Goal: Task Accomplishment & Management: Use online tool/utility

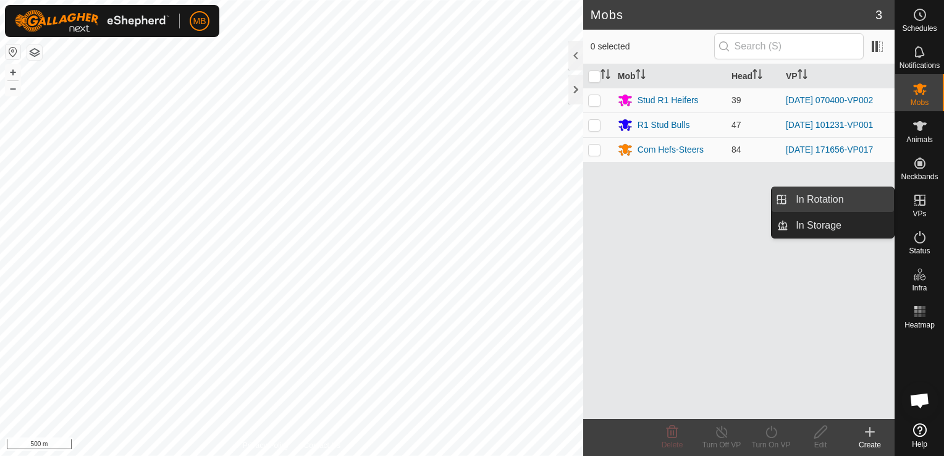
drag, startPoint x: 922, startPoint y: 201, endPoint x: 838, endPoint y: 196, distance: 84.1
click at [895, 196] on es-menu-bar "Schedules Notifications Mobs Animals Neckbands VPs Status Infra Heatmap Help In…" at bounding box center [919, 228] width 49 height 456
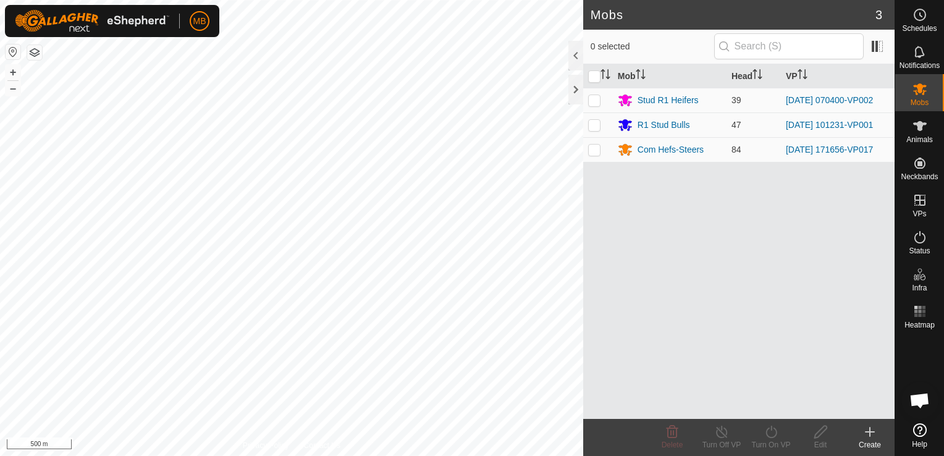
click at [838, 196] on div "Mob Head VP Stud R1 Heifers 39 [DATE] 070400-VP002 R1 Stud Bulls 47 [DATE] 1012…" at bounding box center [738, 241] width 311 height 355
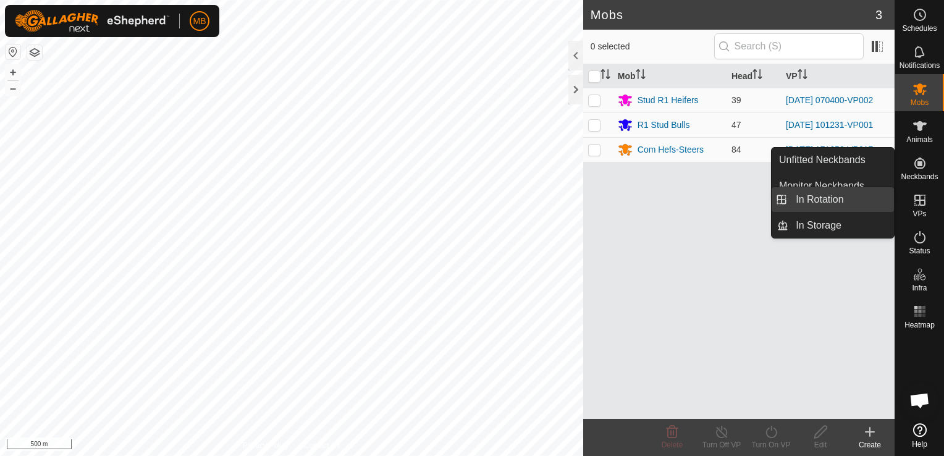
click at [877, 205] on link "In Rotation" at bounding box center [841, 199] width 106 height 25
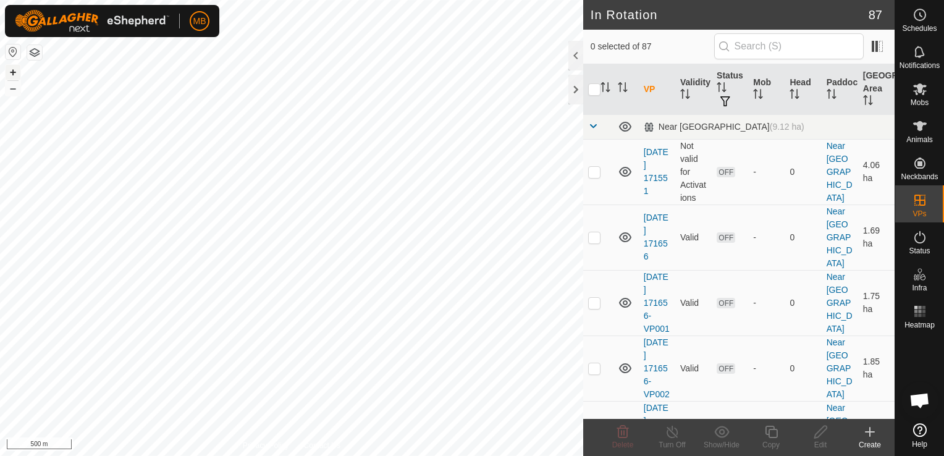
click at [12, 70] on button "+" at bounding box center [13, 72] width 15 height 15
click at [10, 72] on button "+" at bounding box center [13, 72] width 15 height 15
checkbox input "false"
checkbox input "true"
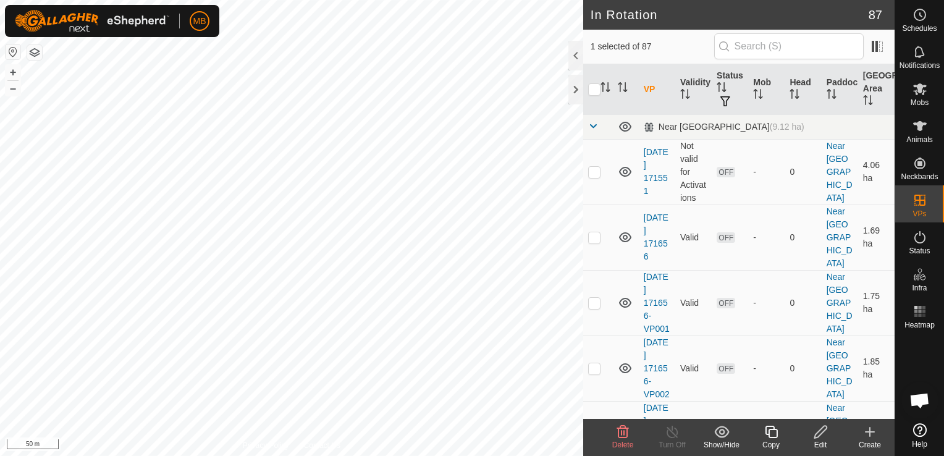
click at [814, 437] on icon at bounding box center [820, 432] width 12 height 12
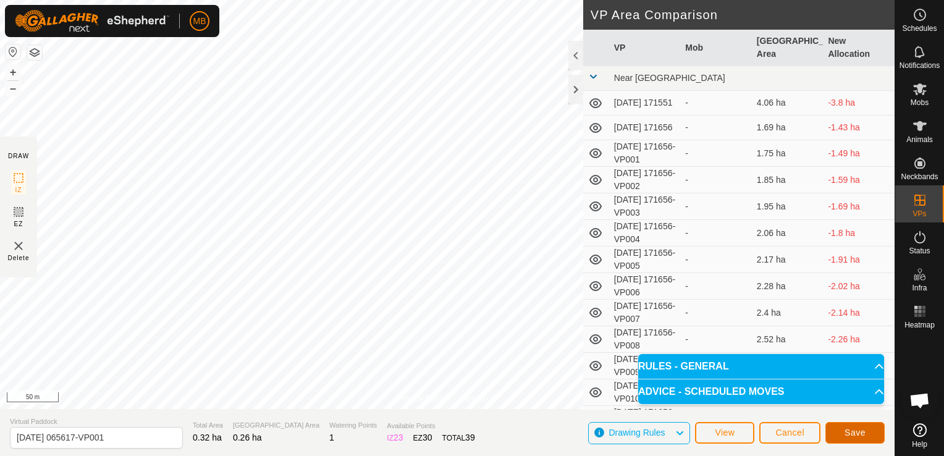
click at [832, 441] on button "Save" at bounding box center [854, 433] width 59 height 22
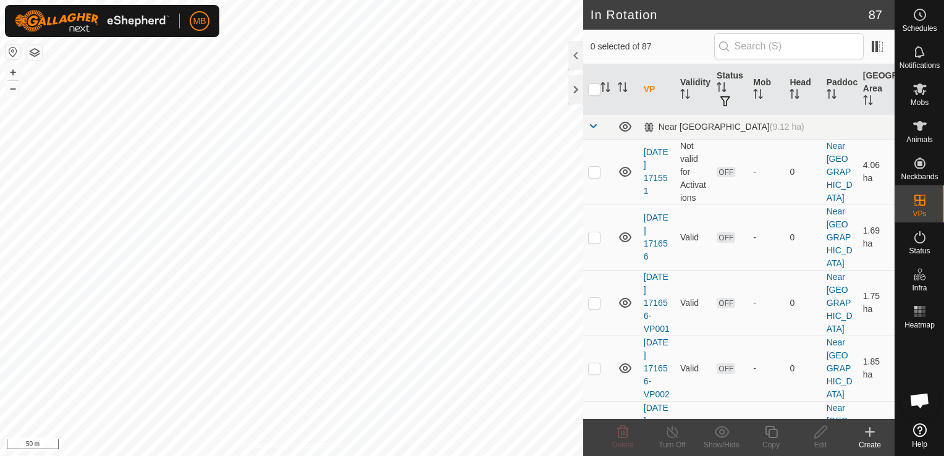
checkbox input "true"
click at [816, 440] on div "Edit" at bounding box center [820, 444] width 49 height 11
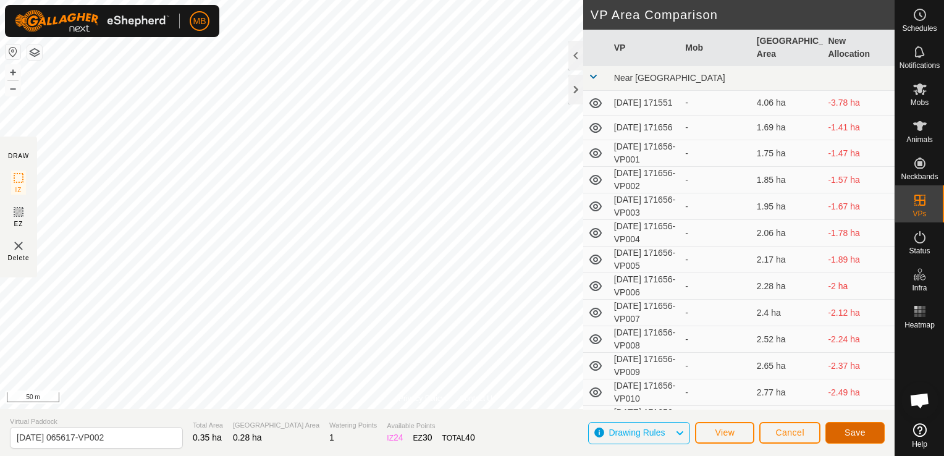
click at [849, 429] on span "Save" at bounding box center [854, 432] width 21 height 10
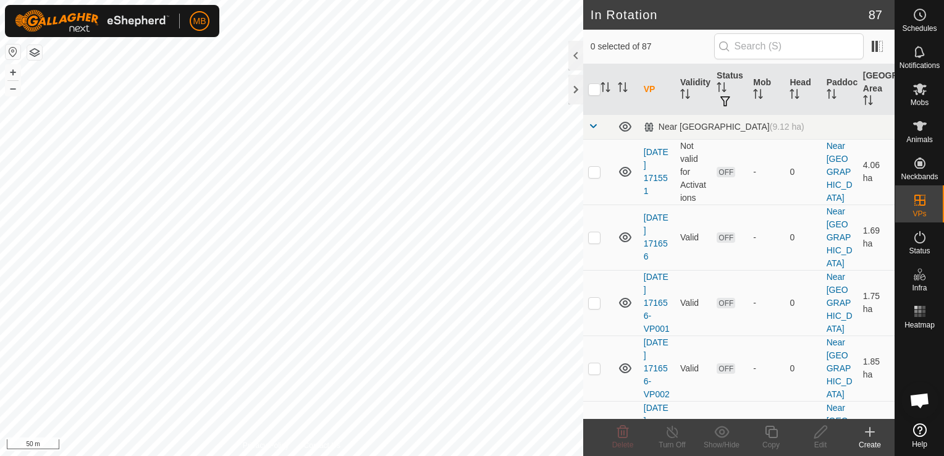
checkbox input "true"
click at [820, 437] on icon at bounding box center [820, 431] width 15 height 15
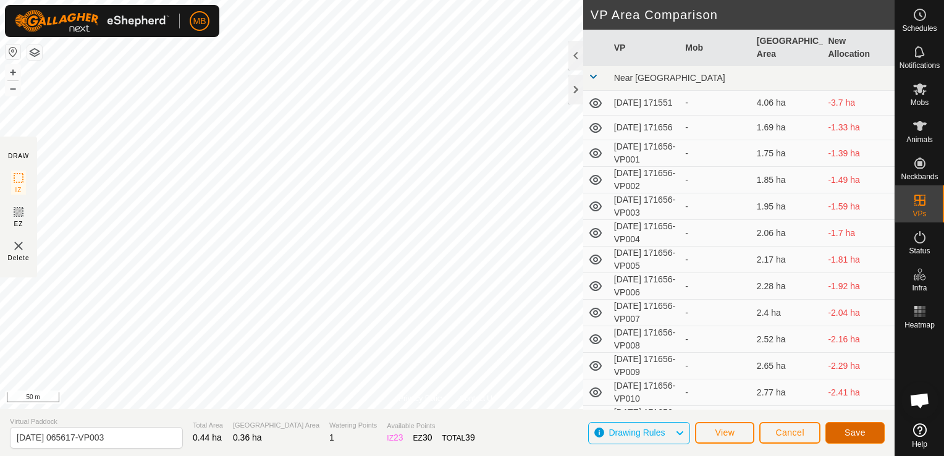
click at [865, 436] on button "Save" at bounding box center [854, 433] width 59 height 22
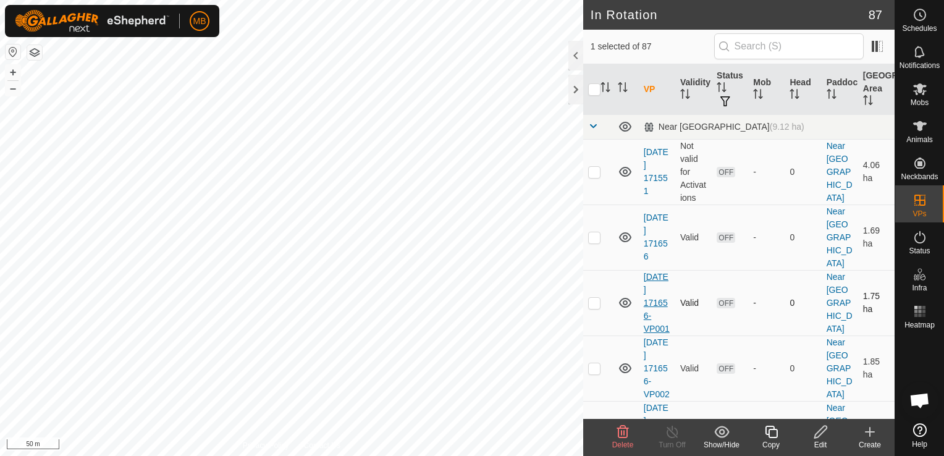
checkbox input "false"
checkbox input "true"
click at [825, 437] on icon at bounding box center [820, 431] width 15 height 15
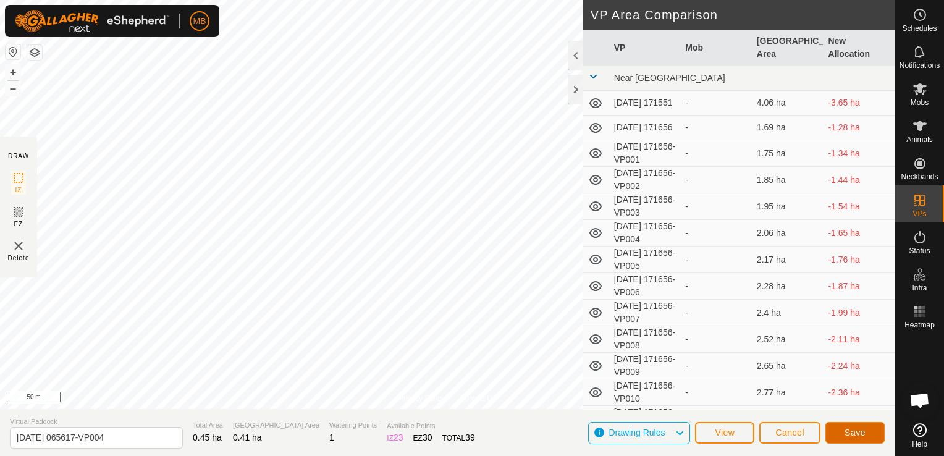
click at [848, 434] on span "Save" at bounding box center [854, 432] width 21 height 10
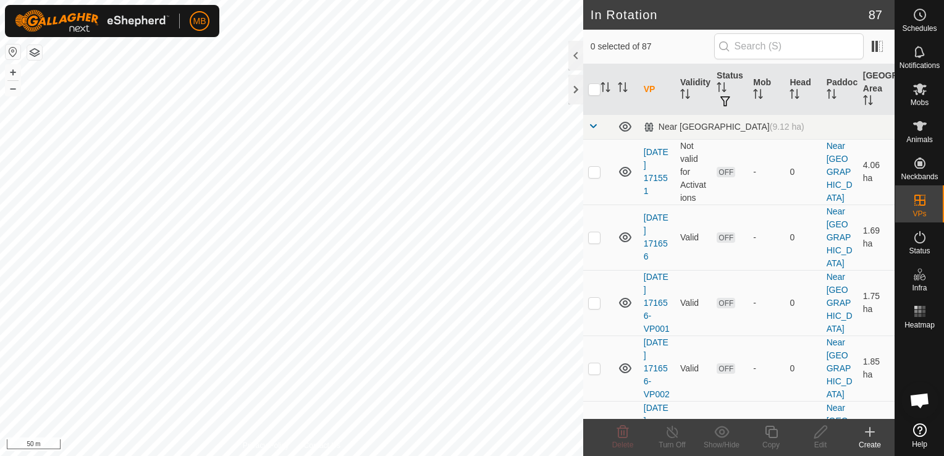
checkbox input "true"
click at [821, 441] on div "Edit" at bounding box center [820, 444] width 49 height 11
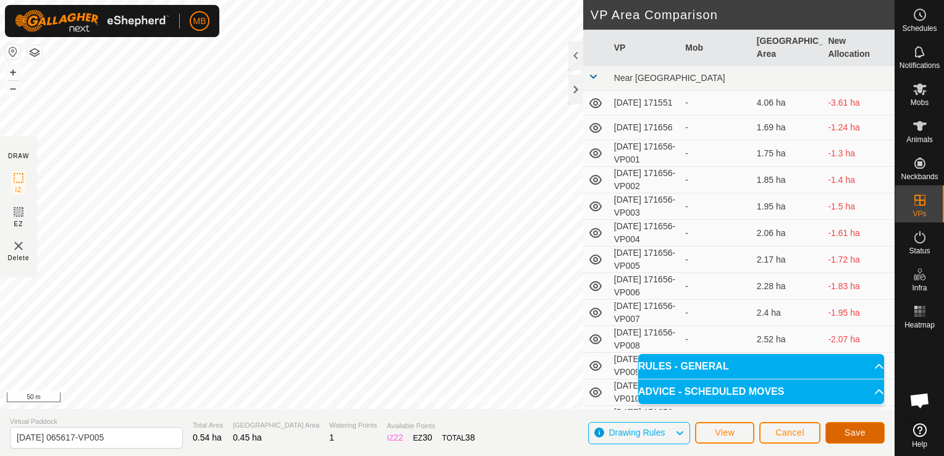
click at [848, 442] on button "Save" at bounding box center [854, 433] width 59 height 22
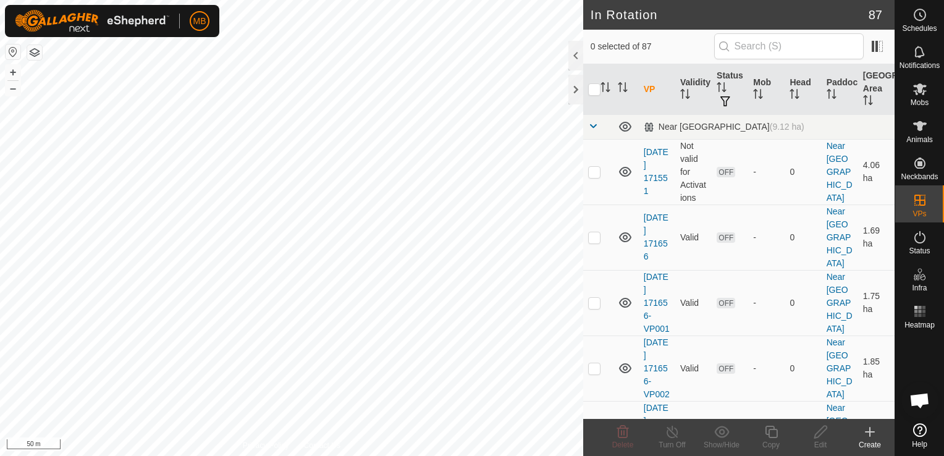
checkbox input "true"
click at [815, 439] on icon at bounding box center [820, 431] width 15 height 15
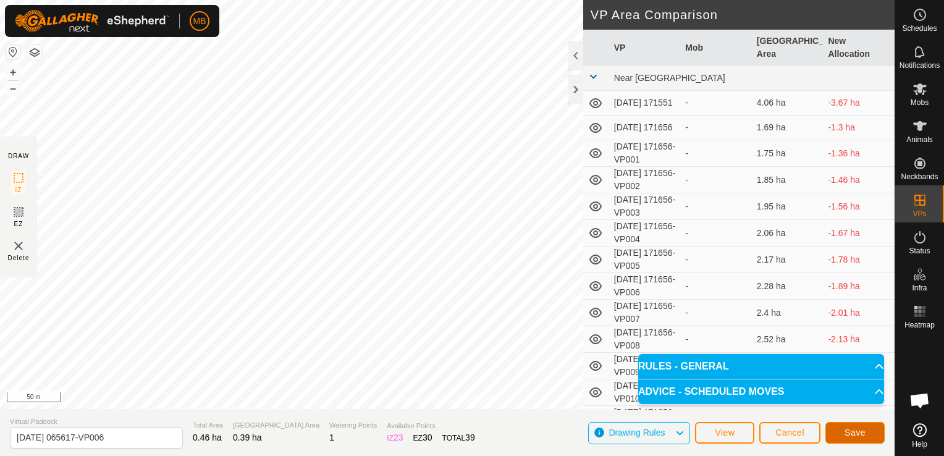
click at [850, 437] on span "Save" at bounding box center [854, 432] width 21 height 10
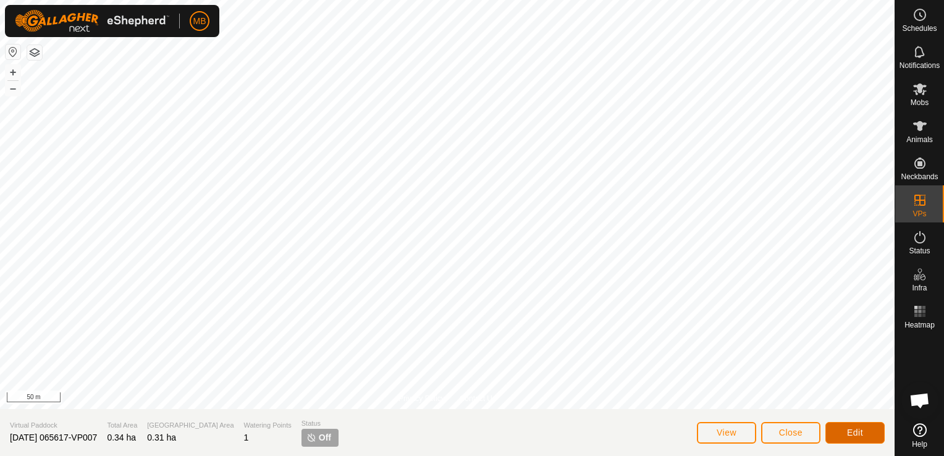
click at [847, 429] on span "Edit" at bounding box center [855, 432] width 16 height 10
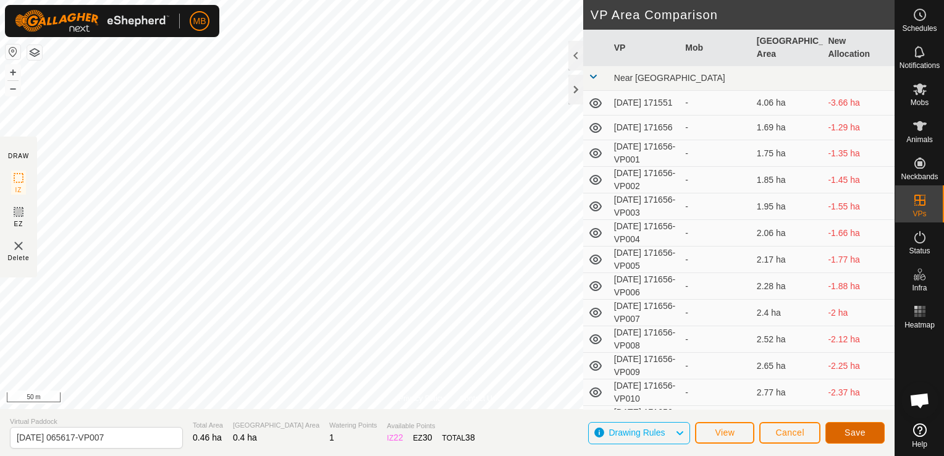
click at [846, 434] on span "Save" at bounding box center [854, 432] width 21 height 10
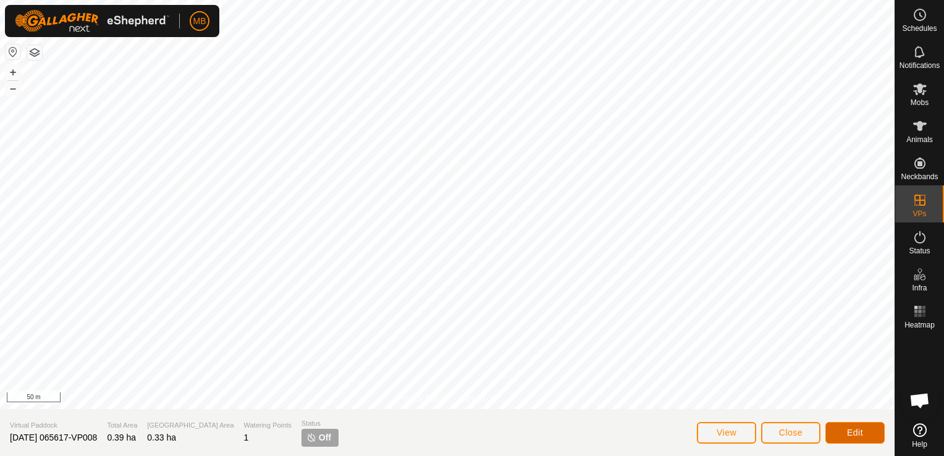
click at [861, 428] on span "Edit" at bounding box center [855, 432] width 16 height 10
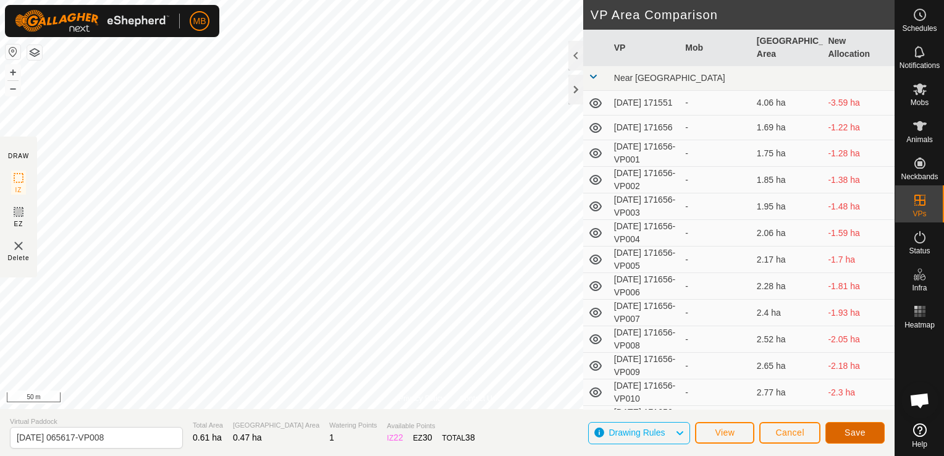
click at [846, 433] on span "Save" at bounding box center [854, 432] width 21 height 10
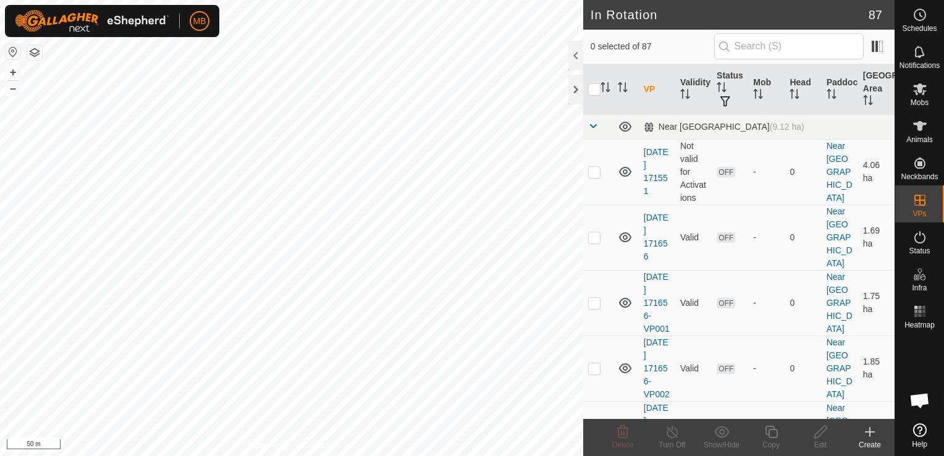
checkbox input "true"
click at [820, 434] on icon at bounding box center [820, 432] width 12 height 12
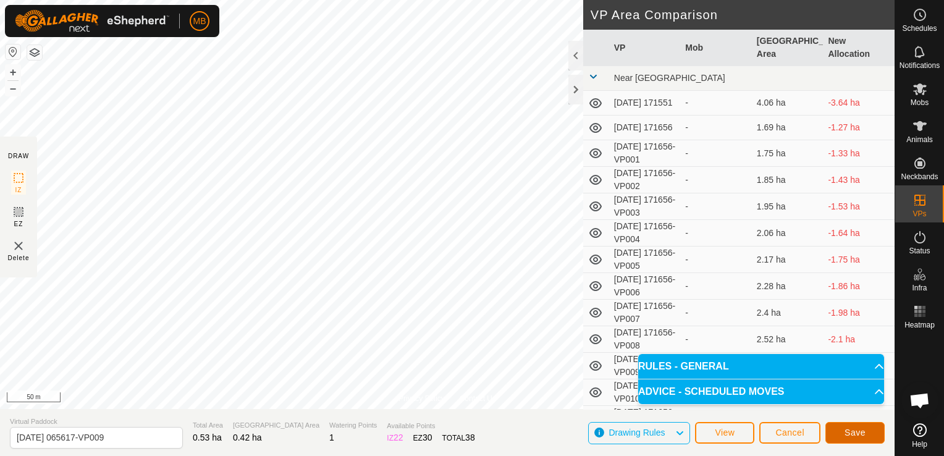
click at [846, 429] on span "Save" at bounding box center [854, 432] width 21 height 10
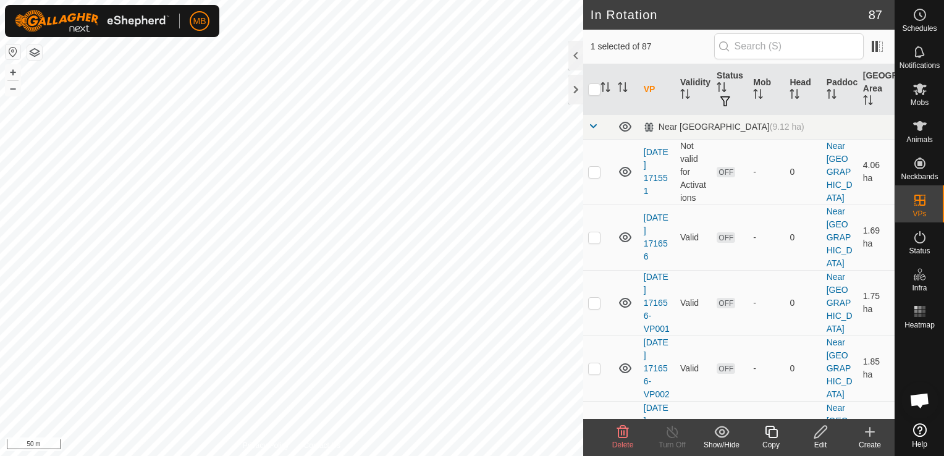
checkbox input "true"
click at [822, 433] on icon at bounding box center [820, 432] width 12 height 12
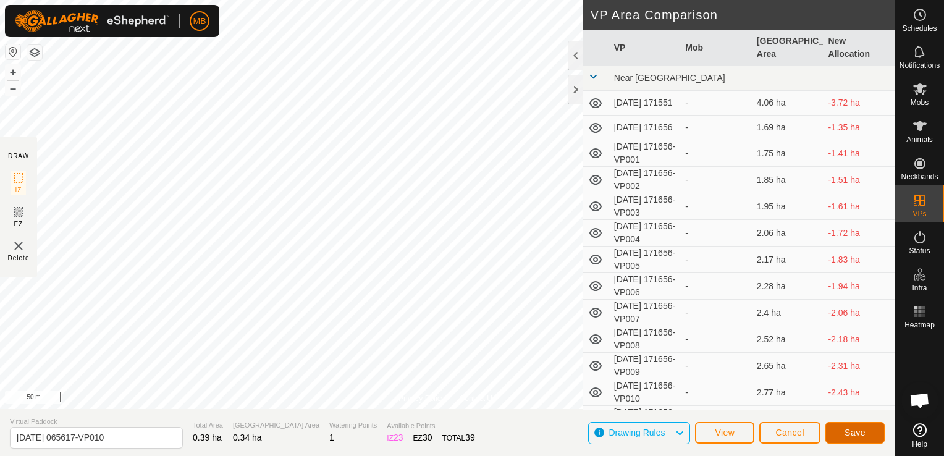
click at [854, 429] on span "Save" at bounding box center [854, 432] width 21 height 10
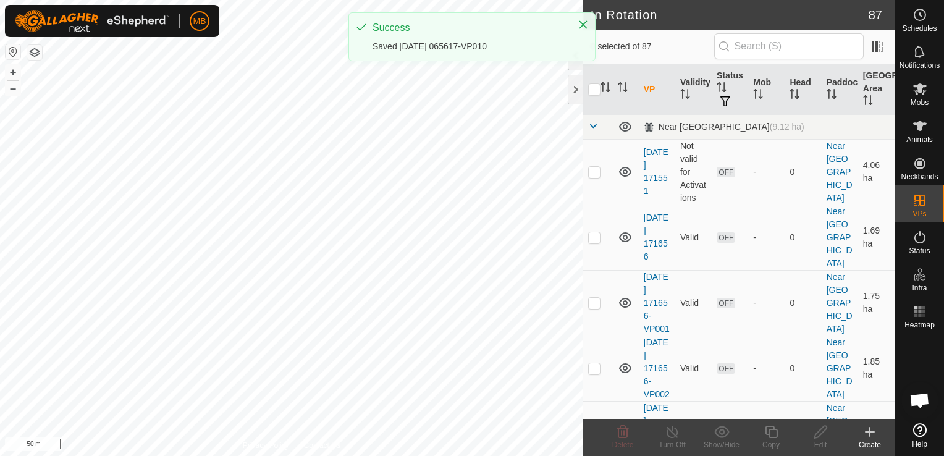
checkbox input "true"
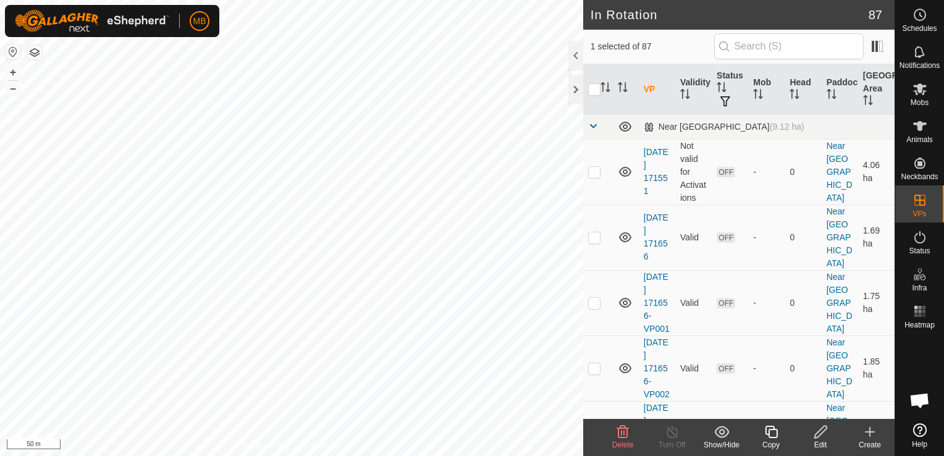
click at [817, 440] on div "Edit" at bounding box center [820, 444] width 49 height 11
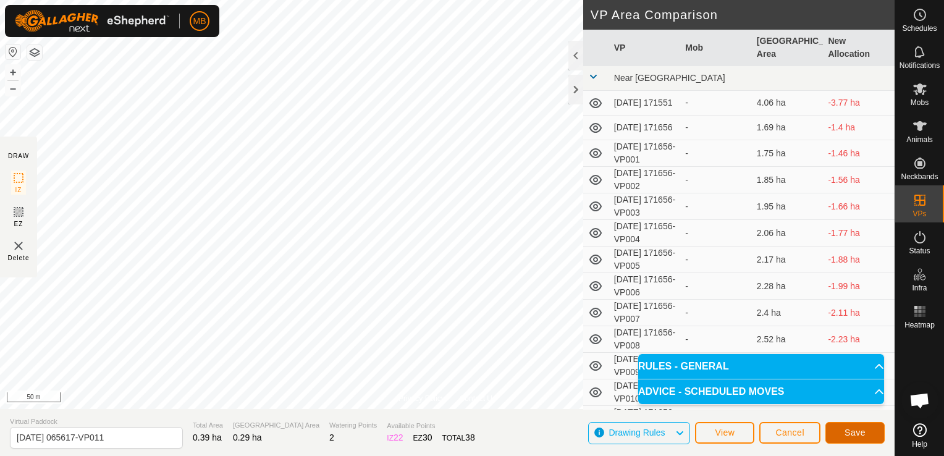
click at [856, 430] on span "Save" at bounding box center [854, 432] width 21 height 10
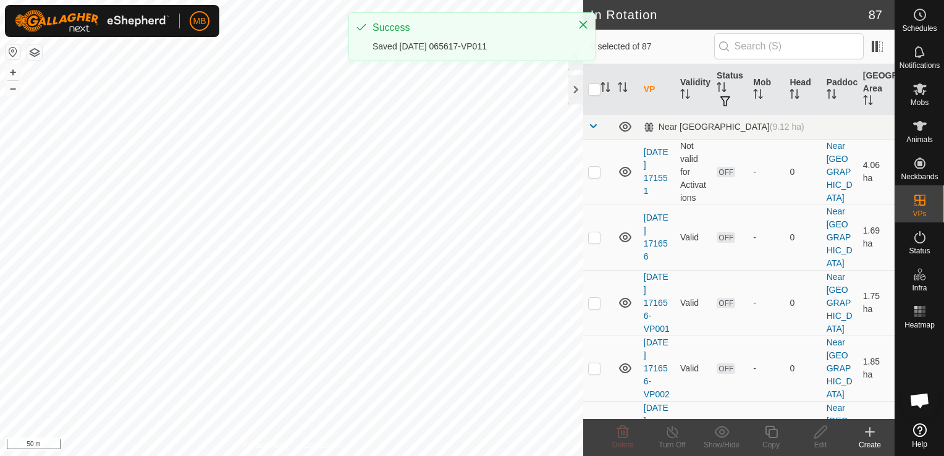
checkbox input "true"
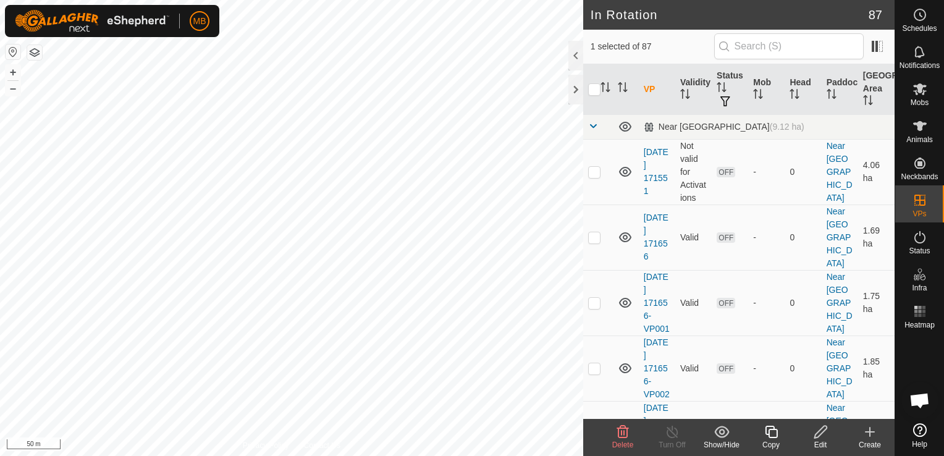
click at [820, 437] on icon at bounding box center [820, 431] width 15 height 15
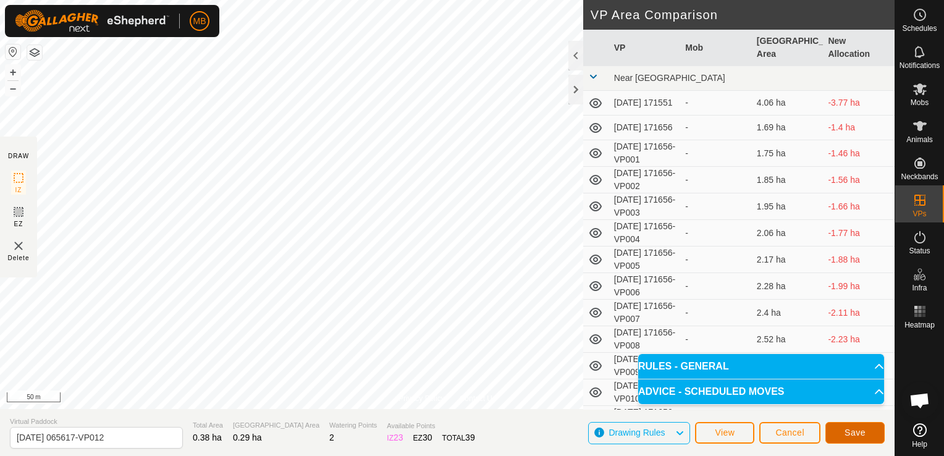
click at [851, 440] on button "Save" at bounding box center [854, 433] width 59 height 22
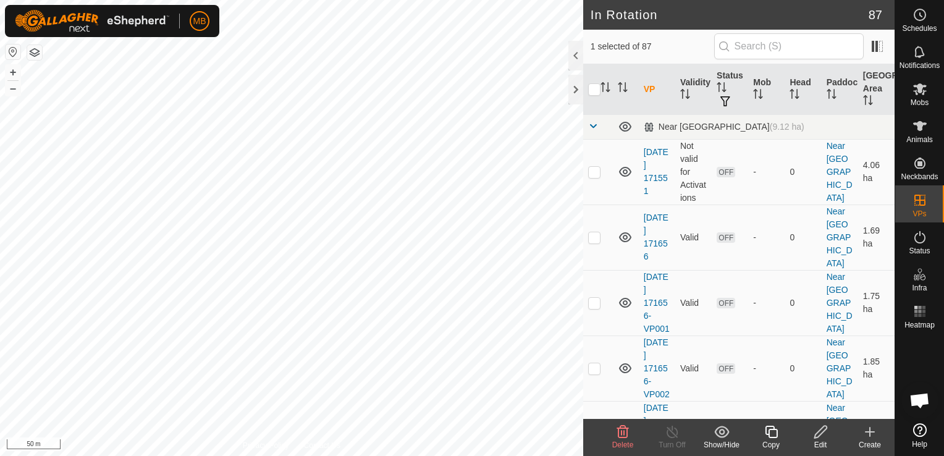
click at [819, 434] on icon at bounding box center [820, 431] width 15 height 15
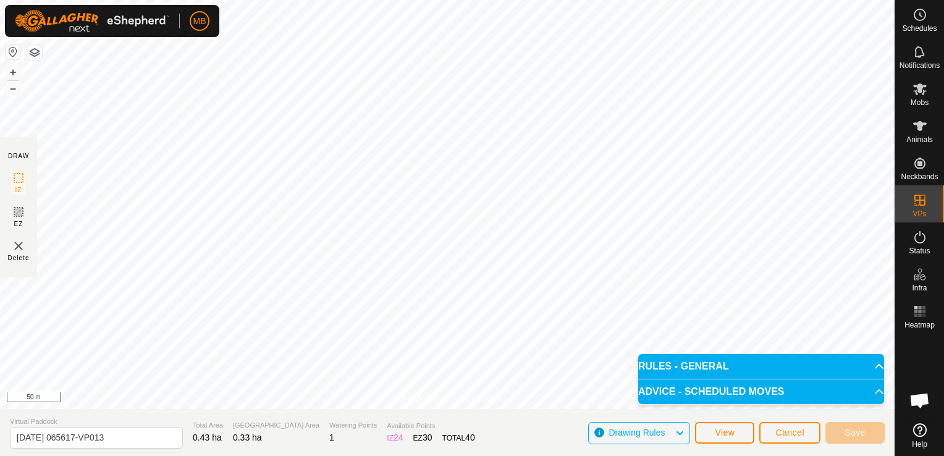
click at [873, 372] on p-accordion-header "RULES - GENERAL" at bounding box center [761, 366] width 246 height 25
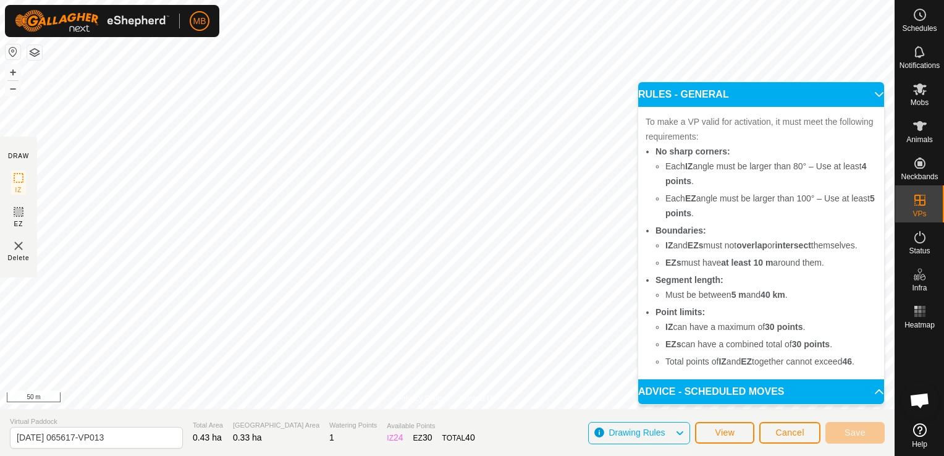
click at [867, 91] on p-accordion-header "RULES - GENERAL" at bounding box center [761, 94] width 246 height 25
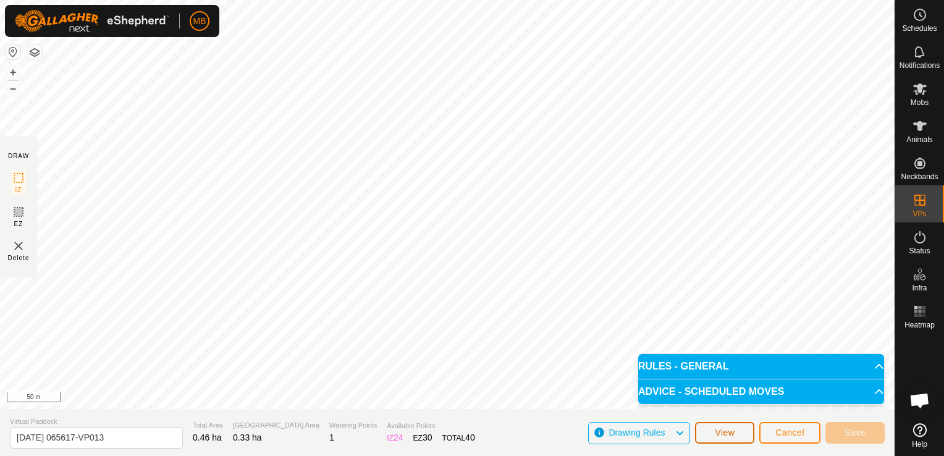
click at [725, 431] on span "View" at bounding box center [725, 432] width 20 height 10
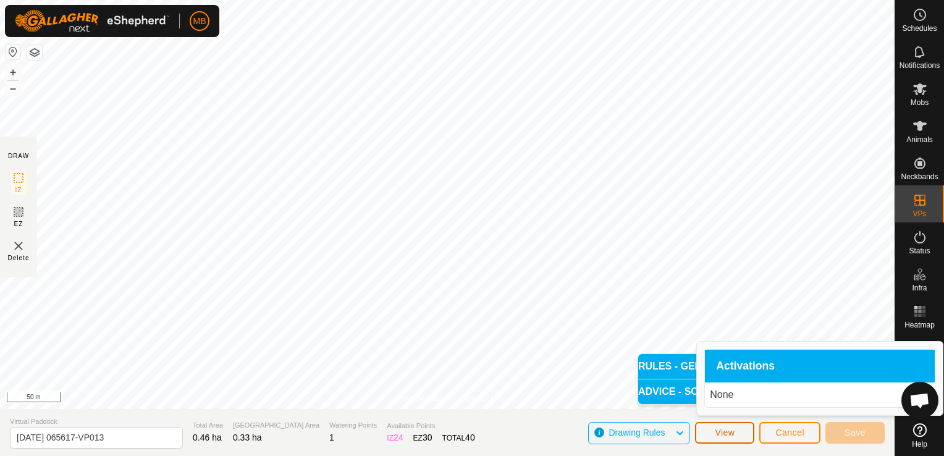
click at [725, 431] on span "View" at bounding box center [725, 432] width 20 height 10
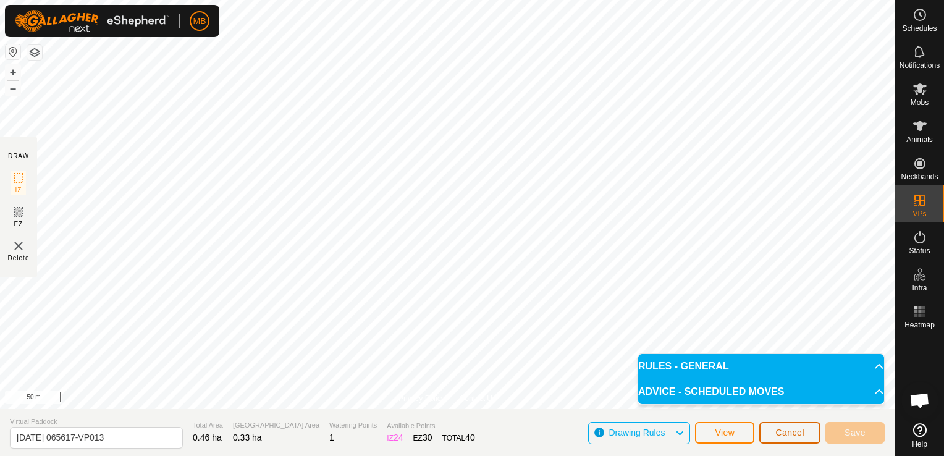
click at [808, 434] on button "Cancel" at bounding box center [789, 433] width 61 height 22
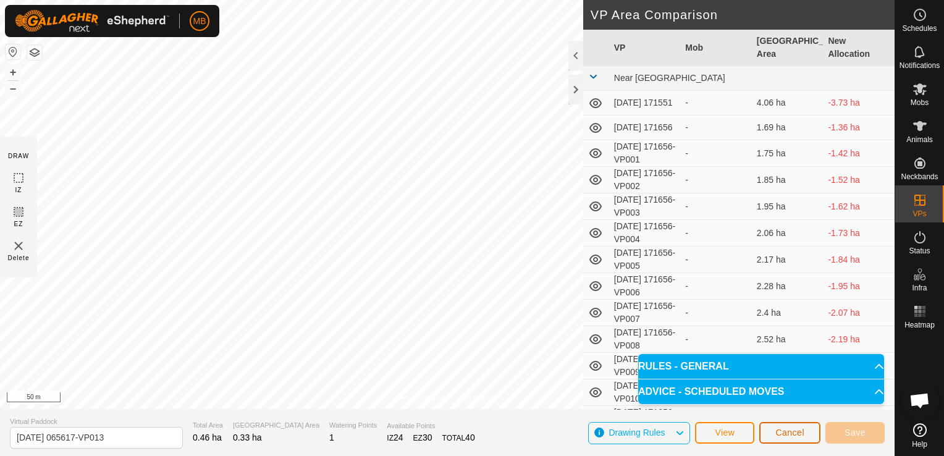
click at [793, 440] on button "Cancel" at bounding box center [789, 433] width 61 height 22
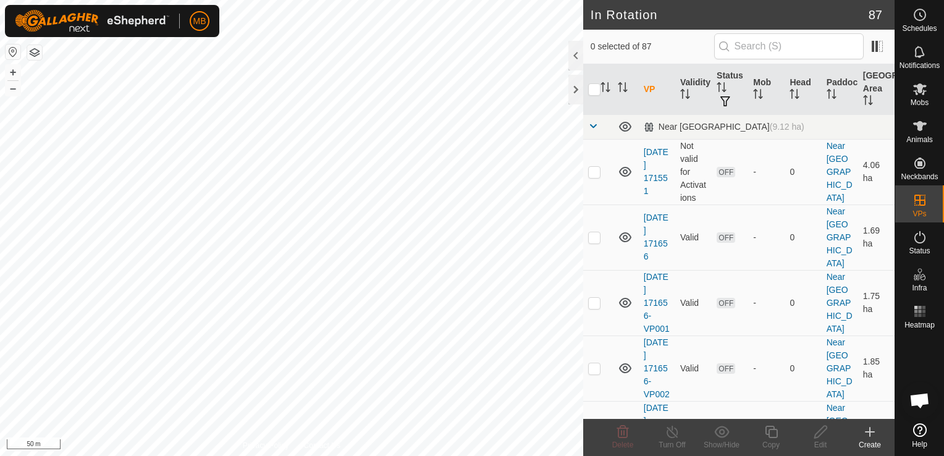
checkbox input "true"
click at [818, 444] on div "Edit" at bounding box center [820, 444] width 49 height 11
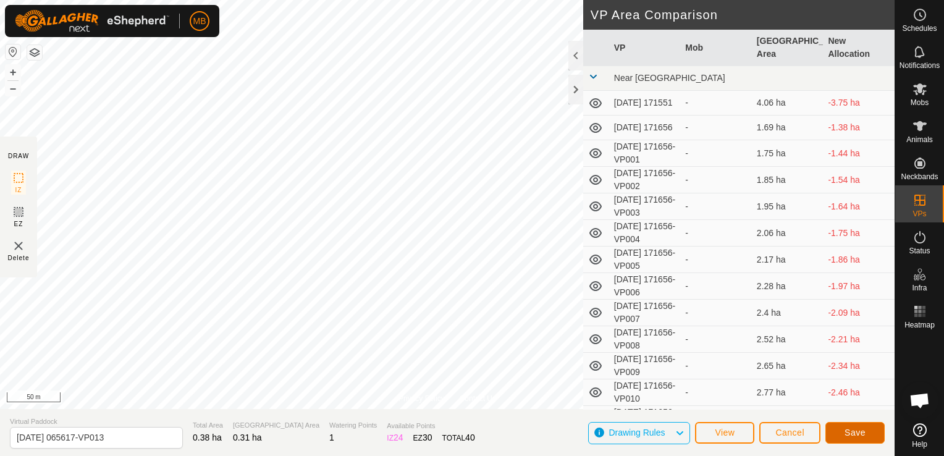
click at [857, 430] on span "Save" at bounding box center [854, 432] width 21 height 10
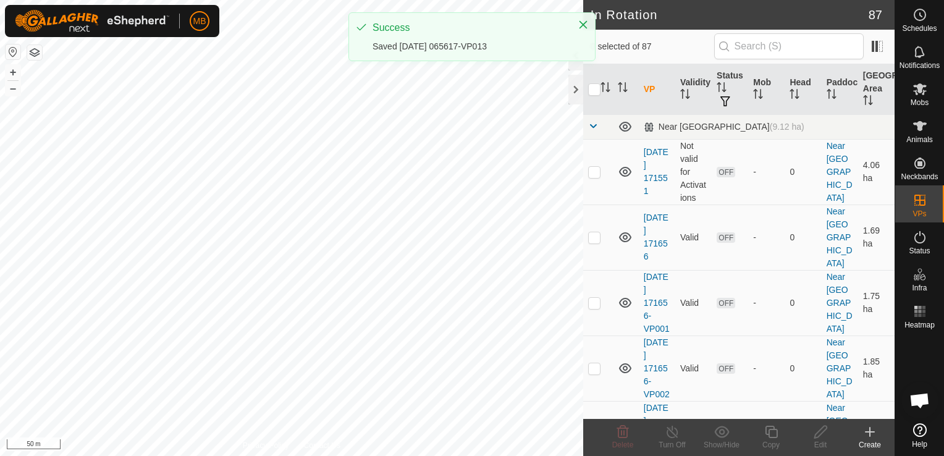
checkbox input "true"
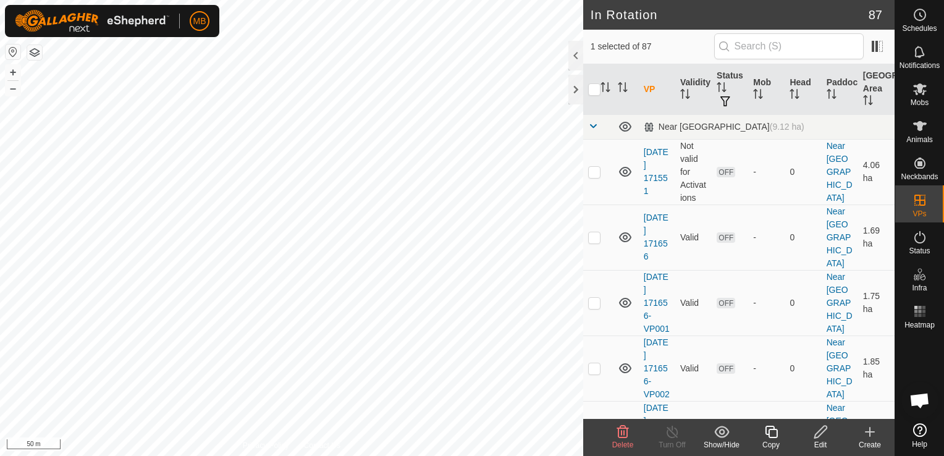
click at [815, 436] on icon at bounding box center [820, 431] width 15 height 15
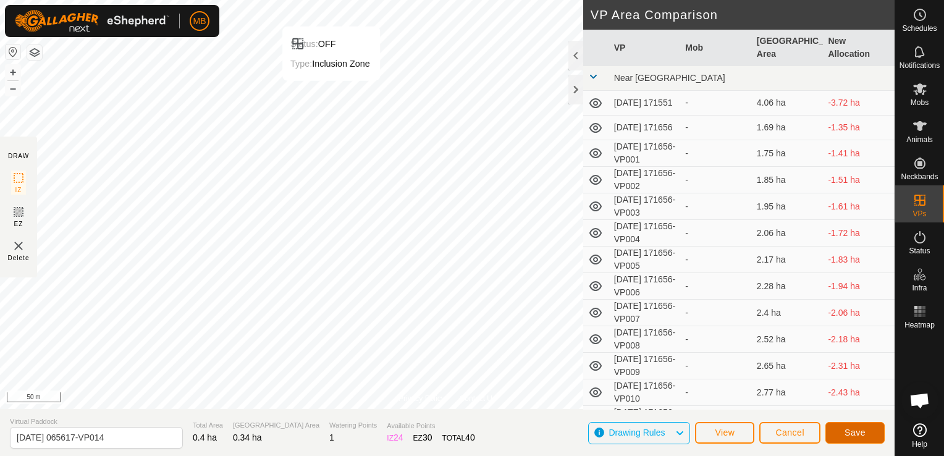
click at [862, 432] on span "Save" at bounding box center [854, 432] width 21 height 10
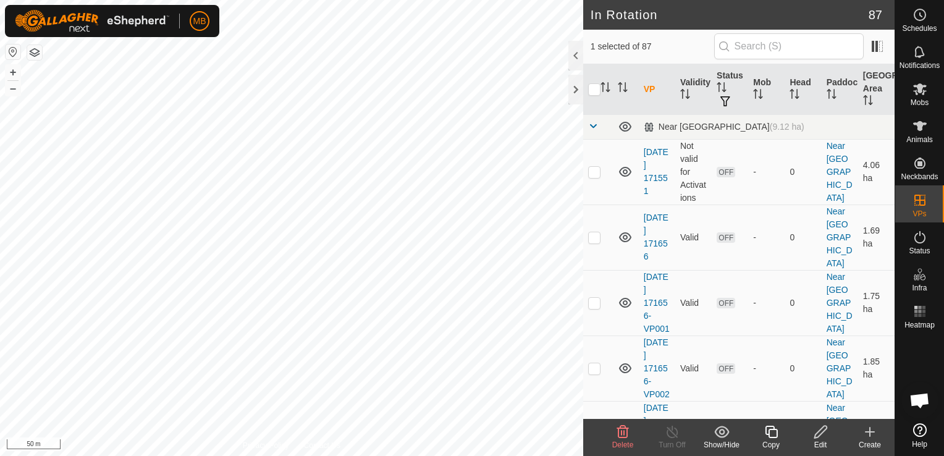
click at [827, 441] on div "Edit" at bounding box center [820, 444] width 49 height 11
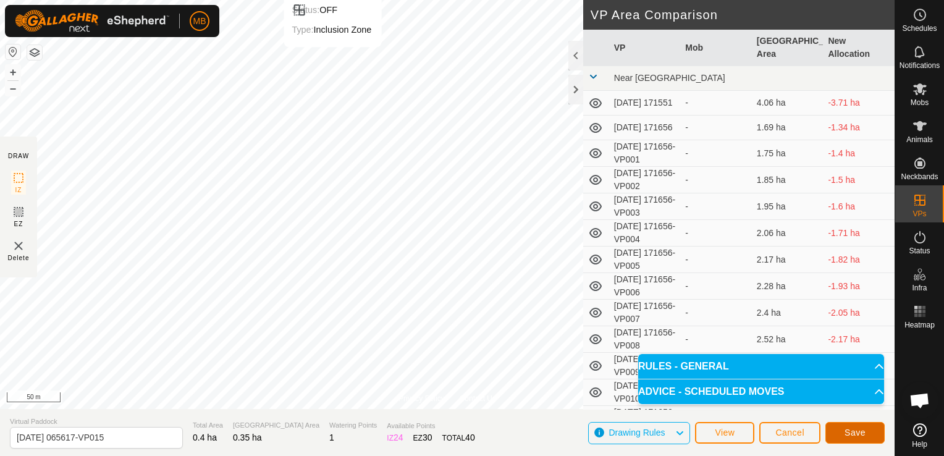
click at [855, 431] on span "Save" at bounding box center [854, 432] width 21 height 10
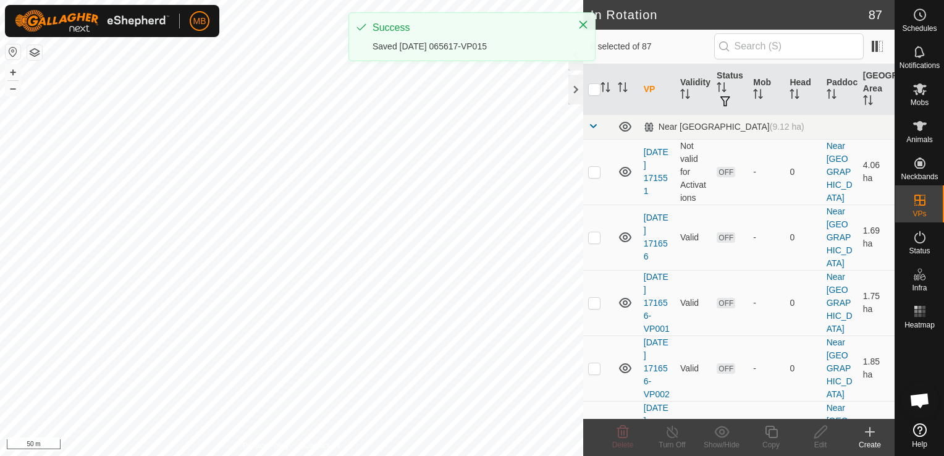
checkbox input "true"
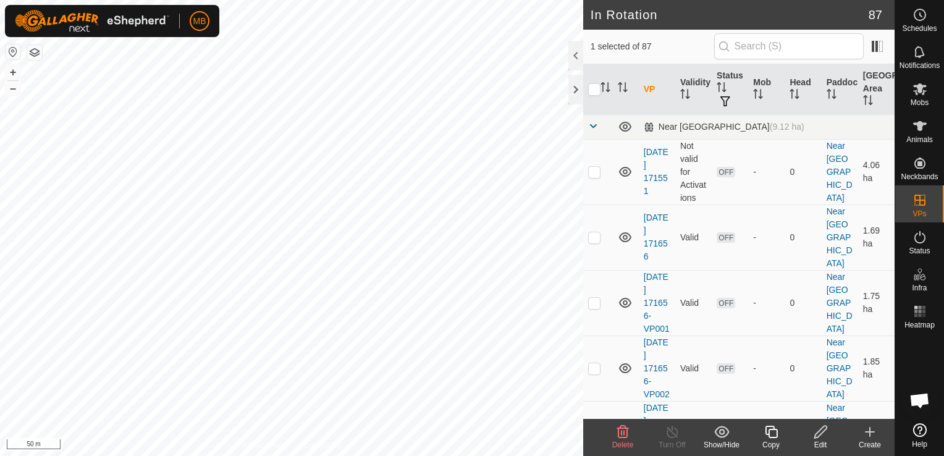
checkbox input "true"
checkbox input "false"
checkbox input "true"
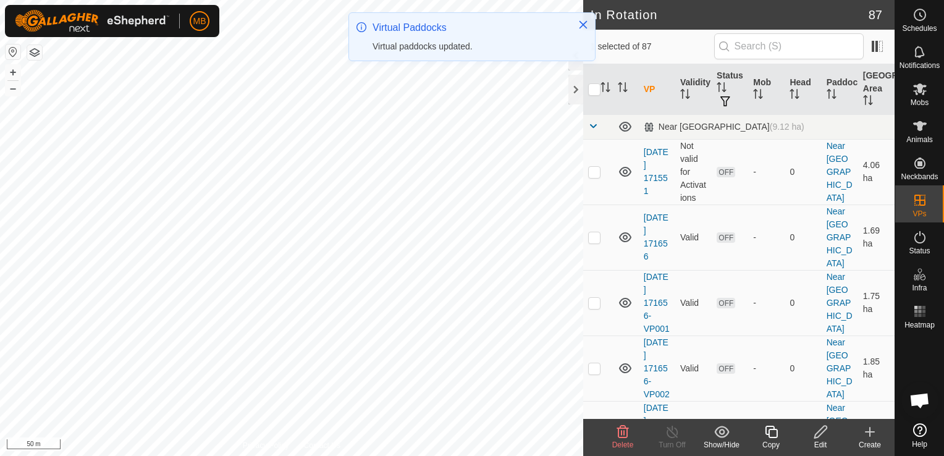
click at [815, 431] on icon at bounding box center [820, 431] width 15 height 15
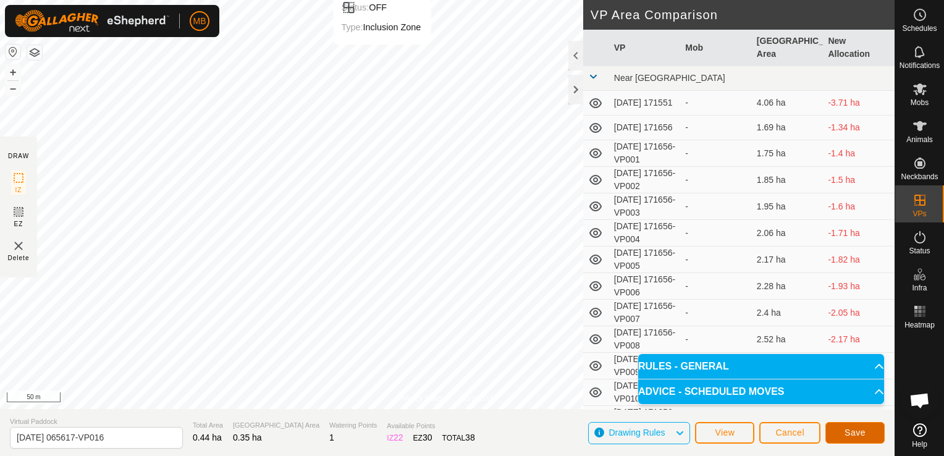
click at [875, 434] on button "Save" at bounding box center [854, 433] width 59 height 22
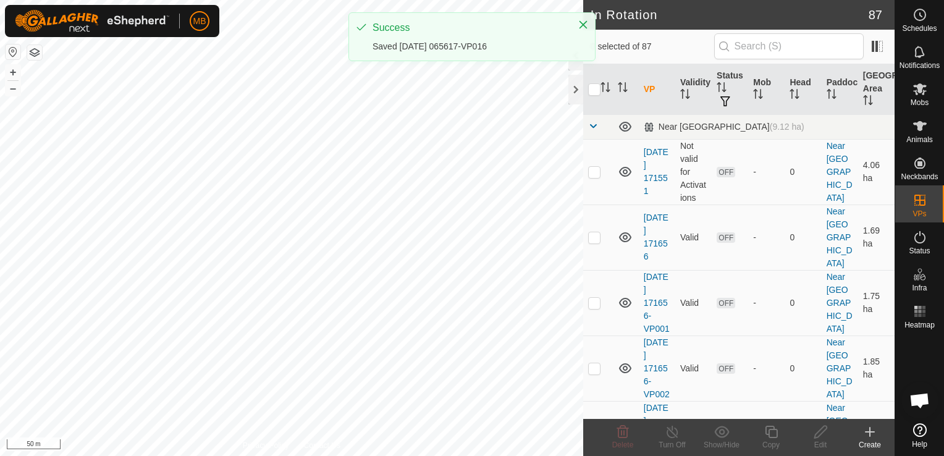
checkbox input "true"
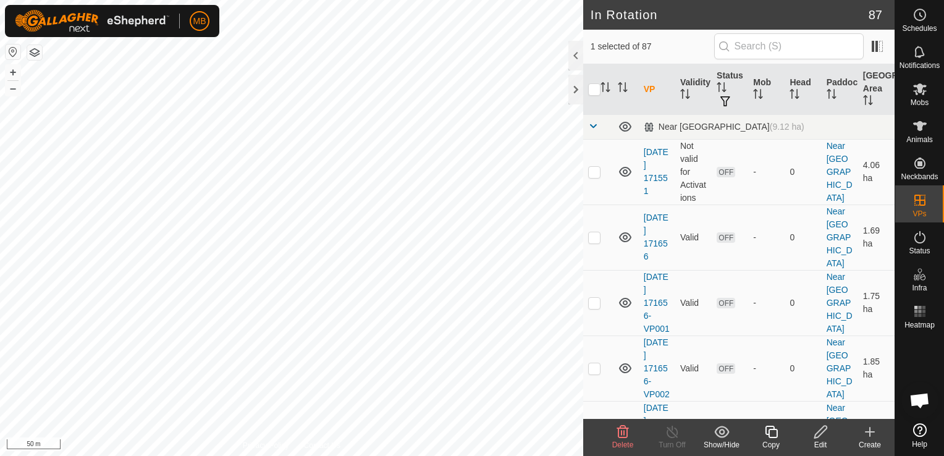
click at [822, 434] on icon at bounding box center [820, 432] width 12 height 12
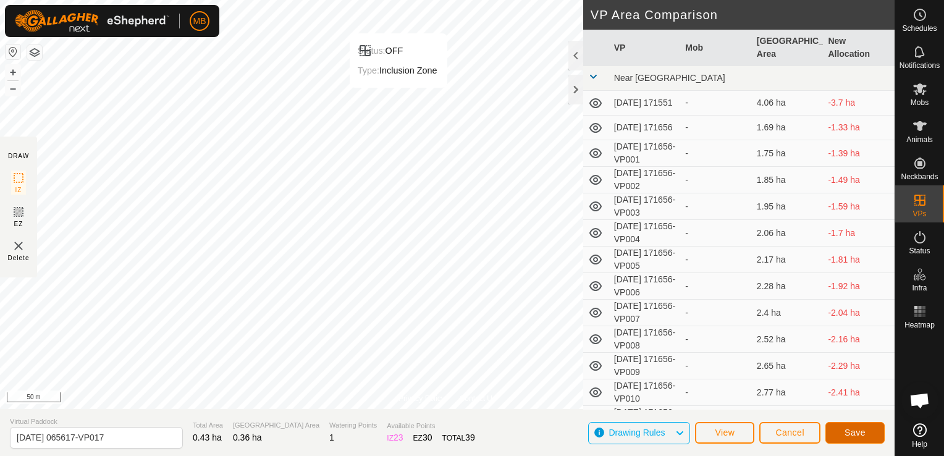
click at [857, 437] on span "Save" at bounding box center [854, 432] width 21 height 10
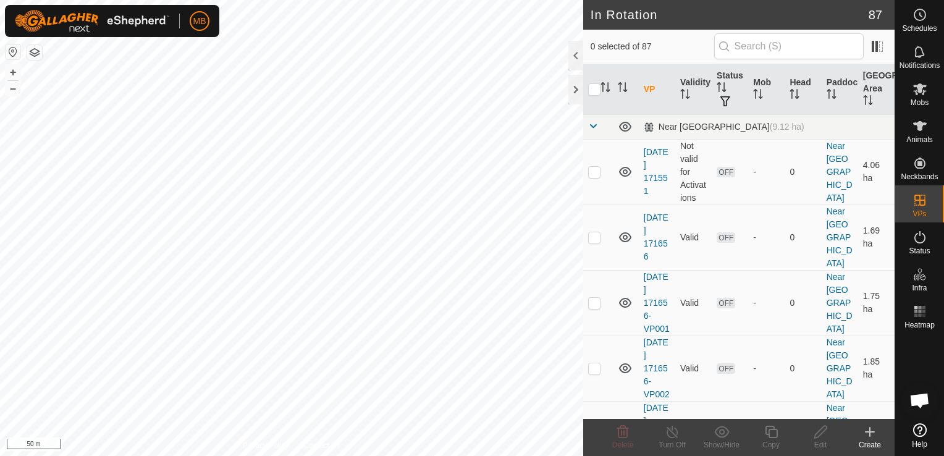
checkbox input "true"
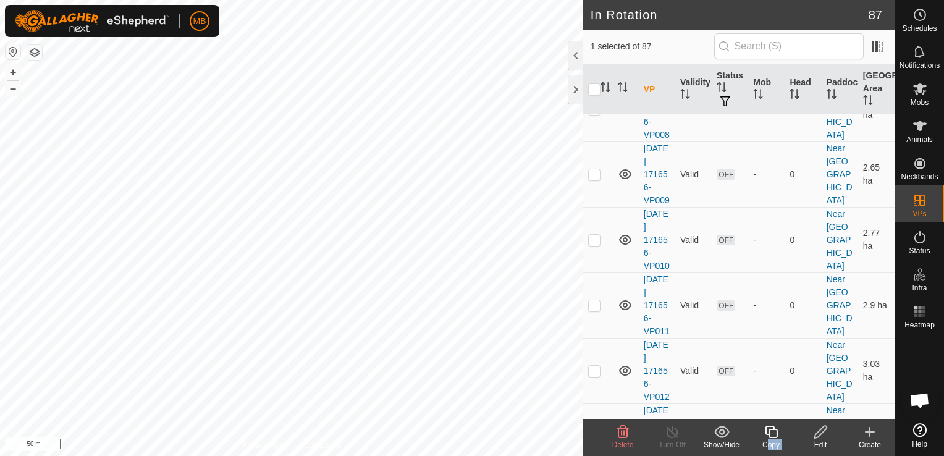
drag, startPoint x: 767, startPoint y: 436, endPoint x: 813, endPoint y: 442, distance: 46.1
click at [813, 442] on footer "Delete Turn Off Show/Hide Copy Edit Create" at bounding box center [738, 437] width 311 height 37
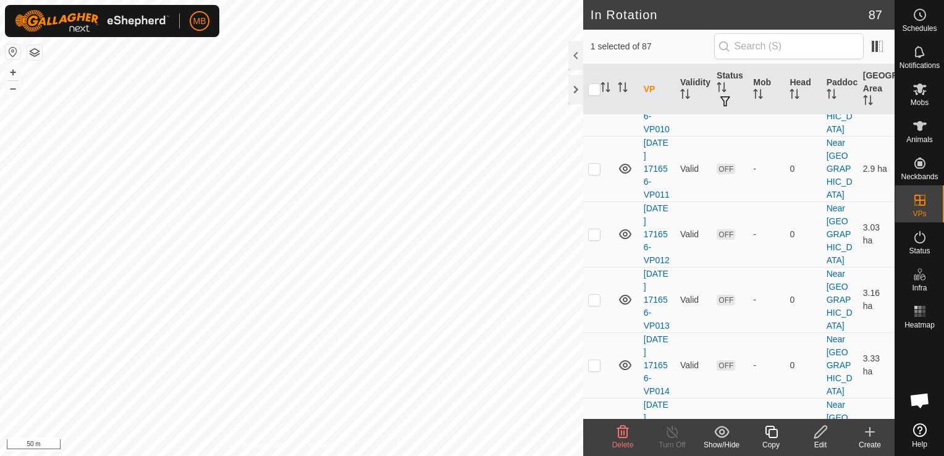
click at [817, 442] on div "Edit" at bounding box center [820, 444] width 49 height 11
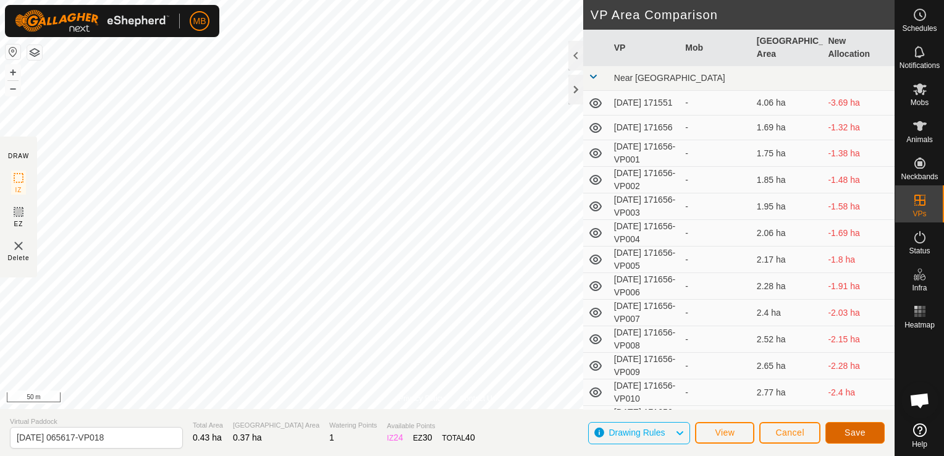
click at [838, 434] on button "Save" at bounding box center [854, 433] width 59 height 22
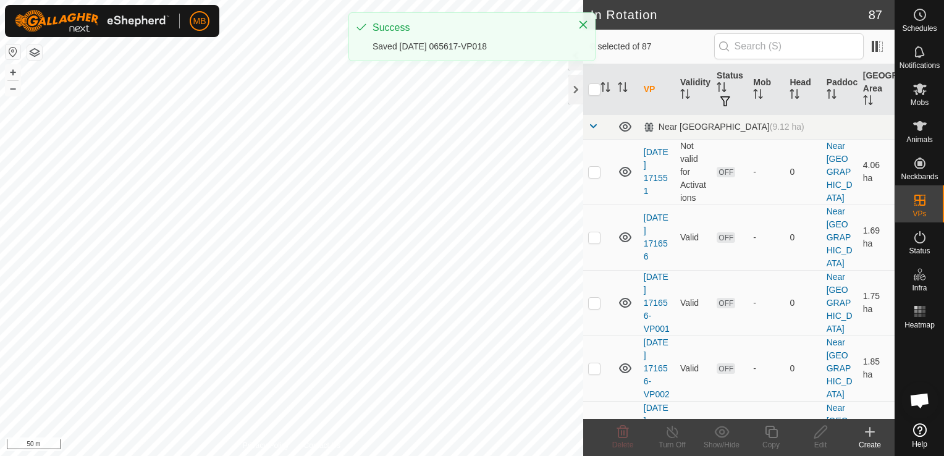
checkbox input "true"
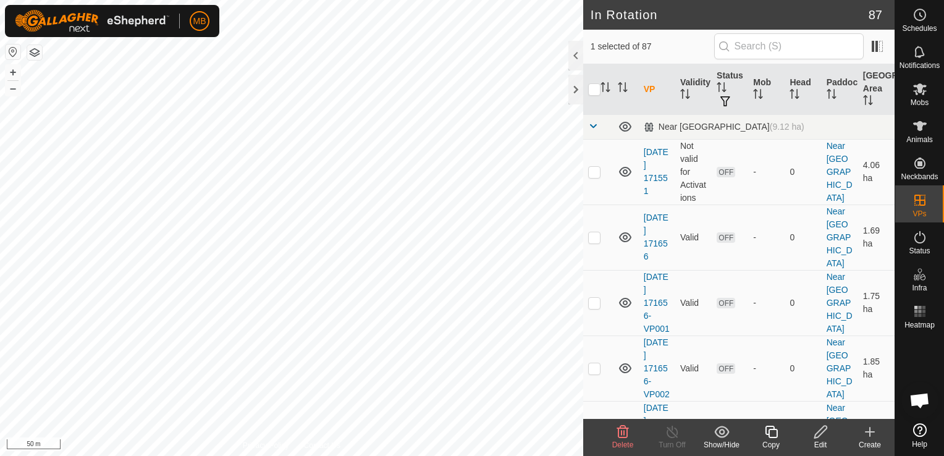
click at [825, 440] on div "Edit" at bounding box center [820, 444] width 49 height 11
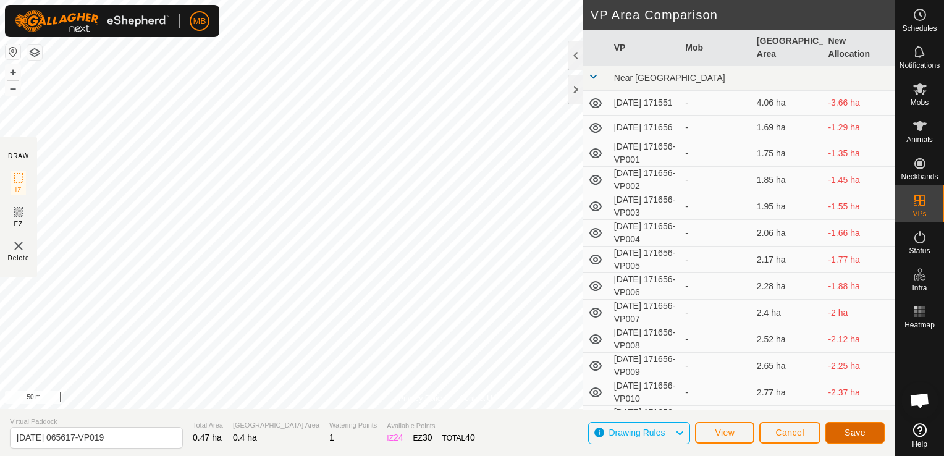
click at [874, 434] on button "Save" at bounding box center [854, 433] width 59 height 22
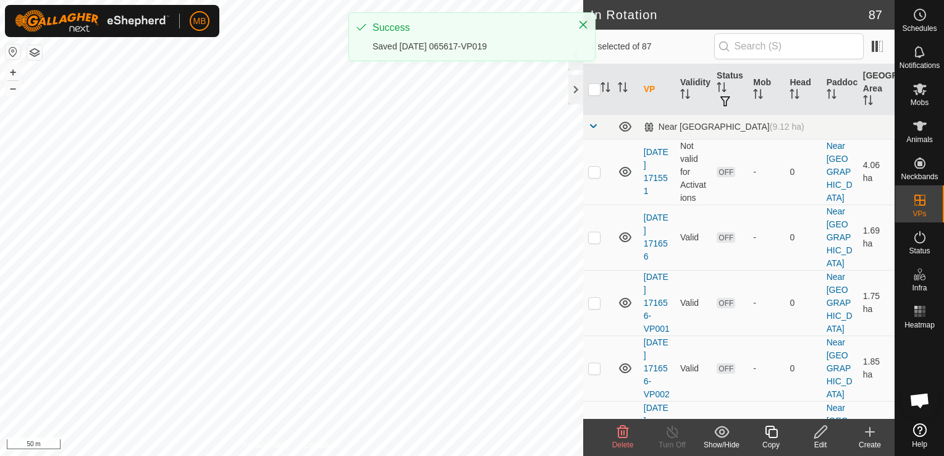
checkbox input "true"
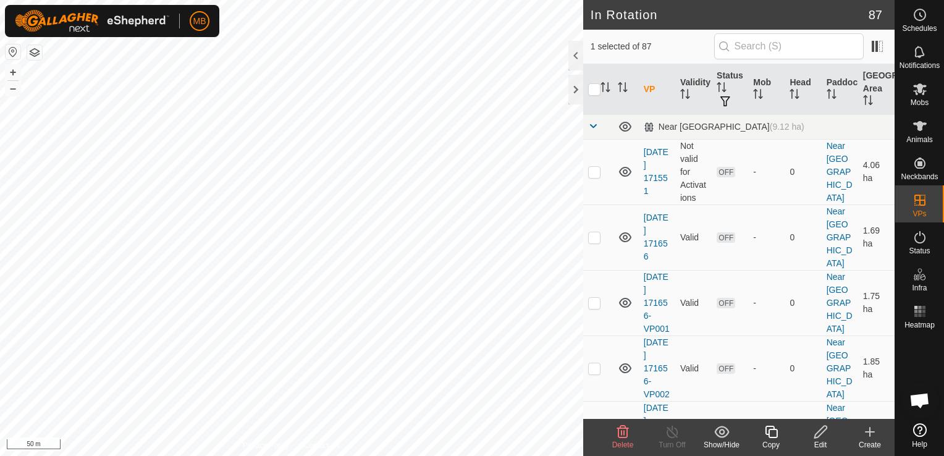
click at [819, 440] on div "Edit" at bounding box center [820, 444] width 49 height 11
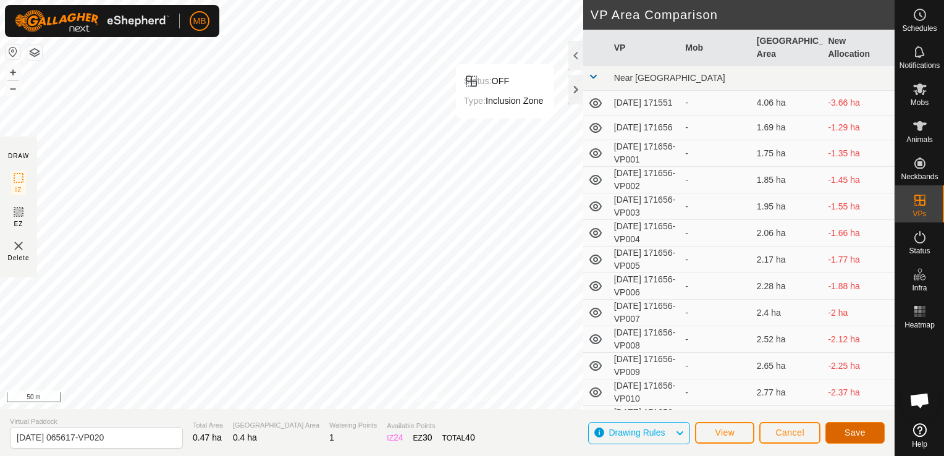
click at [867, 434] on button "Save" at bounding box center [854, 433] width 59 height 22
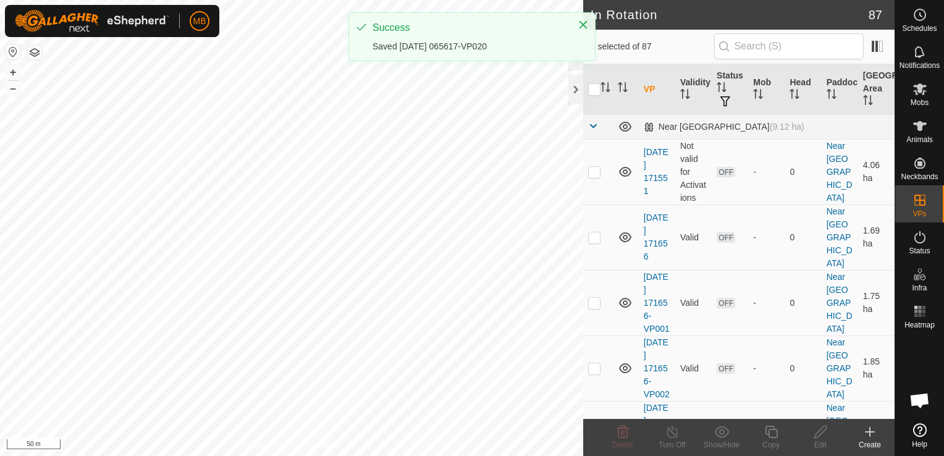
checkbox input "true"
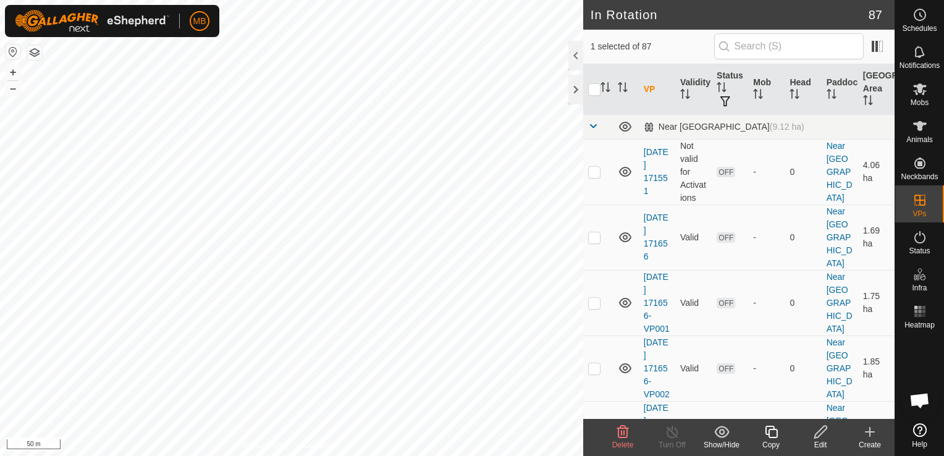
click at [823, 439] on div "Edit" at bounding box center [820, 444] width 49 height 11
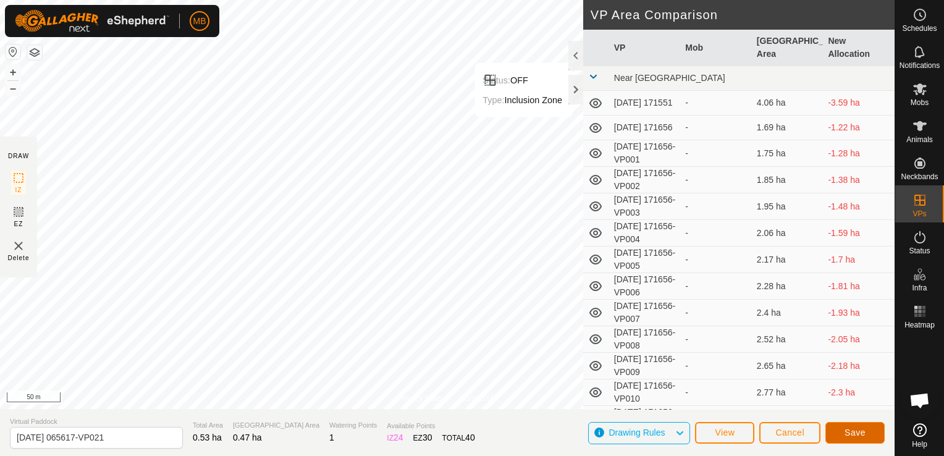
click at [860, 432] on span "Save" at bounding box center [854, 432] width 21 height 10
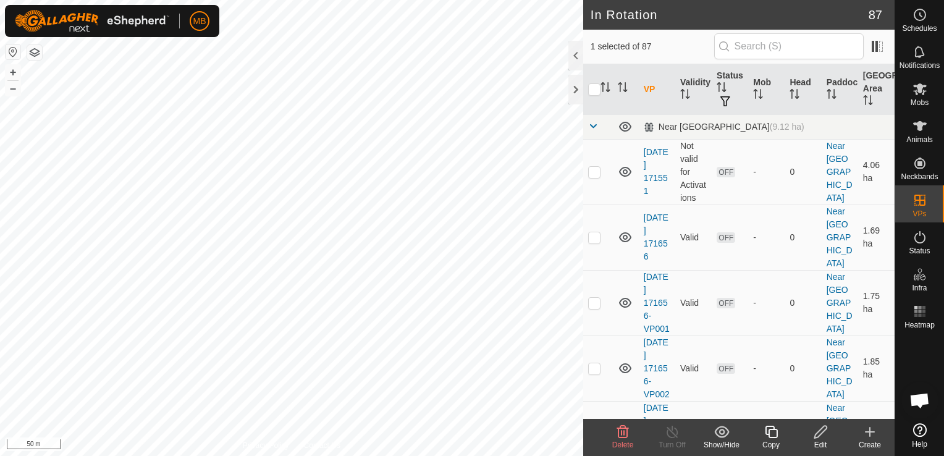
checkbox input "false"
checkbox input "true"
click at [815, 438] on icon at bounding box center [820, 432] width 12 height 12
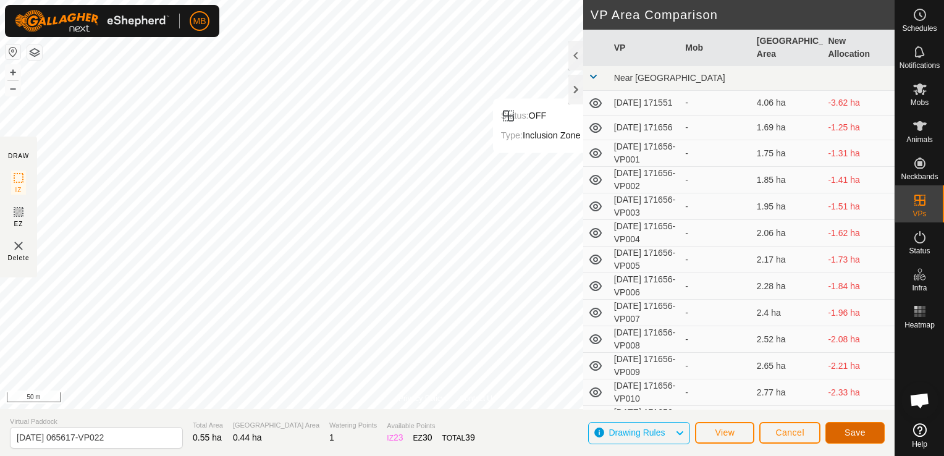
click at [853, 431] on span "Save" at bounding box center [854, 432] width 21 height 10
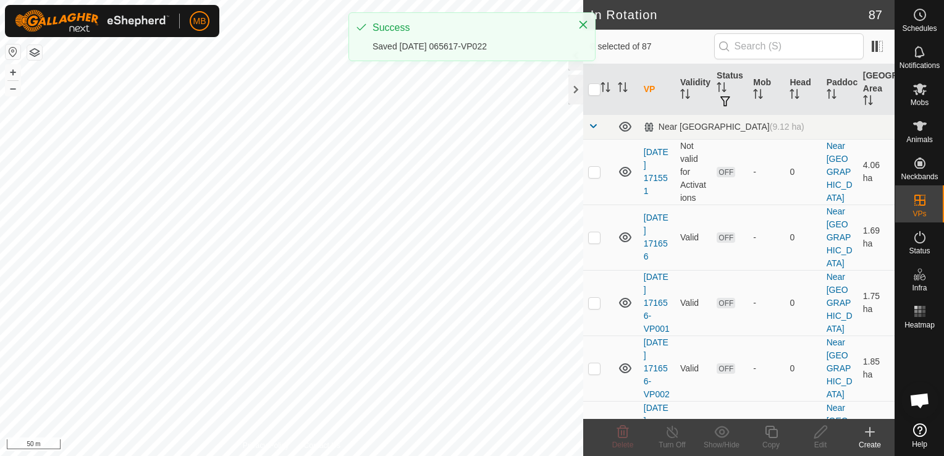
checkbox input "true"
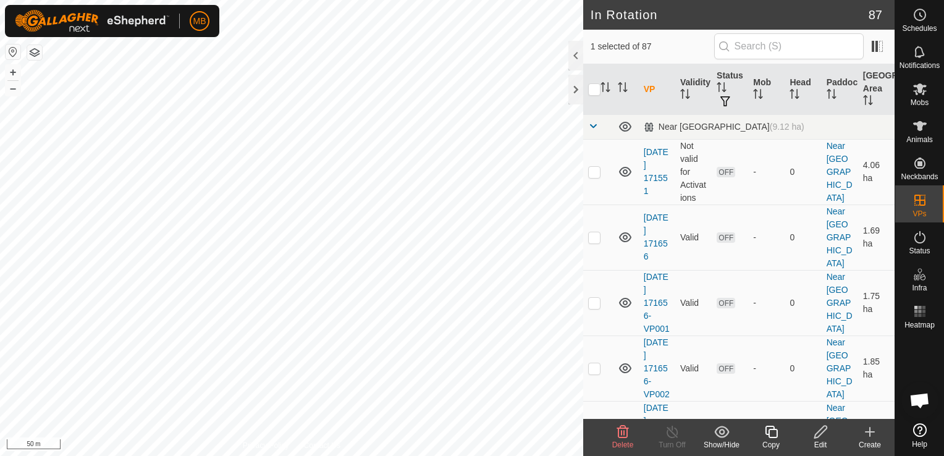
click at [815, 445] on div "Edit" at bounding box center [820, 444] width 49 height 11
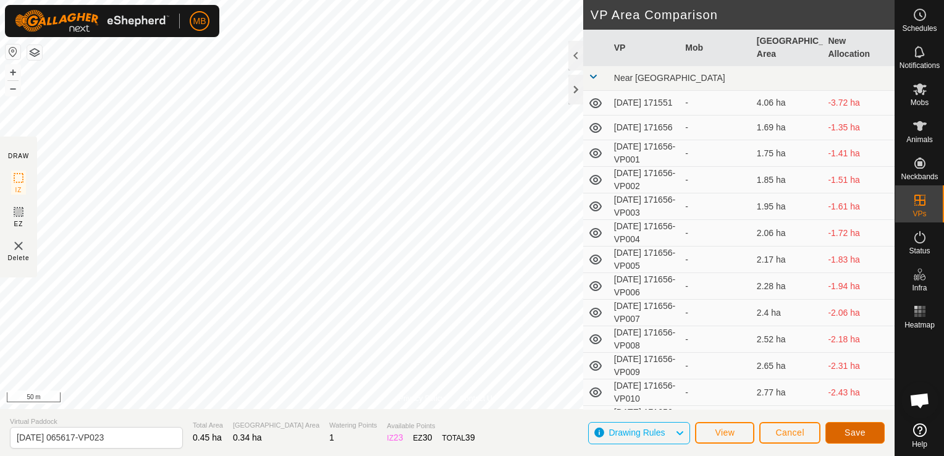
click at [855, 434] on span "Save" at bounding box center [854, 432] width 21 height 10
click at [799, 440] on button "Cancel" at bounding box center [789, 433] width 61 height 22
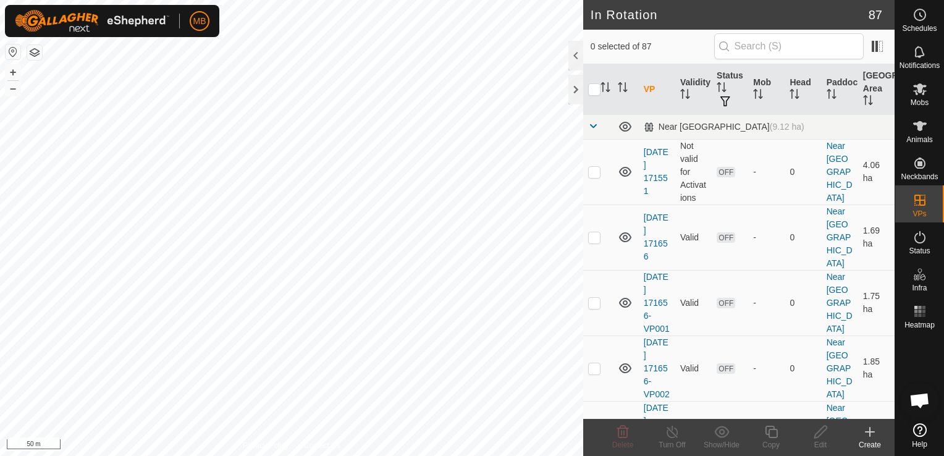
checkbox input "true"
click at [819, 434] on icon at bounding box center [820, 431] width 15 height 15
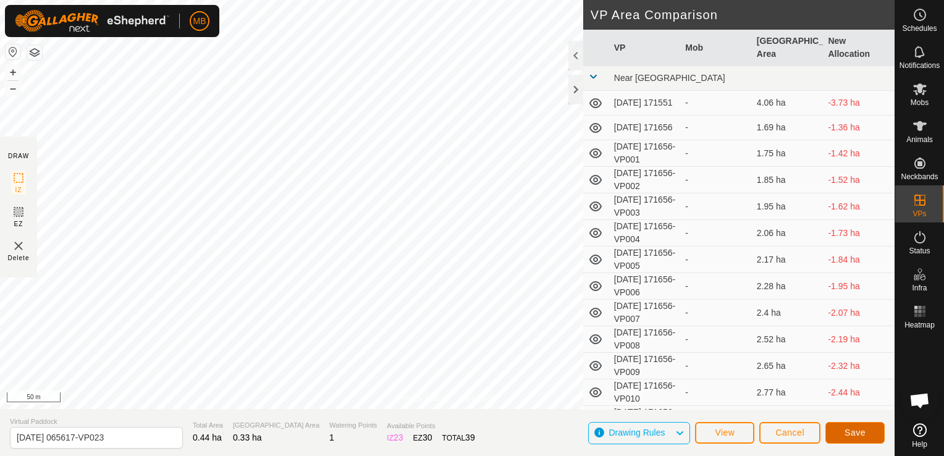
click at [844, 427] on button "Save" at bounding box center [854, 433] width 59 height 22
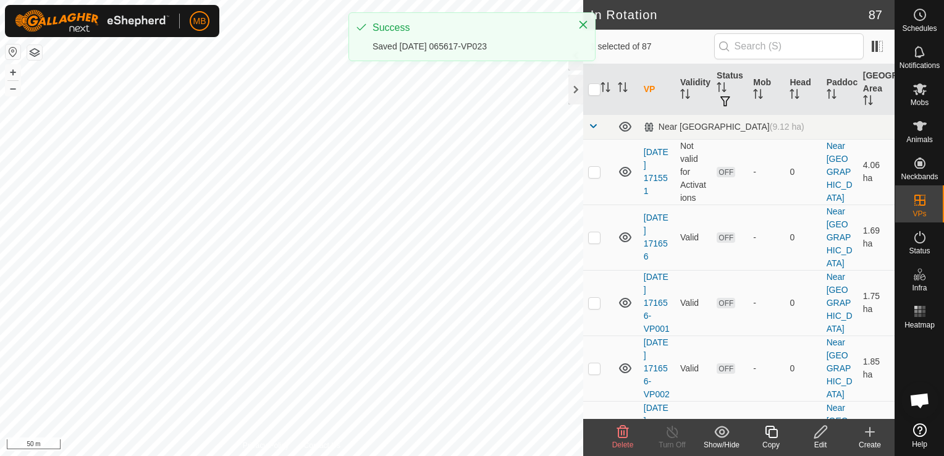
checkbox input "true"
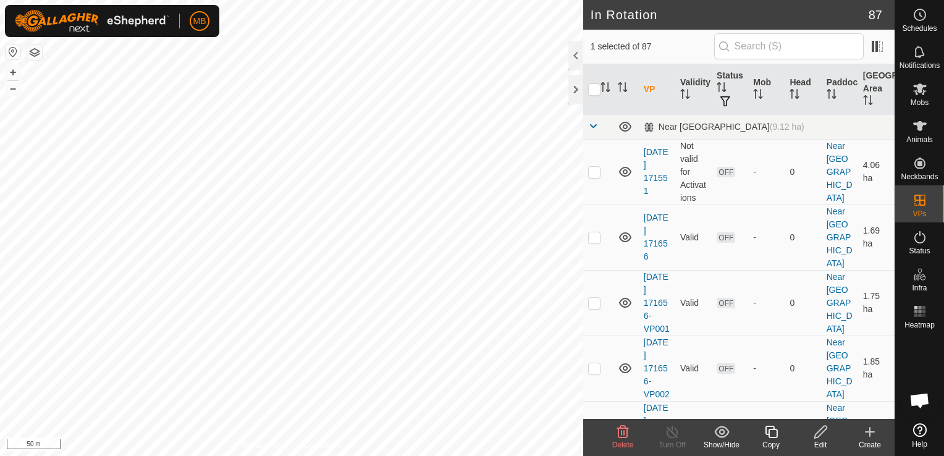
click at [818, 437] on icon at bounding box center [820, 432] width 12 height 12
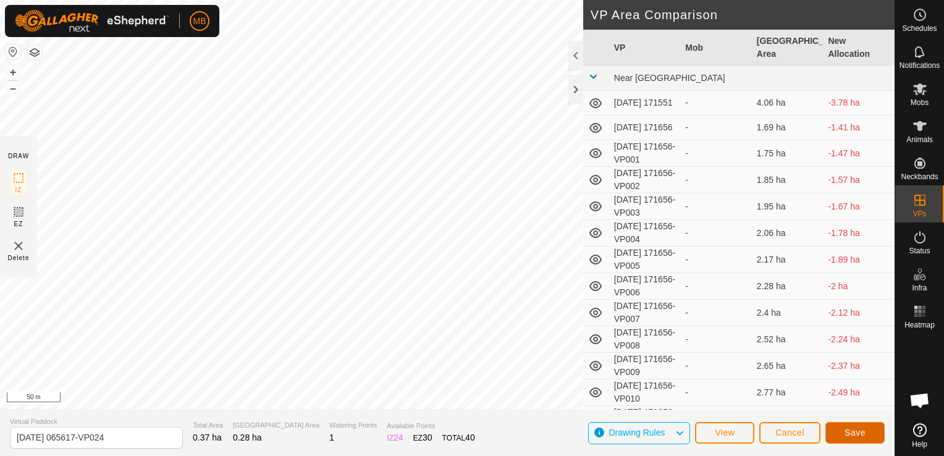
click at [862, 439] on button "Save" at bounding box center [854, 433] width 59 height 22
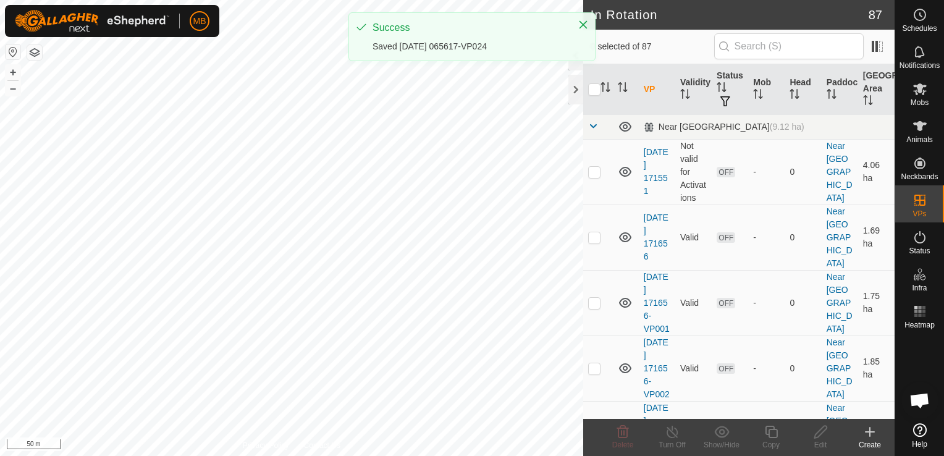
checkbox input "true"
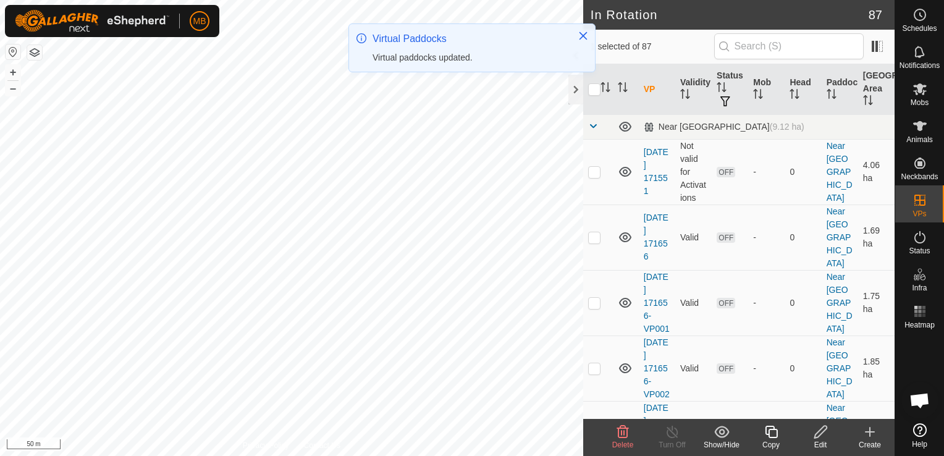
click at [823, 439] on div "Edit" at bounding box center [820, 444] width 49 height 11
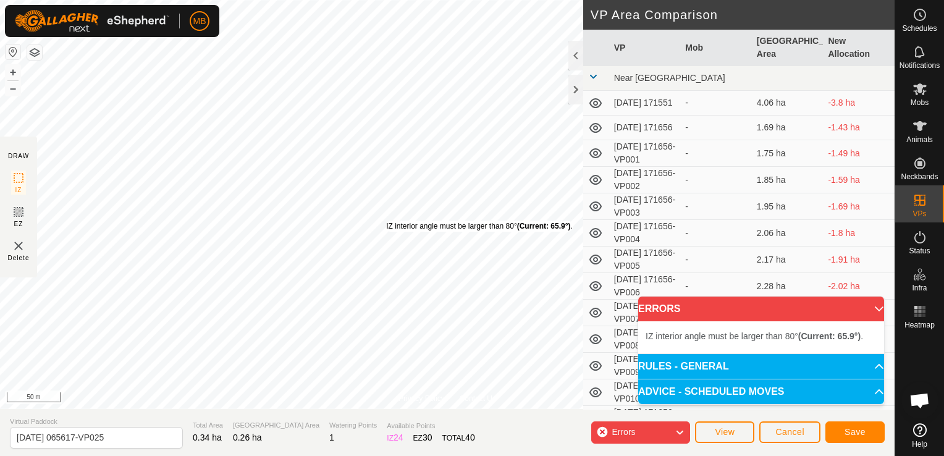
click at [597, 281] on icon at bounding box center [595, 286] width 12 height 10
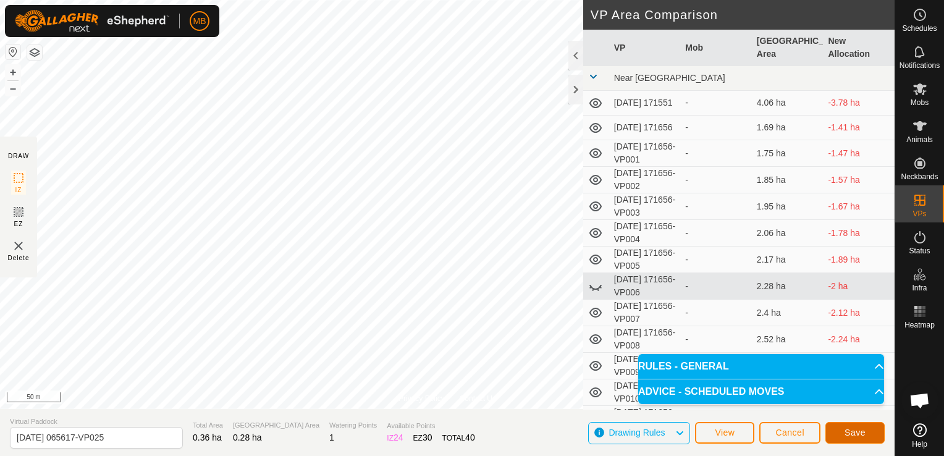
click at [861, 434] on span "Save" at bounding box center [854, 432] width 21 height 10
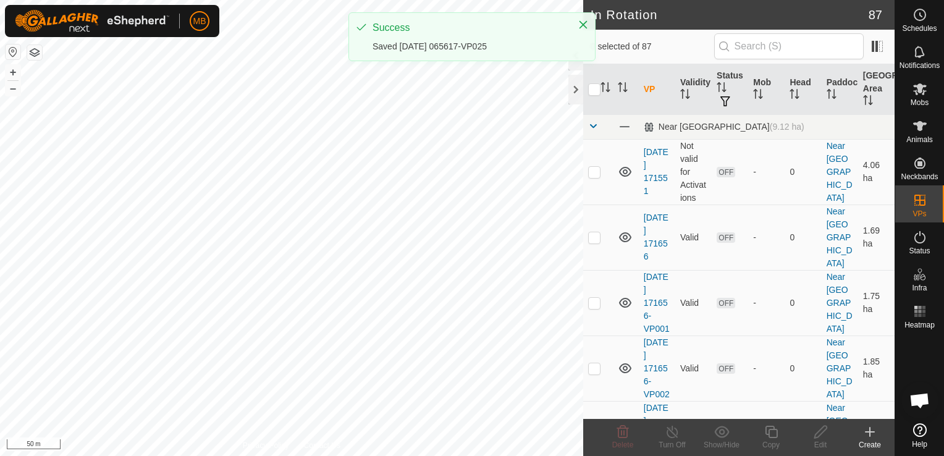
checkbox input "true"
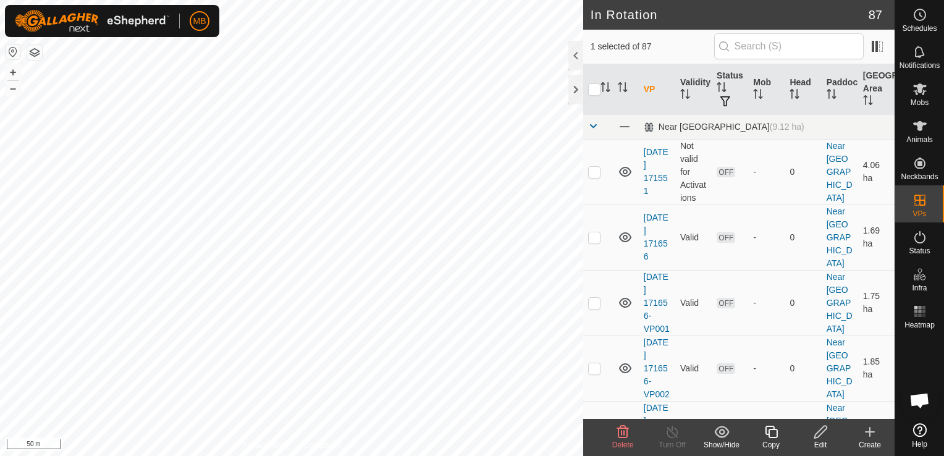
click at [819, 442] on div "Edit" at bounding box center [820, 444] width 49 height 11
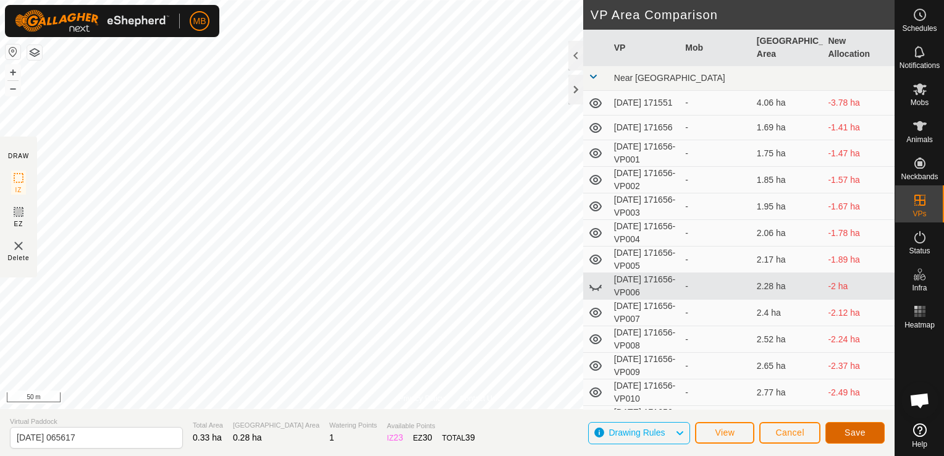
click at [848, 437] on span "Save" at bounding box center [854, 432] width 21 height 10
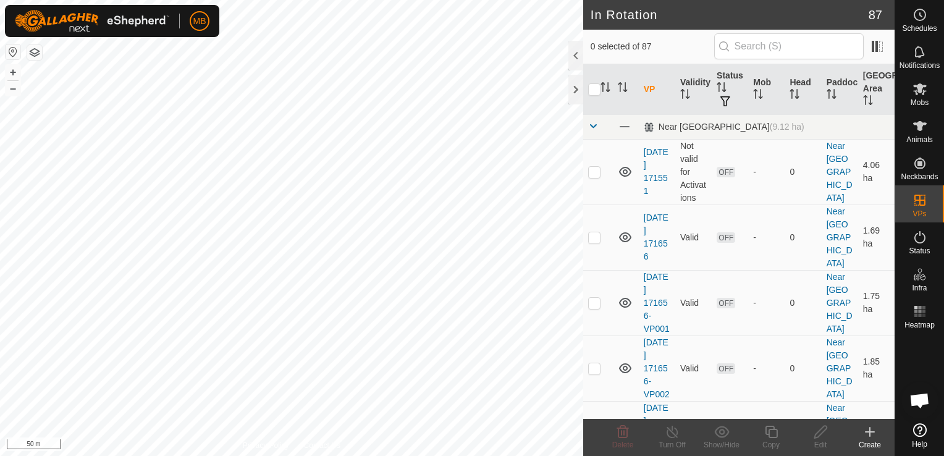
checkbox input "true"
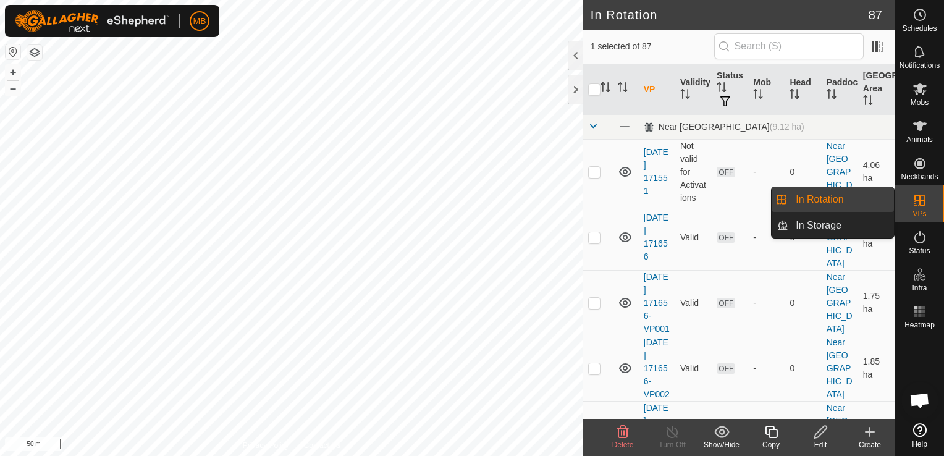
click at [833, 196] on link "In Rotation" at bounding box center [841, 199] width 106 height 25
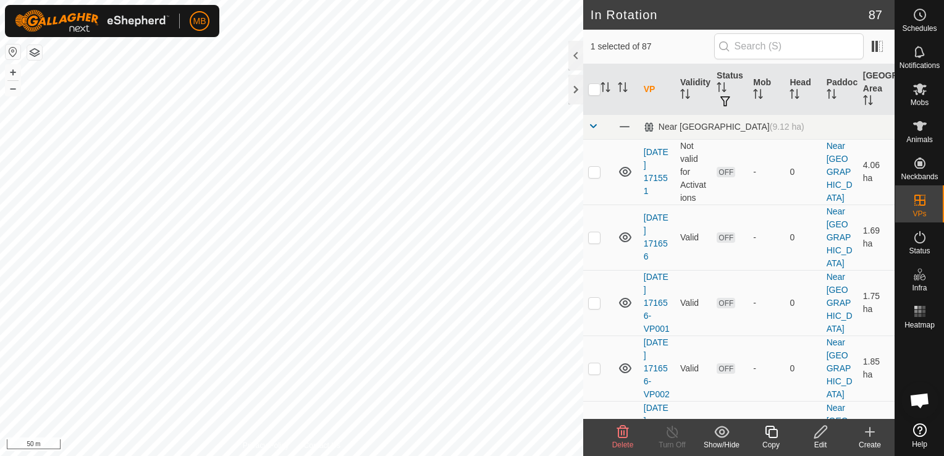
click at [869, 434] on icon at bounding box center [869, 431] width 15 height 15
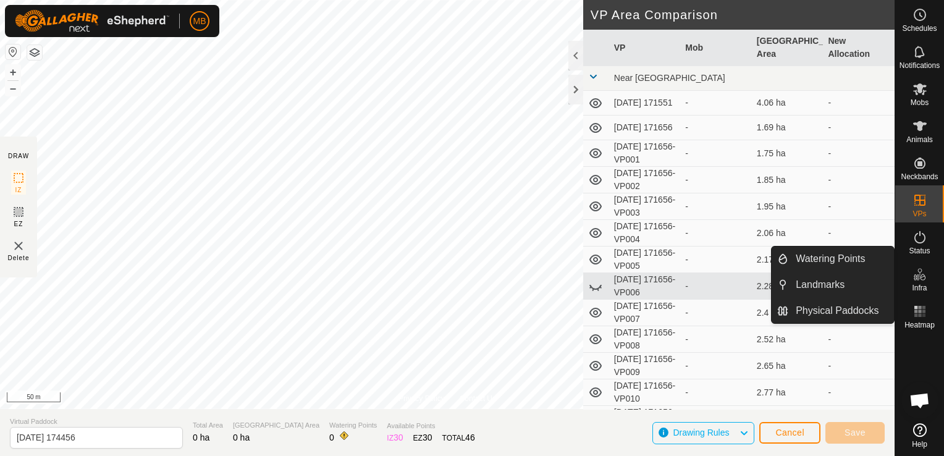
click at [927, 278] on icon at bounding box center [919, 274] width 15 height 15
click at [853, 264] on link "Watering Points" at bounding box center [841, 258] width 106 height 25
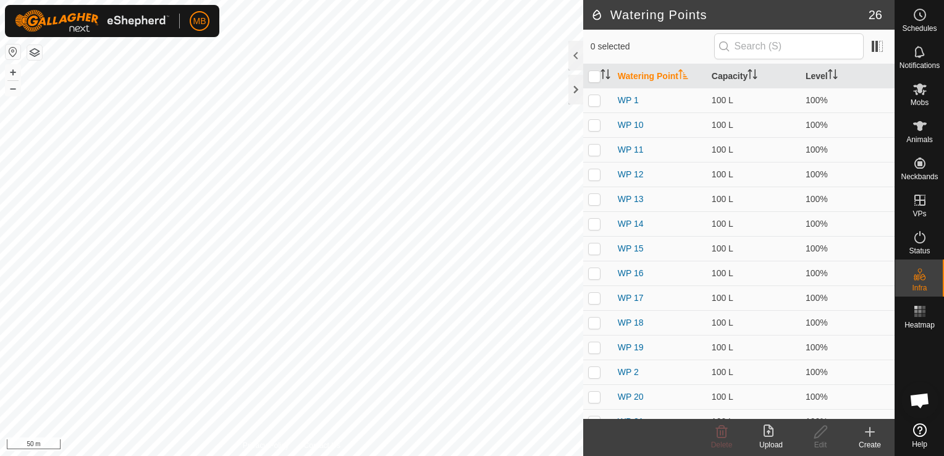
click at [868, 442] on div "Create" at bounding box center [869, 444] width 49 height 11
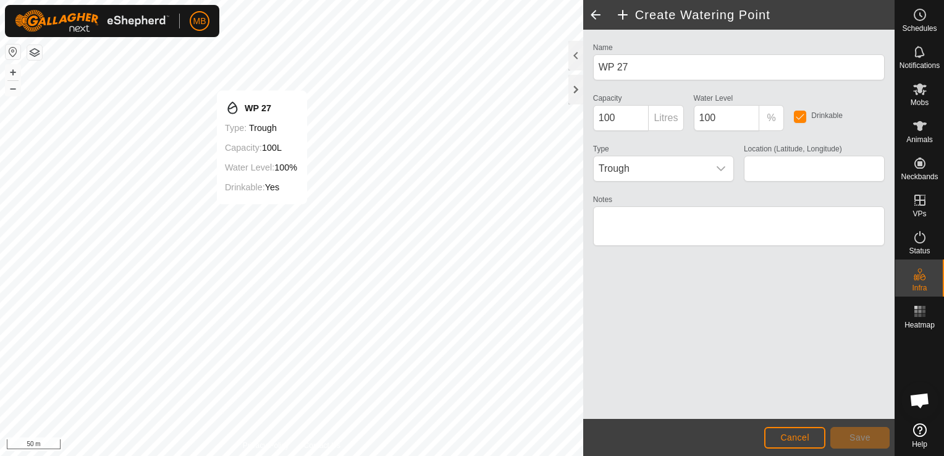
type input "-41.100928, 175.687944"
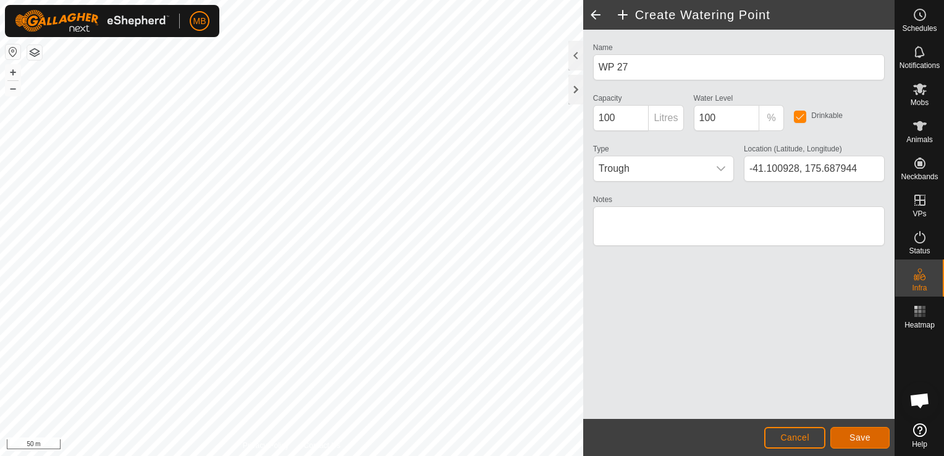
click at [854, 436] on span "Save" at bounding box center [859, 437] width 21 height 10
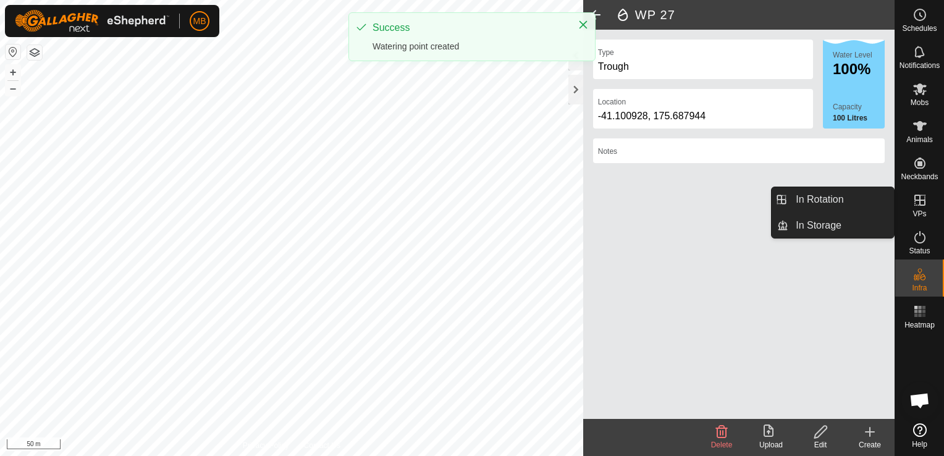
drag, startPoint x: 917, startPoint y: 220, endPoint x: 920, endPoint y: 211, distance: 9.8
click at [920, 211] on span "VPs" at bounding box center [919, 213] width 14 height 7
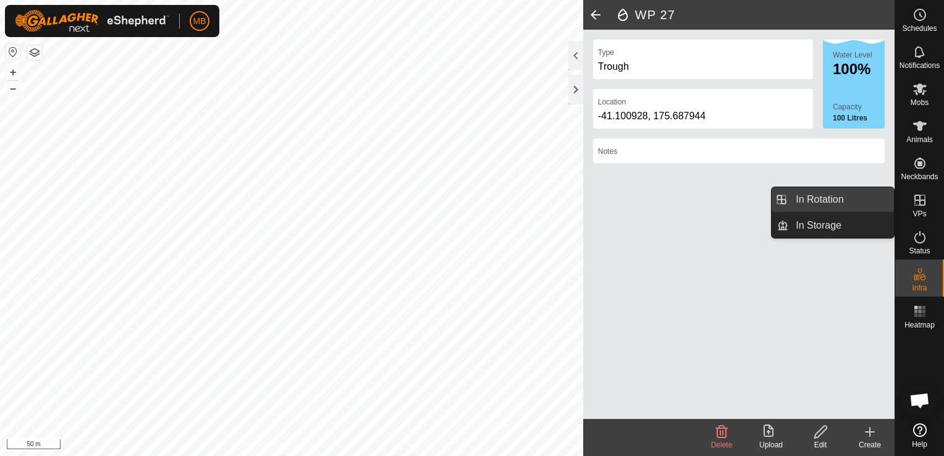
click at [862, 203] on link "In Rotation" at bounding box center [841, 199] width 106 height 25
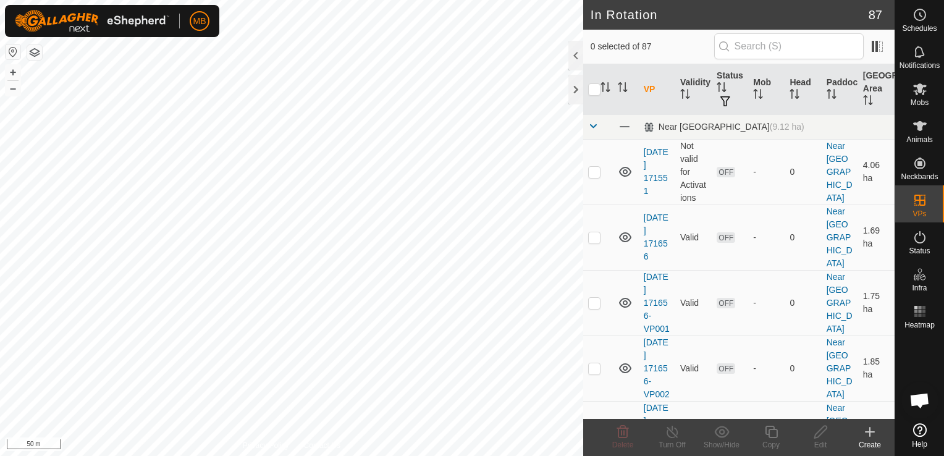
click at [870, 438] on icon at bounding box center [869, 431] width 15 height 15
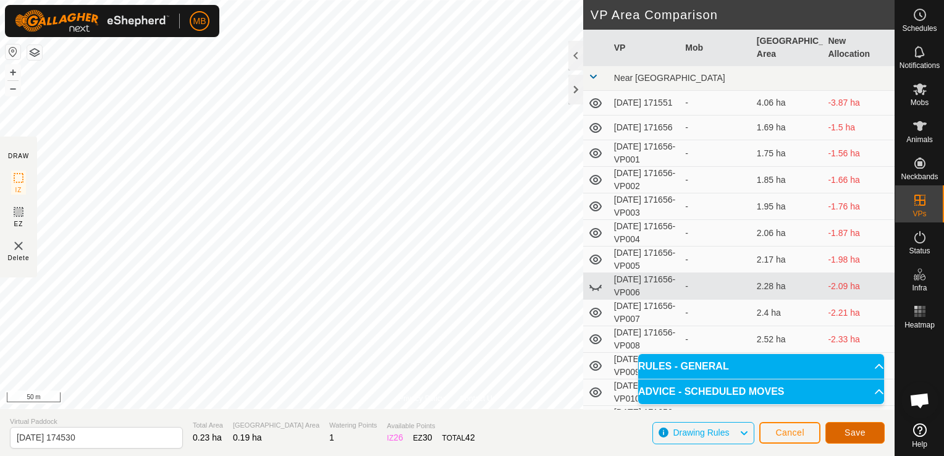
click at [855, 439] on button "Save" at bounding box center [854, 433] width 59 height 22
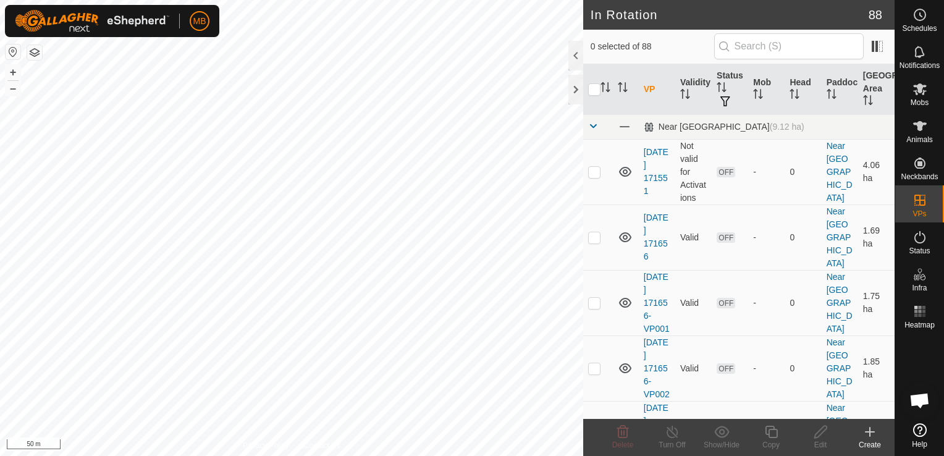
checkbox input "true"
click at [775, 434] on icon at bounding box center [771, 431] width 15 height 15
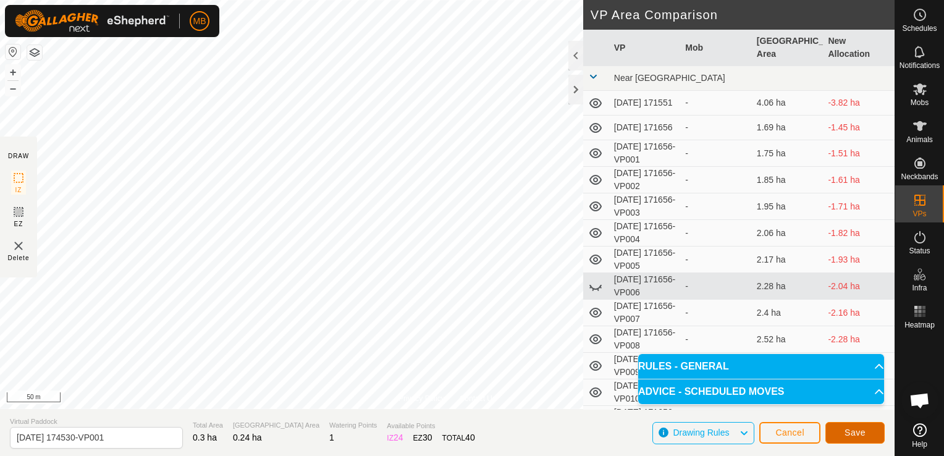
click at [856, 433] on span "Save" at bounding box center [854, 432] width 21 height 10
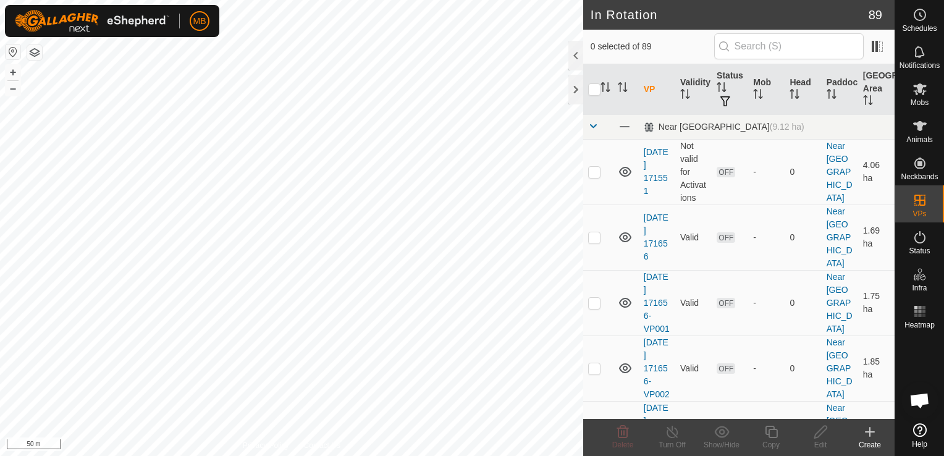
checkbox input "true"
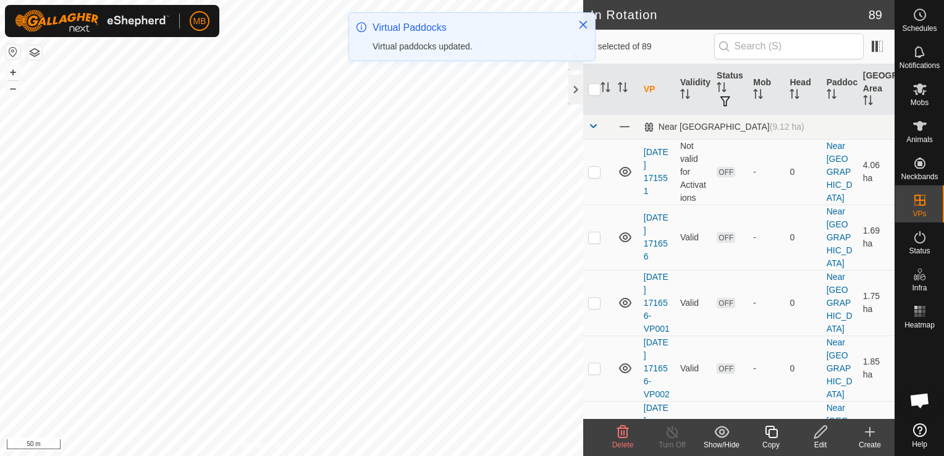
click at [773, 440] on div "Copy" at bounding box center [770, 444] width 49 height 11
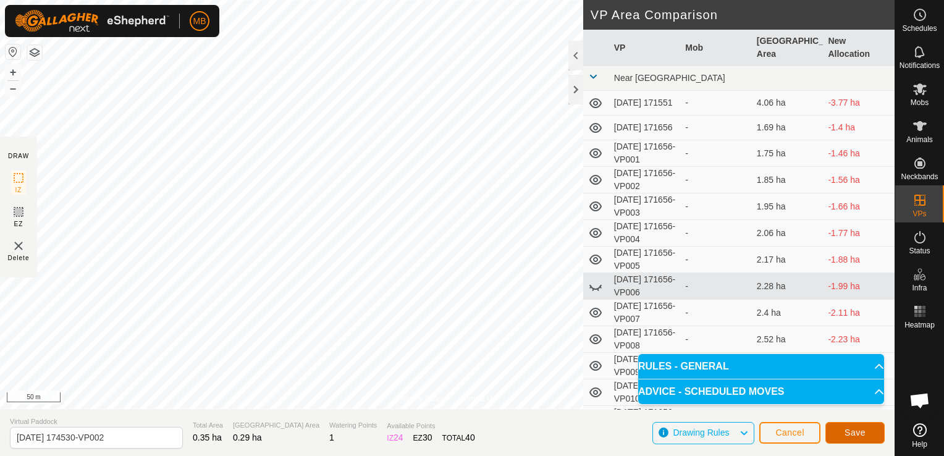
click at [838, 428] on button "Save" at bounding box center [854, 433] width 59 height 22
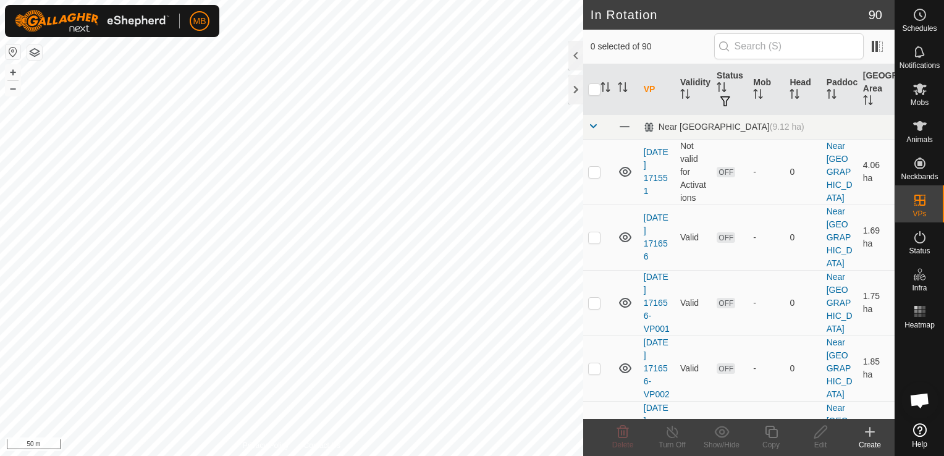
checkbox input "true"
click at [822, 440] on div "Edit" at bounding box center [820, 444] width 49 height 11
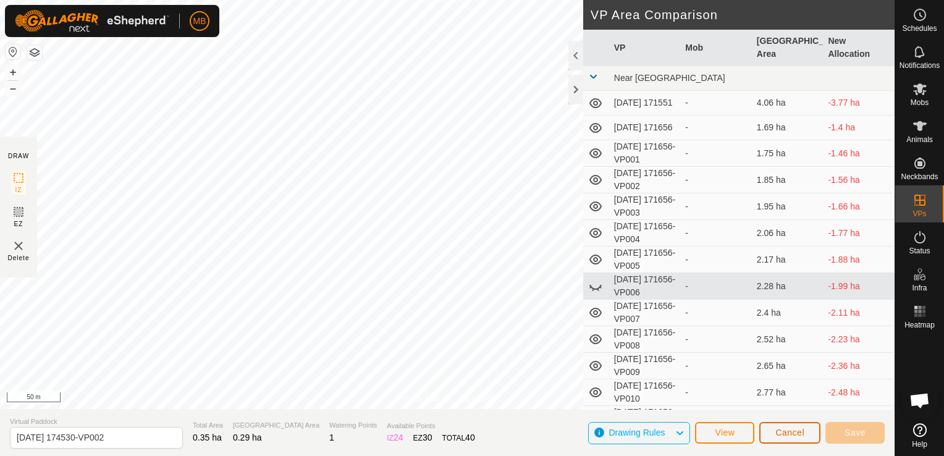
click at [778, 426] on button "Cancel" at bounding box center [789, 433] width 61 height 22
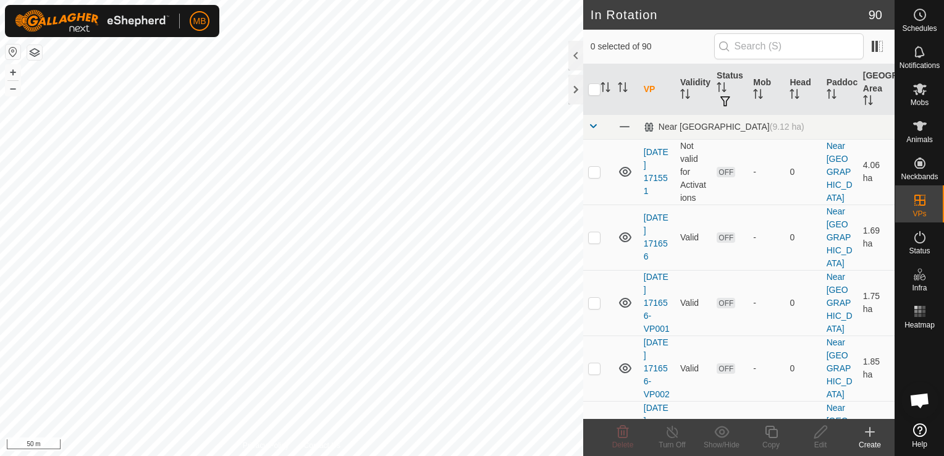
checkbox input "true"
click at [768, 428] on icon at bounding box center [771, 431] width 15 height 15
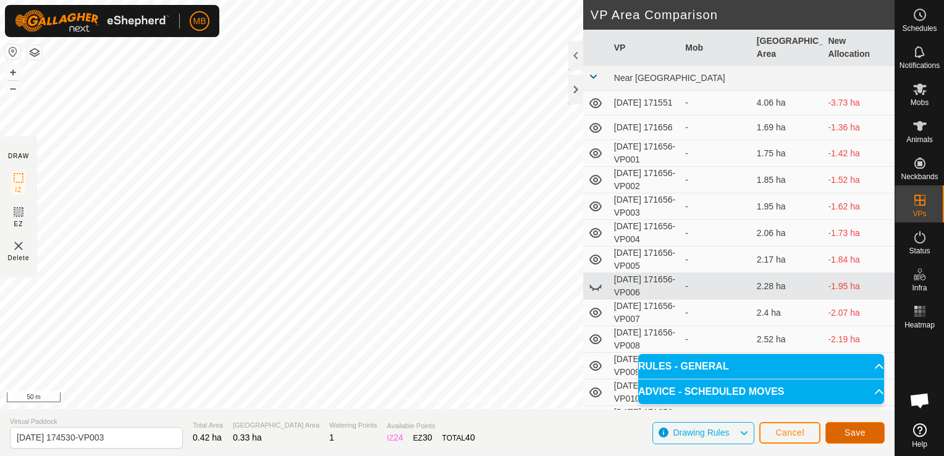
click at [852, 439] on button "Save" at bounding box center [854, 433] width 59 height 22
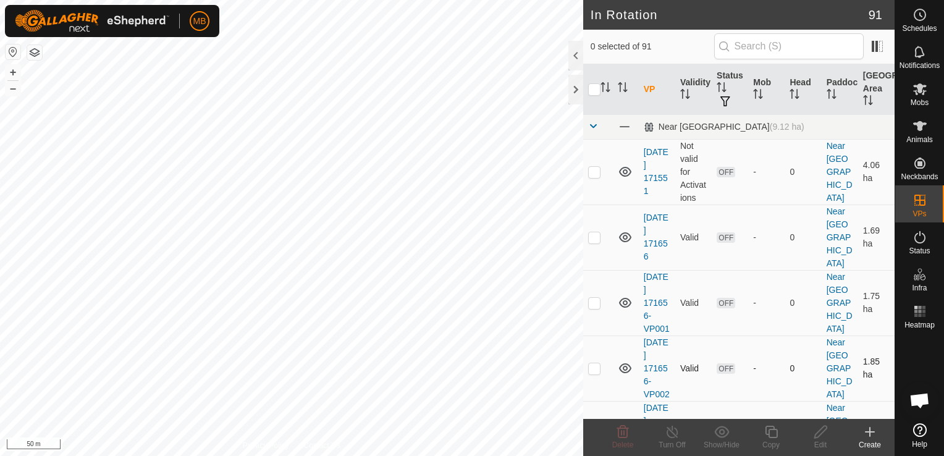
checkbox input "true"
click at [768, 437] on icon at bounding box center [771, 432] width 12 height 12
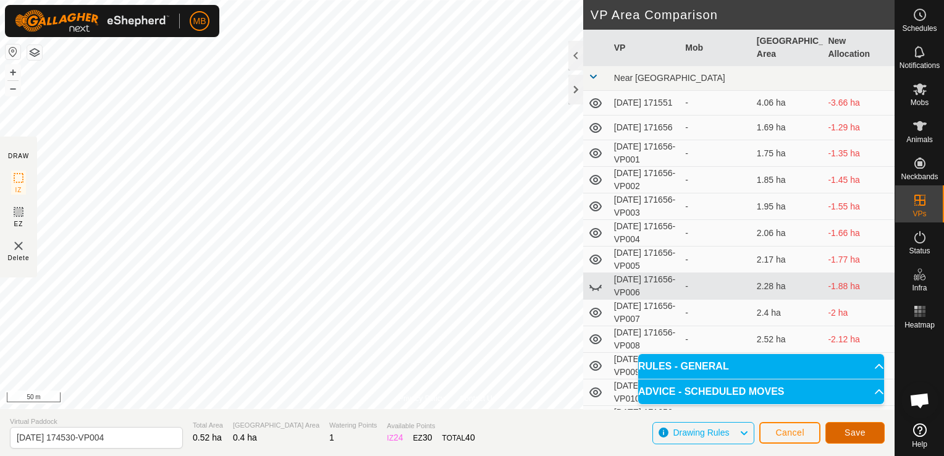
click at [848, 436] on span "Save" at bounding box center [854, 432] width 21 height 10
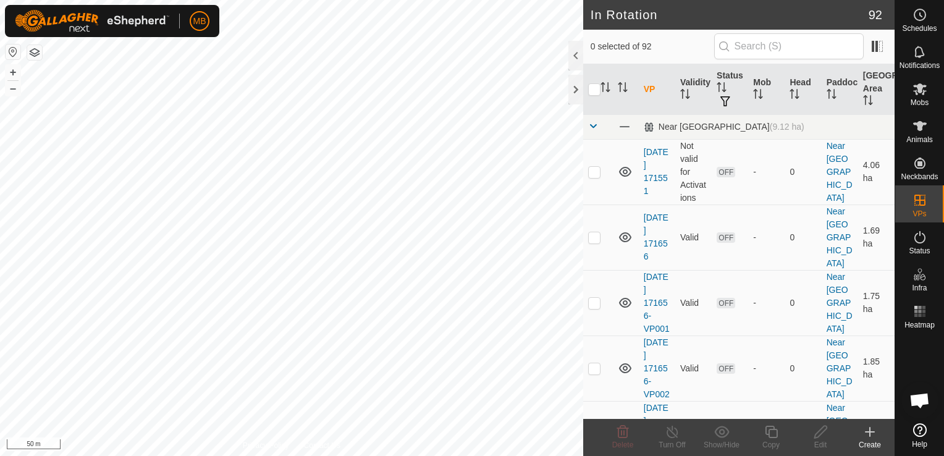
checkbox input "true"
click at [770, 435] on icon at bounding box center [771, 431] width 15 height 15
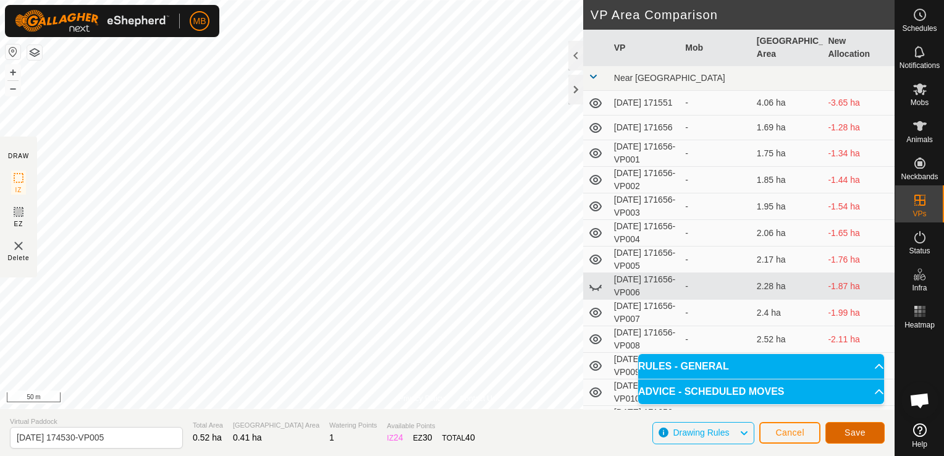
click at [872, 424] on button "Save" at bounding box center [854, 433] width 59 height 22
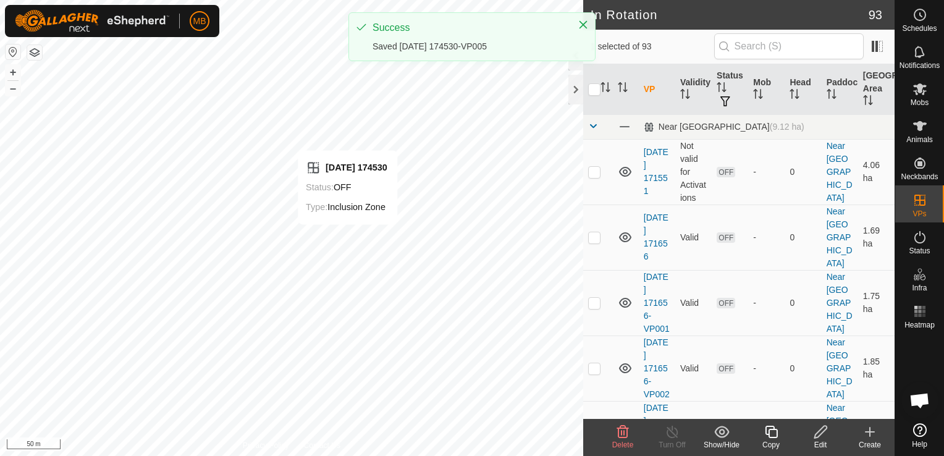
checkbox input "true"
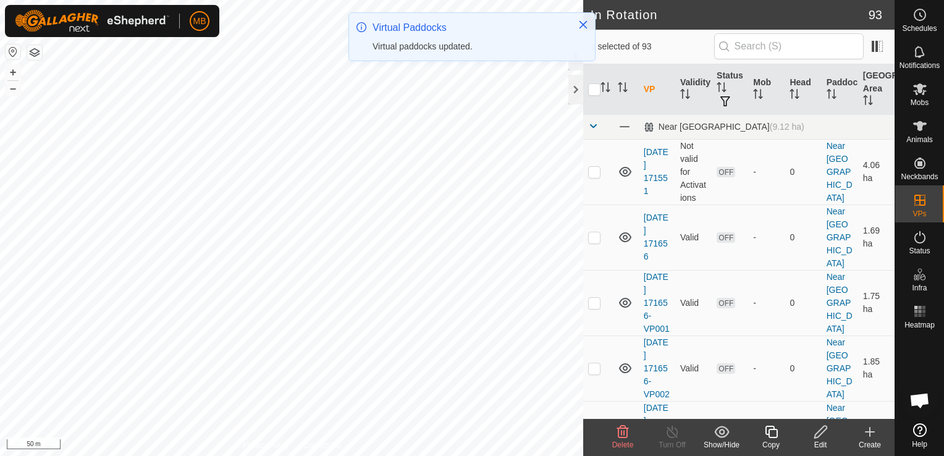
checkbox input "false"
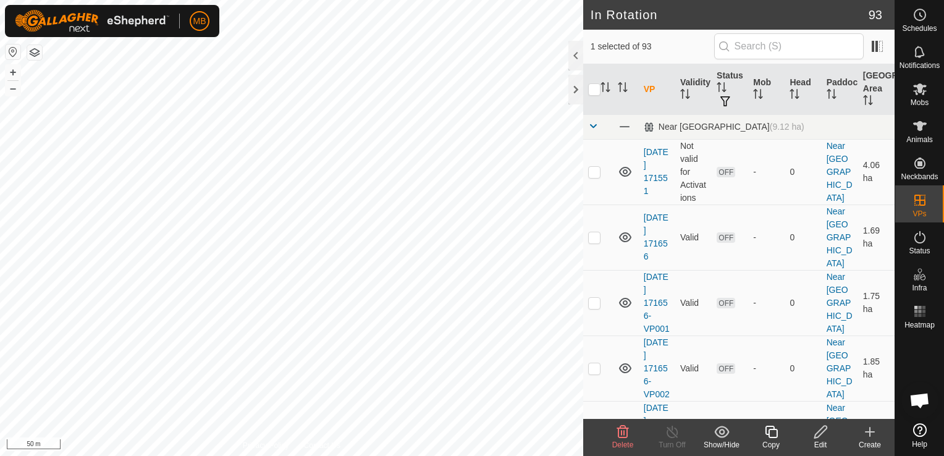
checkbox input "false"
checkbox input "true"
click at [772, 432] on icon at bounding box center [771, 431] width 15 height 15
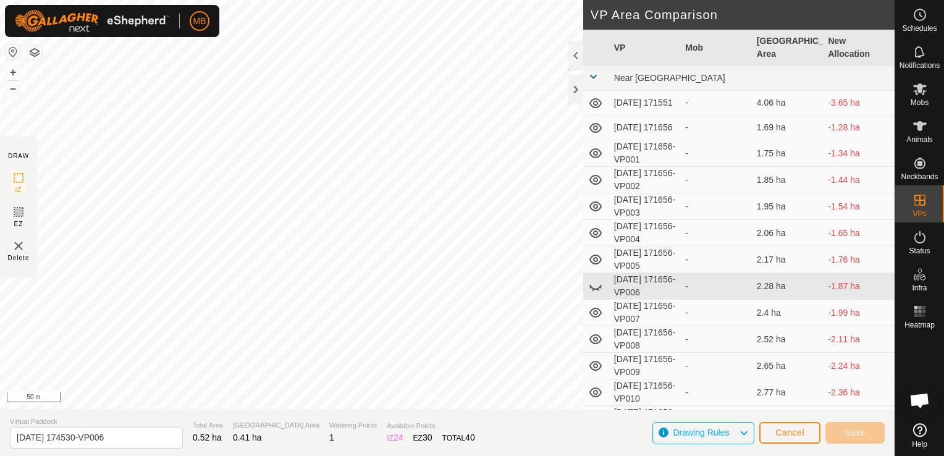
click at [452, 393] on div "Privacy Policy Contact Us" at bounding box center [447, 398] width 98 height 11
click at [450, 402] on div "Privacy Policy Contact Us [DATE] 174530-VP005 Status: OFF Type: Inclusion Zone …" at bounding box center [447, 204] width 895 height 409
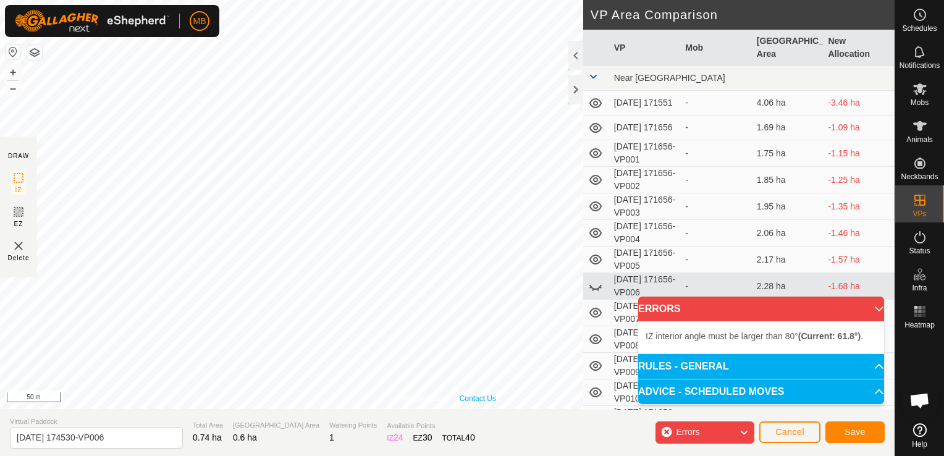
click at [471, 394] on div "Privacy Policy Contact Us Status: OFF Type: Inclusion Zone + – ⇧ i 50 m" at bounding box center [447, 204] width 895 height 409
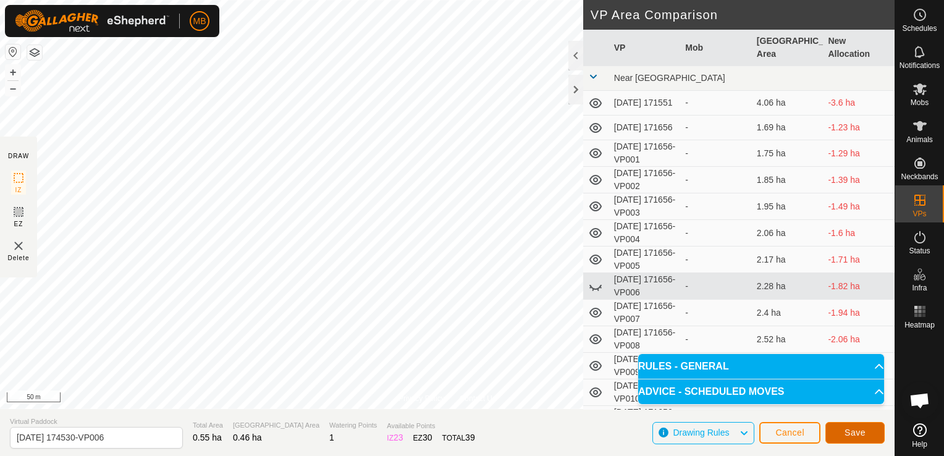
click at [849, 434] on span "Save" at bounding box center [854, 432] width 21 height 10
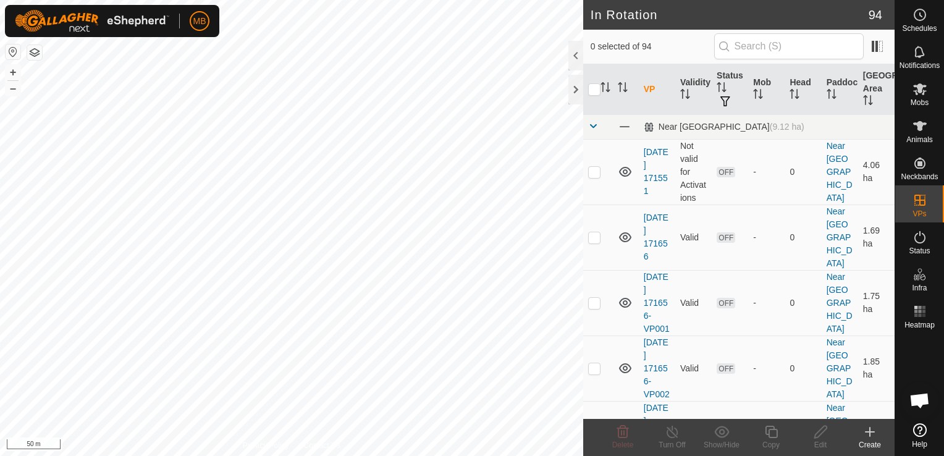
checkbox input "true"
click at [817, 443] on div "Edit" at bounding box center [820, 444] width 49 height 11
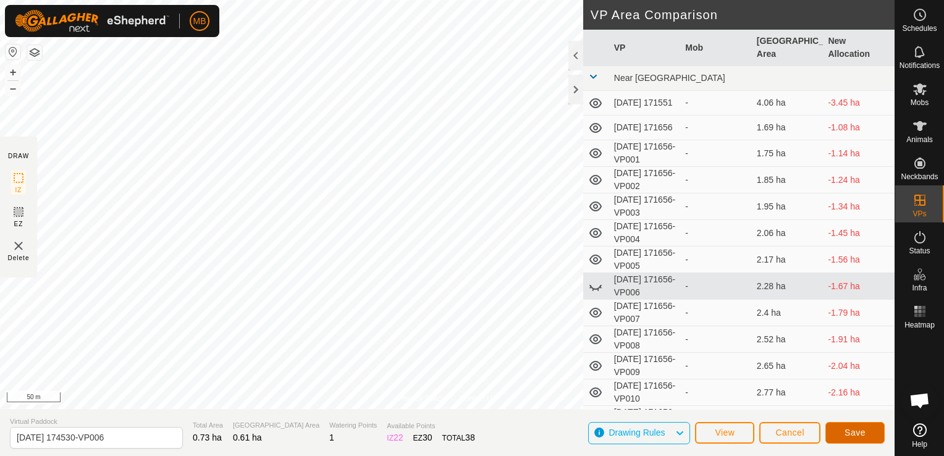
click at [853, 429] on span "Save" at bounding box center [854, 432] width 21 height 10
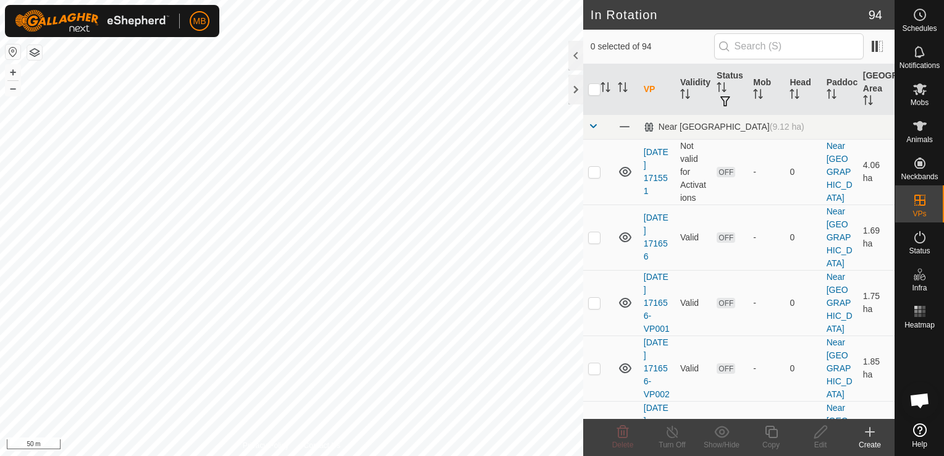
checkbox input "true"
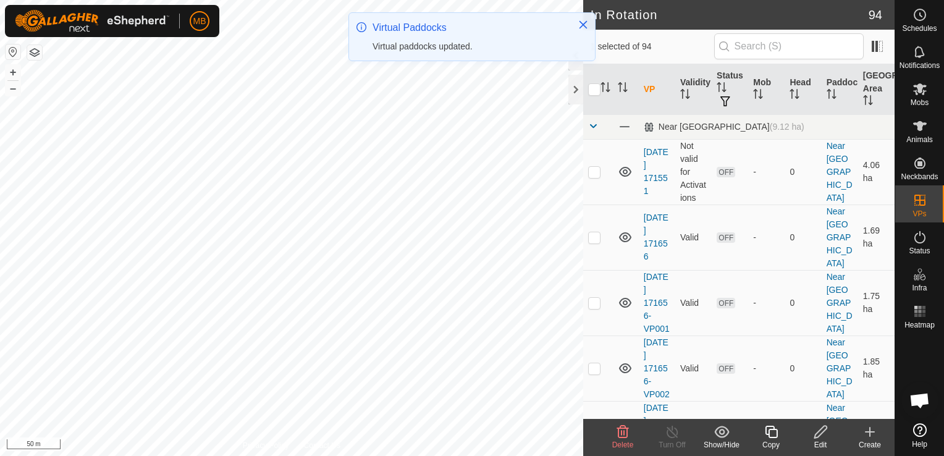
click at [819, 436] on icon at bounding box center [820, 432] width 12 height 12
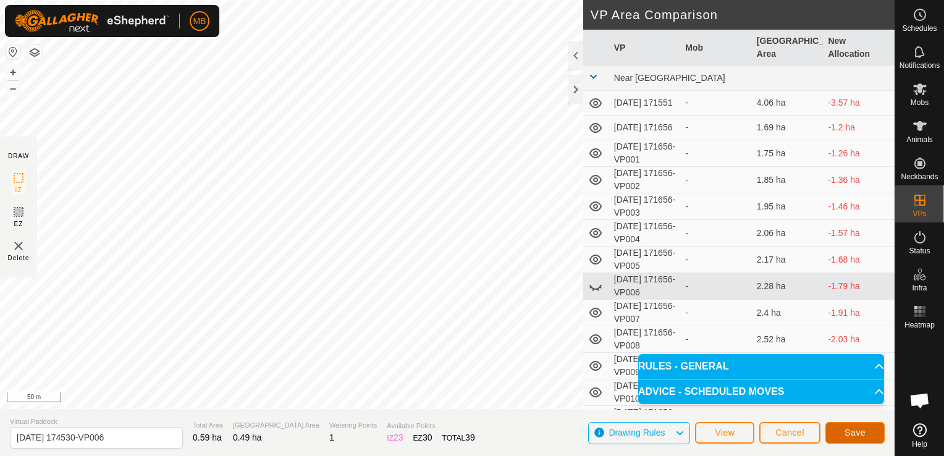
click at [846, 429] on span "Save" at bounding box center [854, 432] width 21 height 10
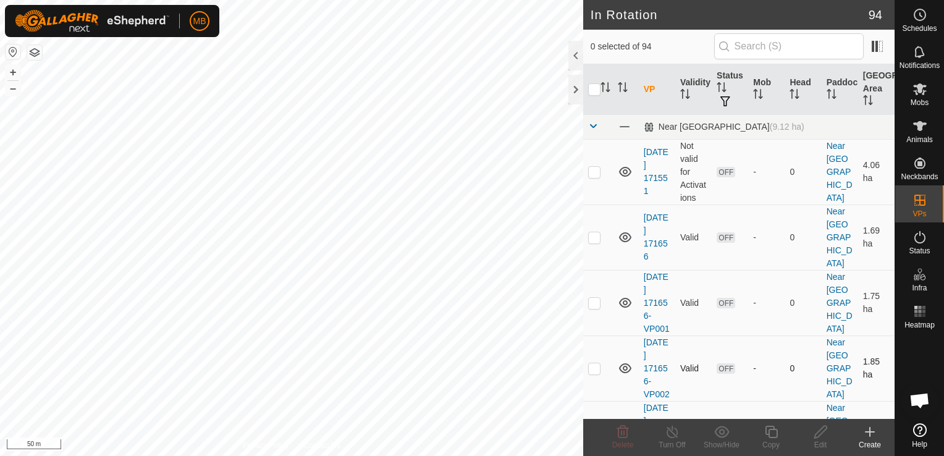
checkbox input "true"
click at [773, 435] on icon at bounding box center [771, 431] width 15 height 15
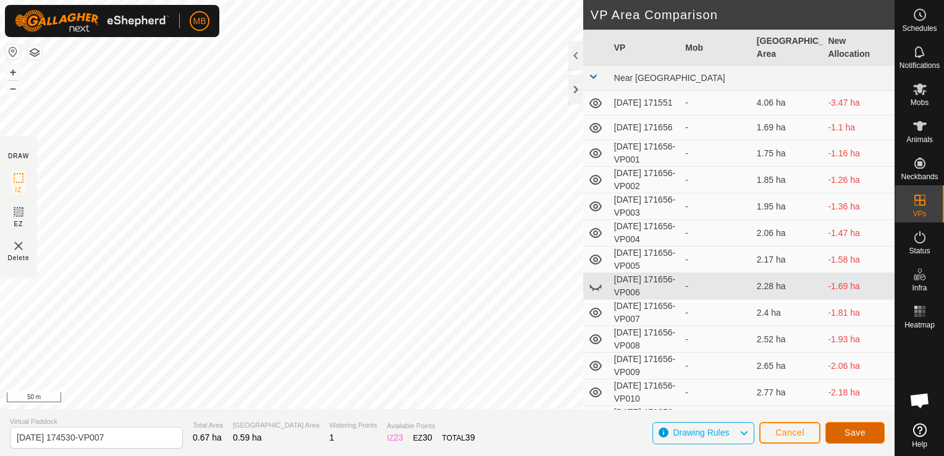
click at [845, 426] on button "Save" at bounding box center [854, 433] width 59 height 22
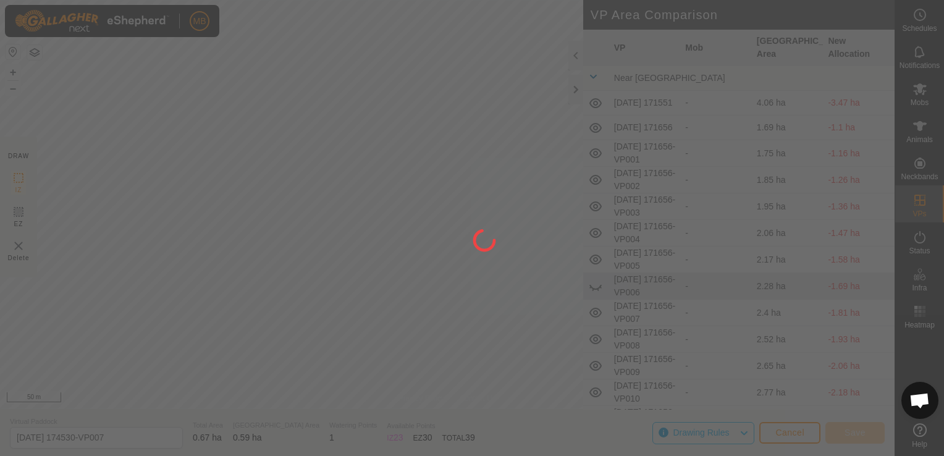
click at [845, 426] on div at bounding box center [472, 228] width 944 height 456
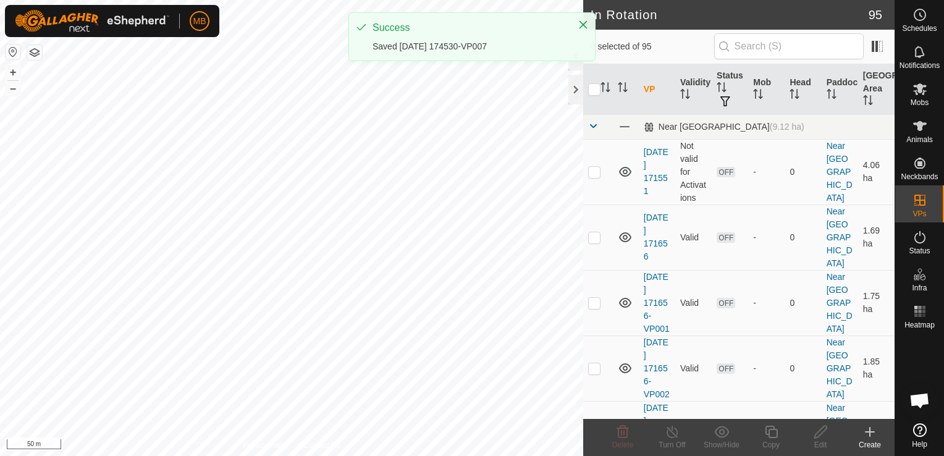
checkbox input "true"
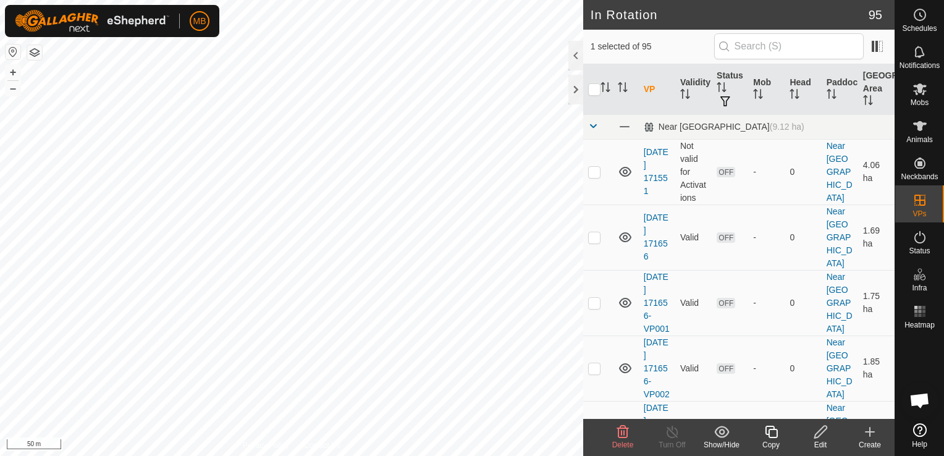
click at [770, 440] on div "Copy" at bounding box center [770, 444] width 49 height 11
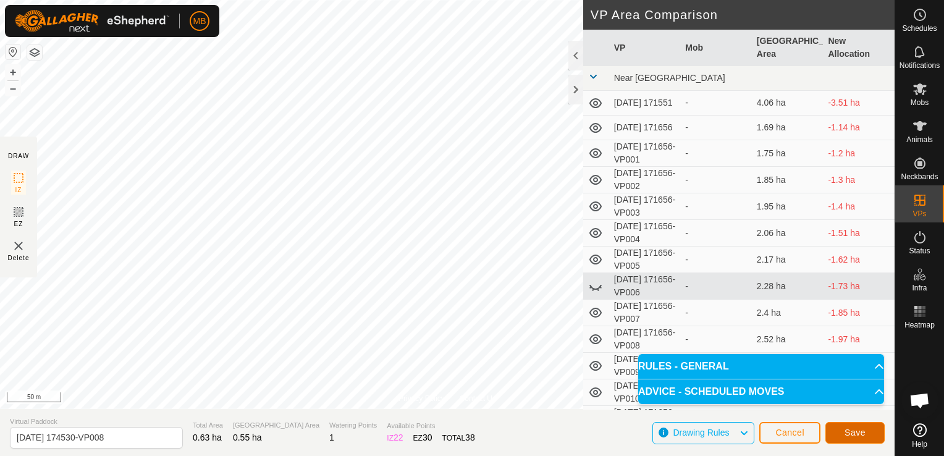
click at [843, 436] on button "Save" at bounding box center [854, 433] width 59 height 22
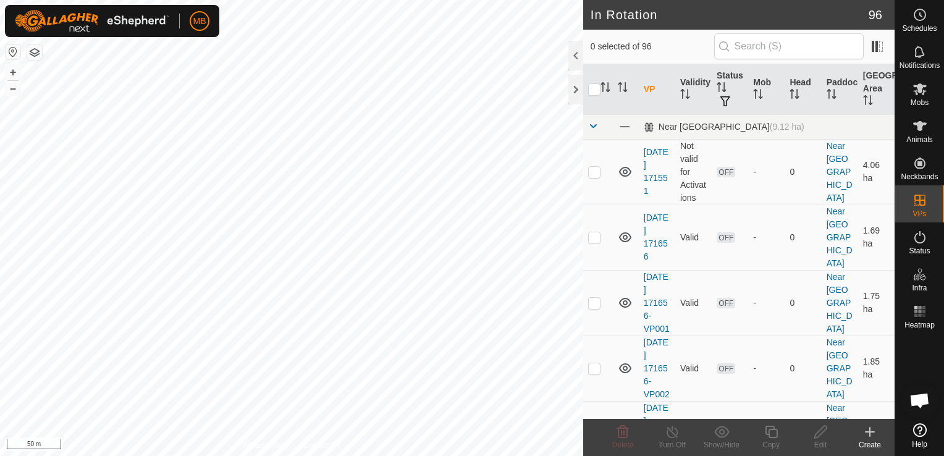
checkbox input "true"
click at [764, 439] on div "Copy" at bounding box center [770, 444] width 49 height 11
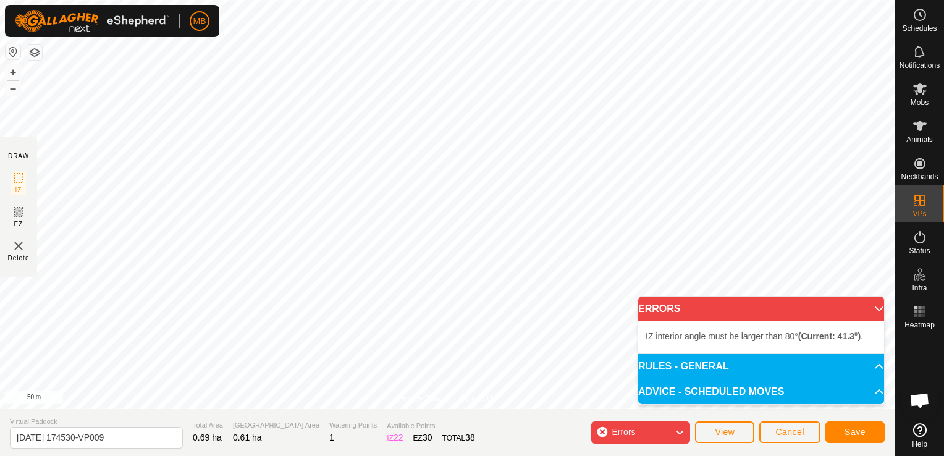
type input "[DATE] 174530-VP008"
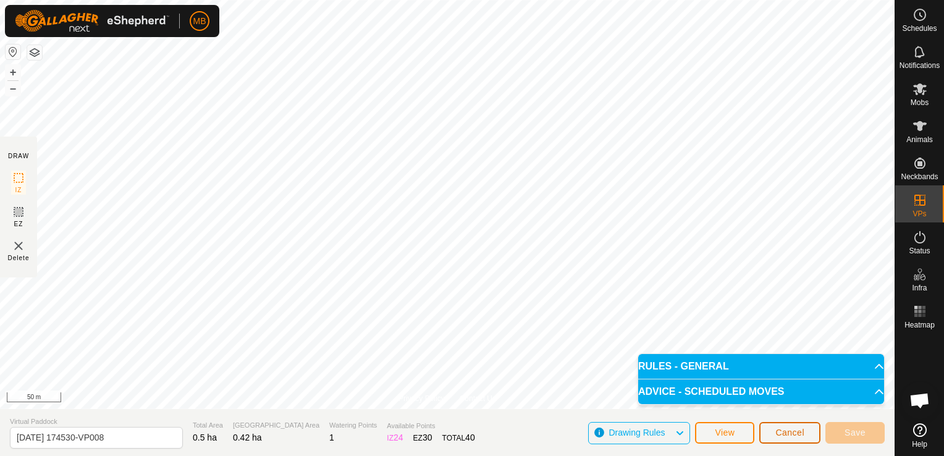
click at [803, 437] on span "Cancel" at bounding box center [789, 432] width 29 height 10
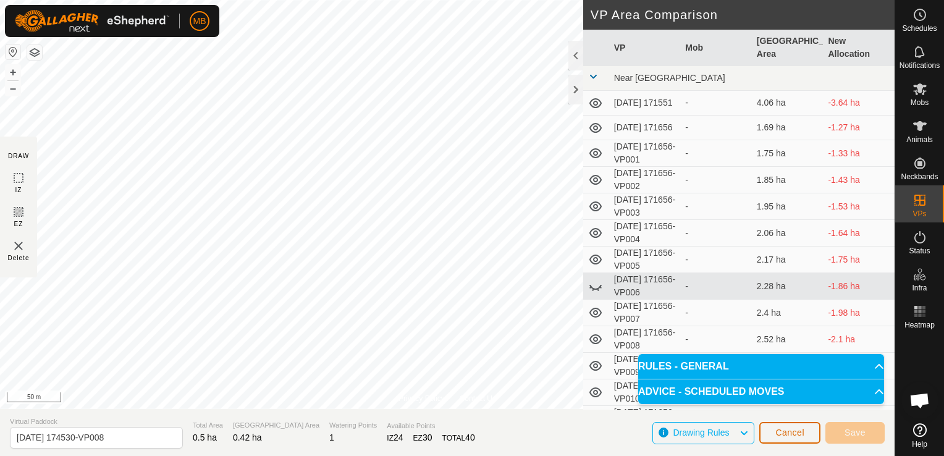
click at [803, 437] on span "Cancel" at bounding box center [789, 432] width 29 height 10
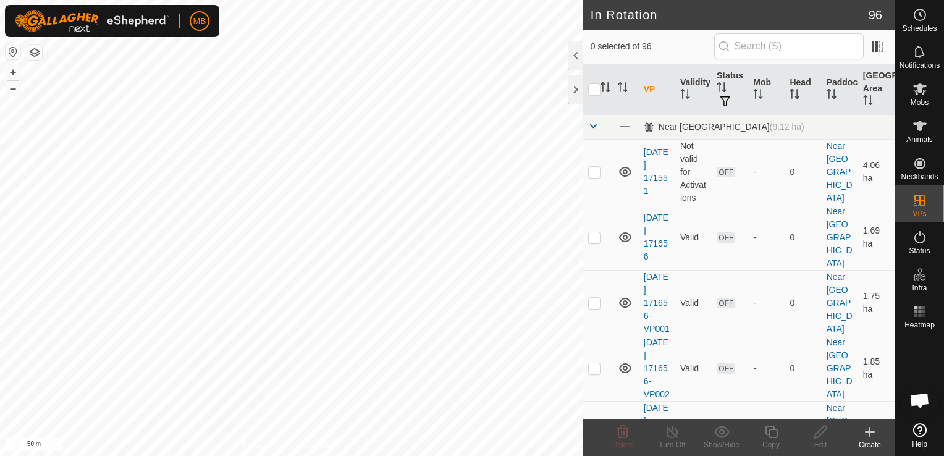
checkbox input "true"
click at [768, 434] on icon at bounding box center [771, 432] width 12 height 12
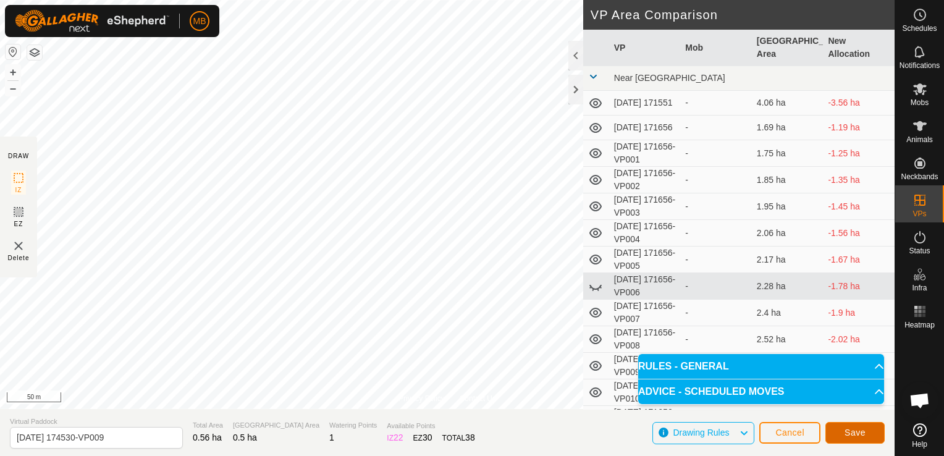
click at [842, 432] on button "Save" at bounding box center [854, 433] width 59 height 22
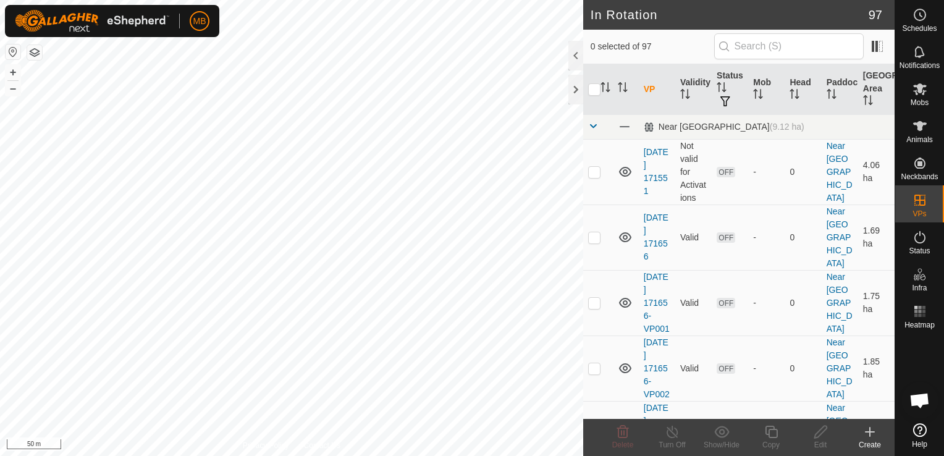
checkbox input "true"
click at [773, 437] on icon at bounding box center [771, 432] width 12 height 12
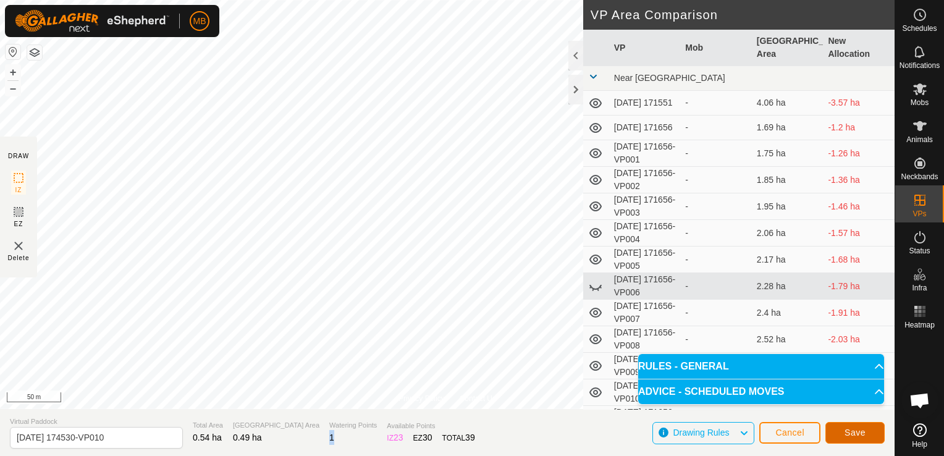
click at [845, 431] on span "Save" at bounding box center [854, 432] width 21 height 10
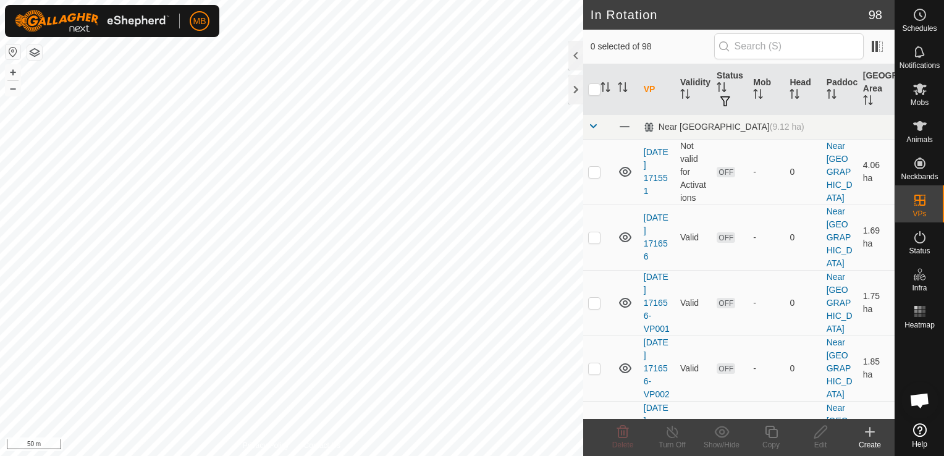
checkbox input "true"
click at [772, 440] on div "Copy" at bounding box center [770, 444] width 49 height 11
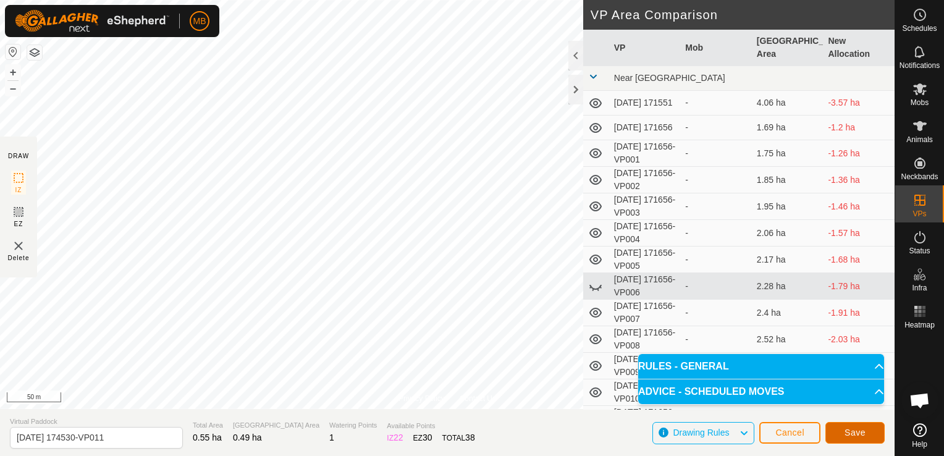
click at [847, 437] on span "Save" at bounding box center [854, 432] width 21 height 10
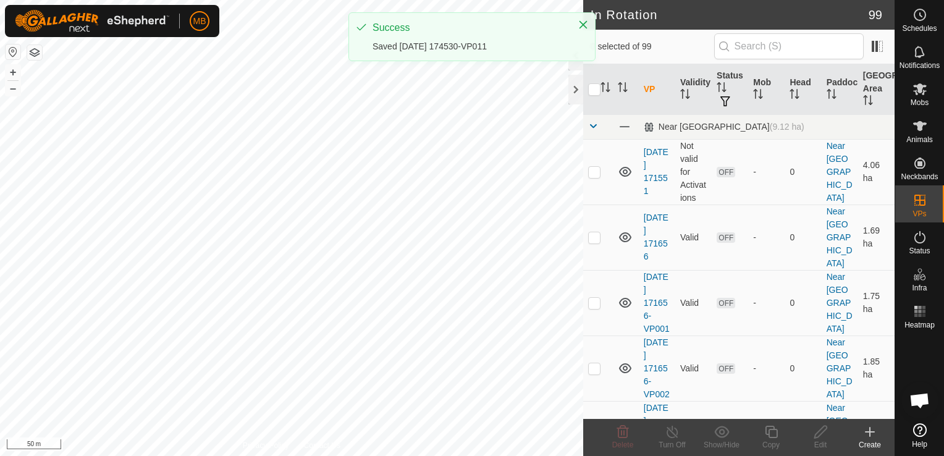
checkbox input "true"
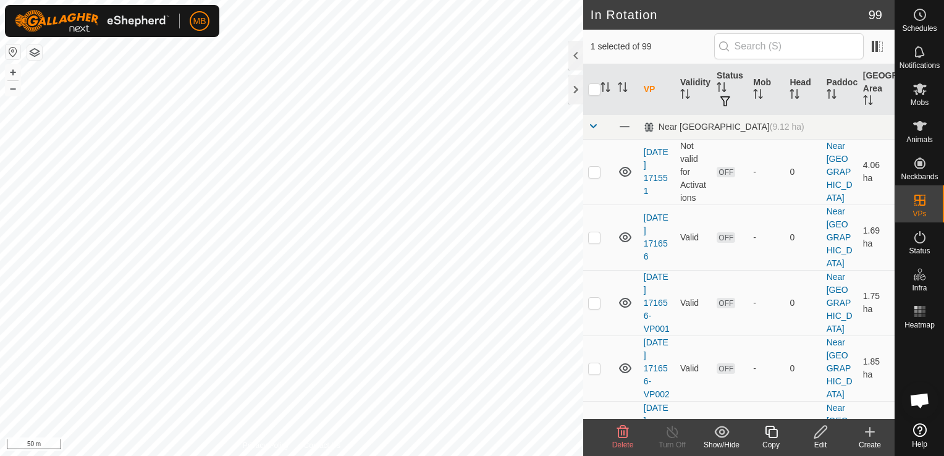
click at [772, 438] on icon at bounding box center [771, 432] width 12 height 12
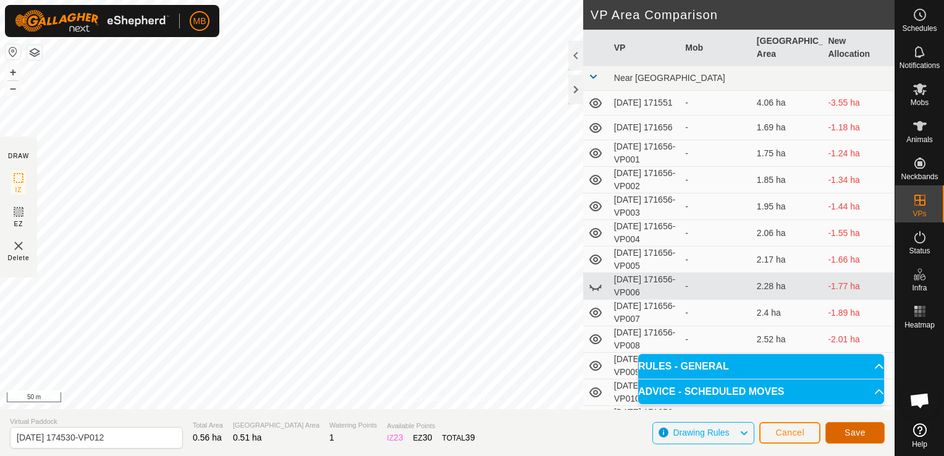
click at [848, 431] on span "Save" at bounding box center [854, 432] width 21 height 10
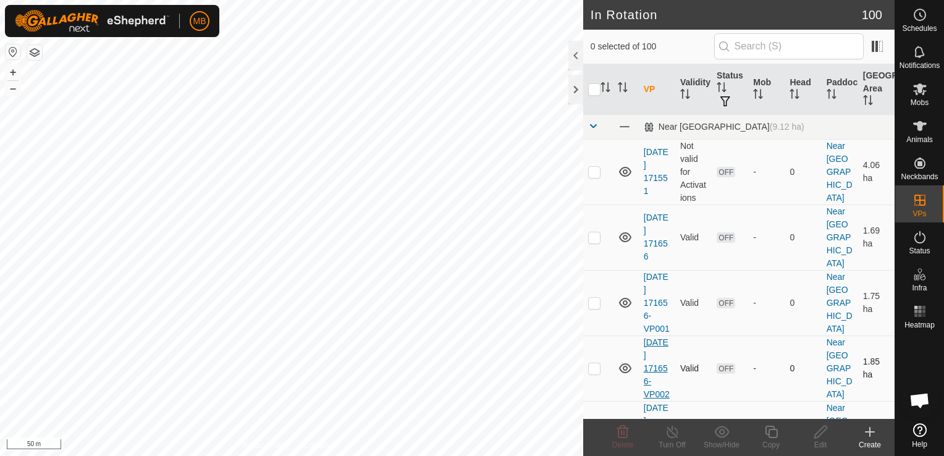
checkbox input "true"
click at [770, 437] on icon at bounding box center [771, 432] width 12 height 12
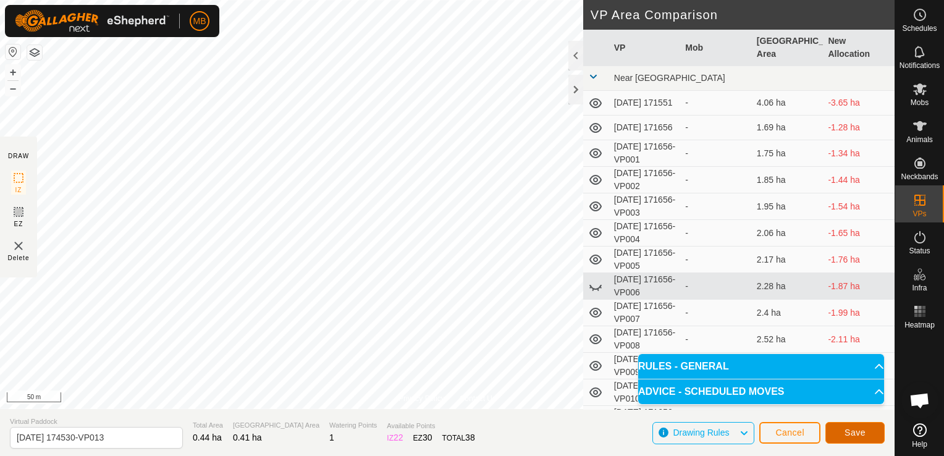
click at [841, 431] on button "Save" at bounding box center [854, 433] width 59 height 22
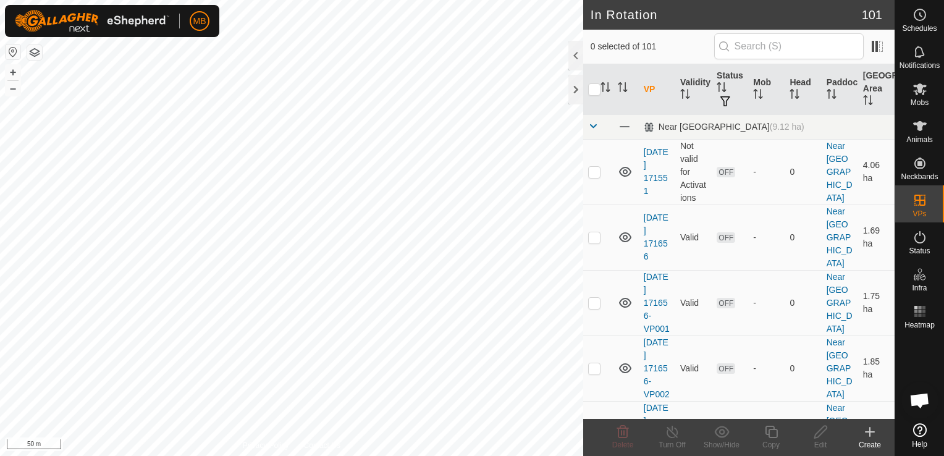
checkbox input "true"
click at [773, 438] on icon at bounding box center [771, 432] width 12 height 12
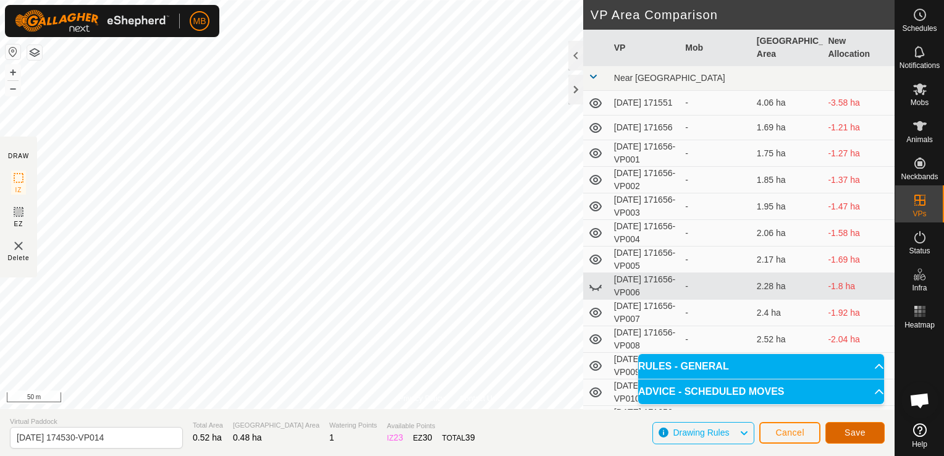
click at [846, 434] on span "Save" at bounding box center [854, 432] width 21 height 10
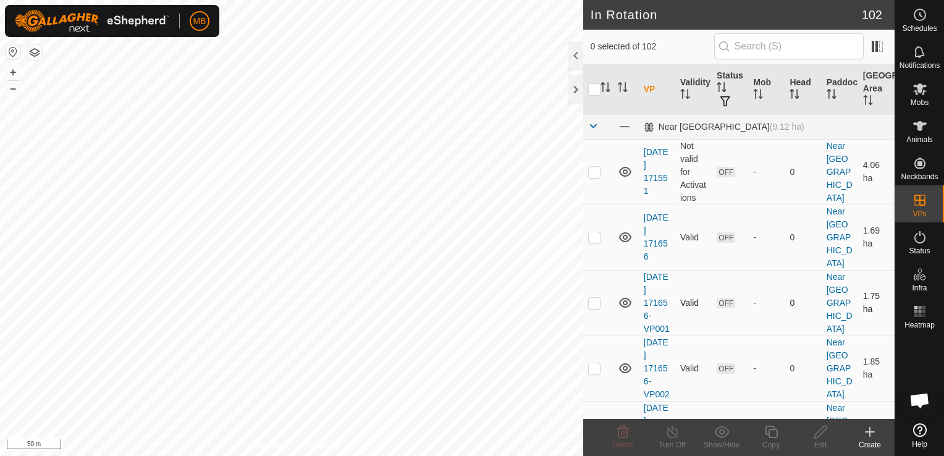
checkbox input "true"
click at [773, 436] on icon at bounding box center [771, 431] width 15 height 15
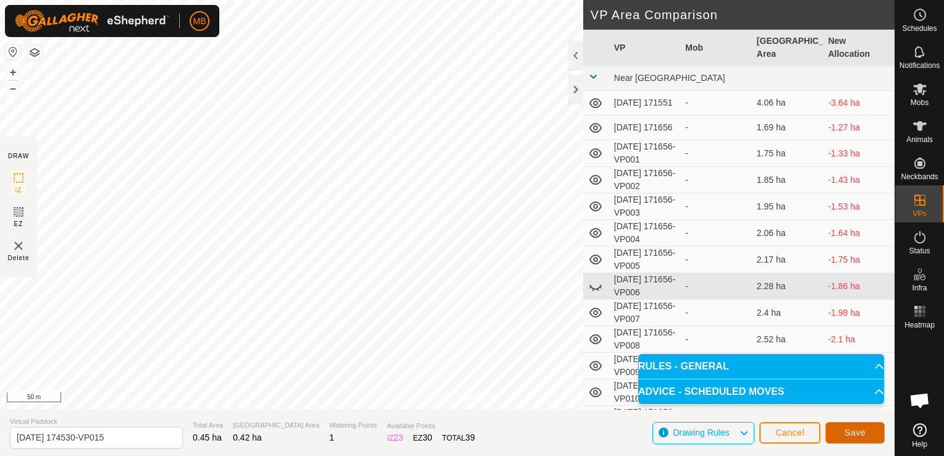
click at [865, 432] on button "Save" at bounding box center [854, 433] width 59 height 22
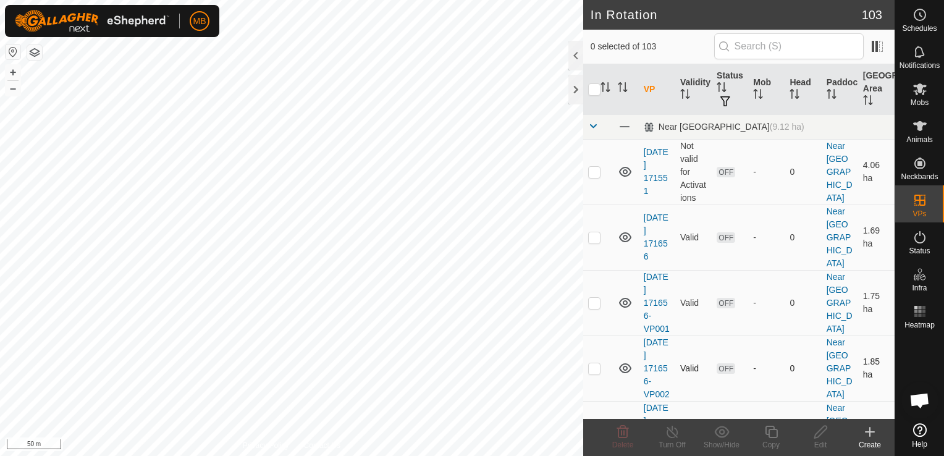
checkbox input "true"
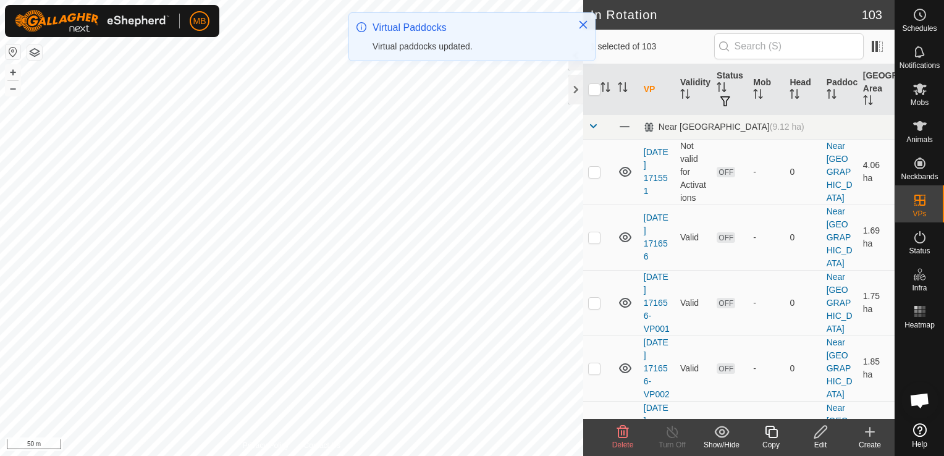
click at [773, 440] on div "Copy" at bounding box center [770, 444] width 49 height 11
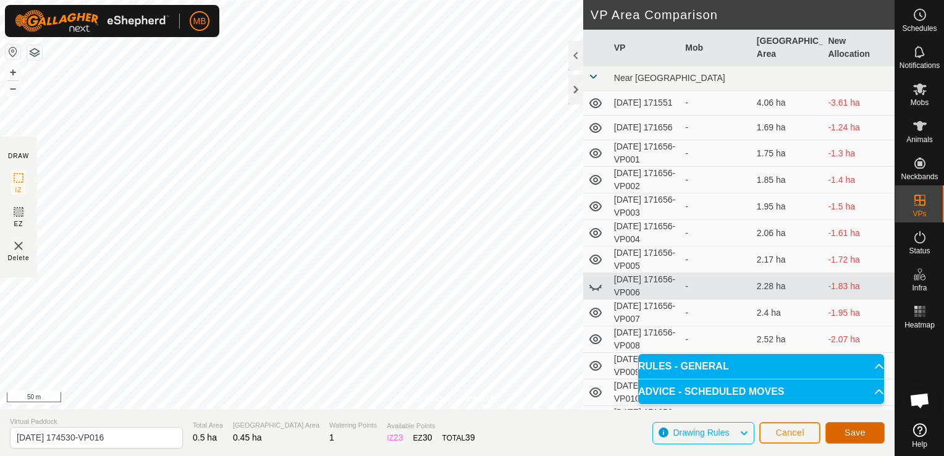
click at [858, 429] on span "Save" at bounding box center [854, 432] width 21 height 10
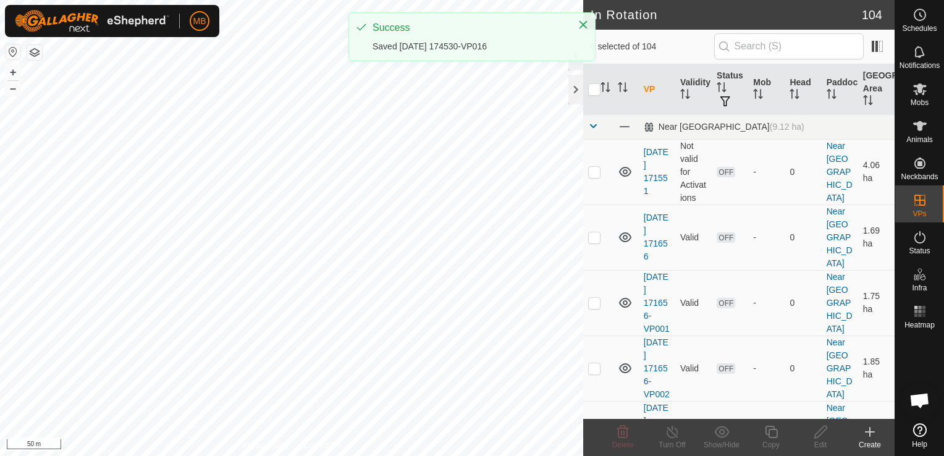
checkbox input "true"
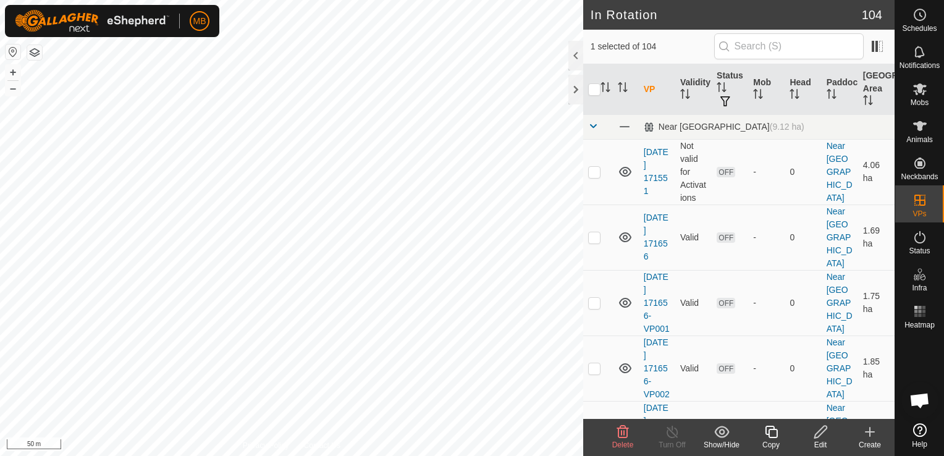
click at [770, 438] on icon at bounding box center [771, 432] width 12 height 12
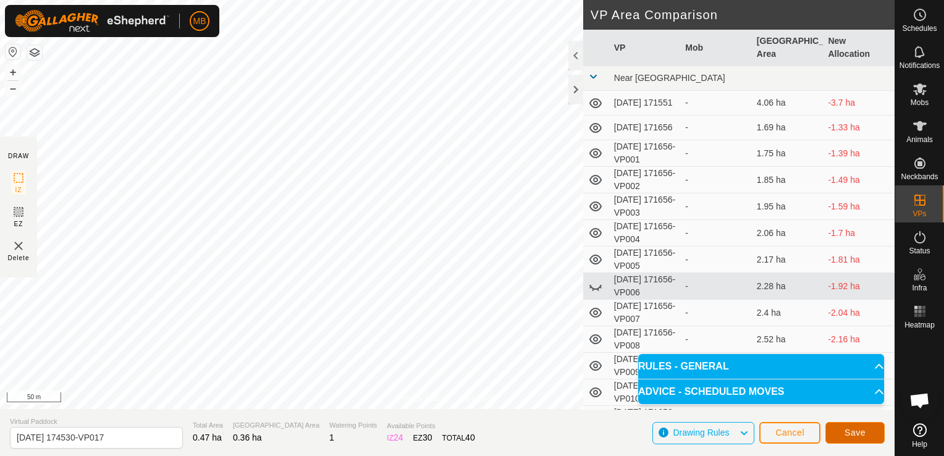
click at [843, 433] on button "Save" at bounding box center [854, 433] width 59 height 22
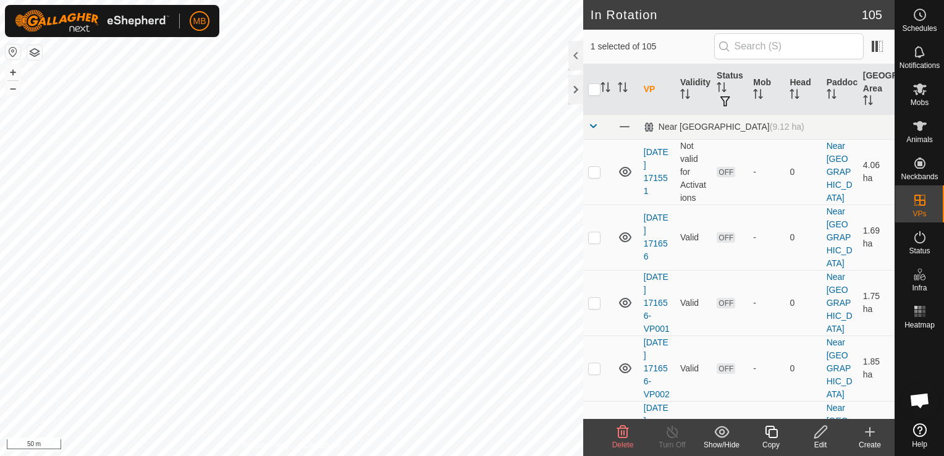
checkbox input "false"
checkbox input "true"
click at [770, 436] on icon at bounding box center [771, 431] width 15 height 15
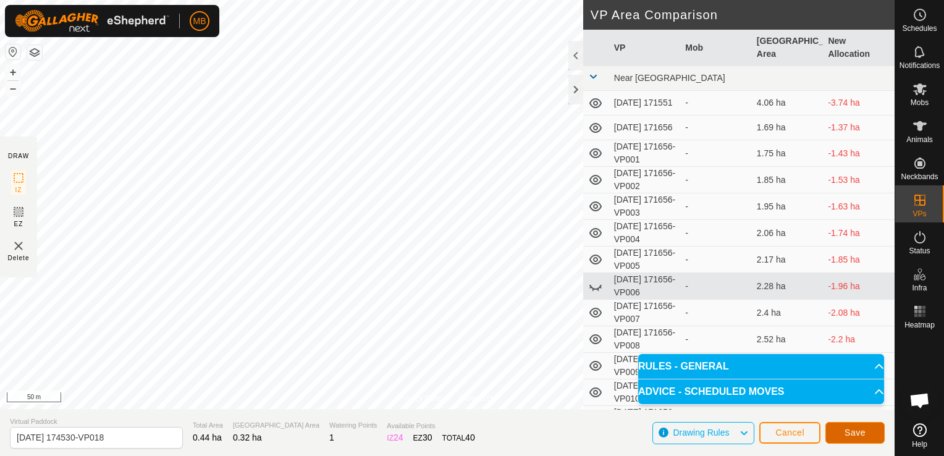
click at [853, 432] on span "Save" at bounding box center [854, 432] width 21 height 10
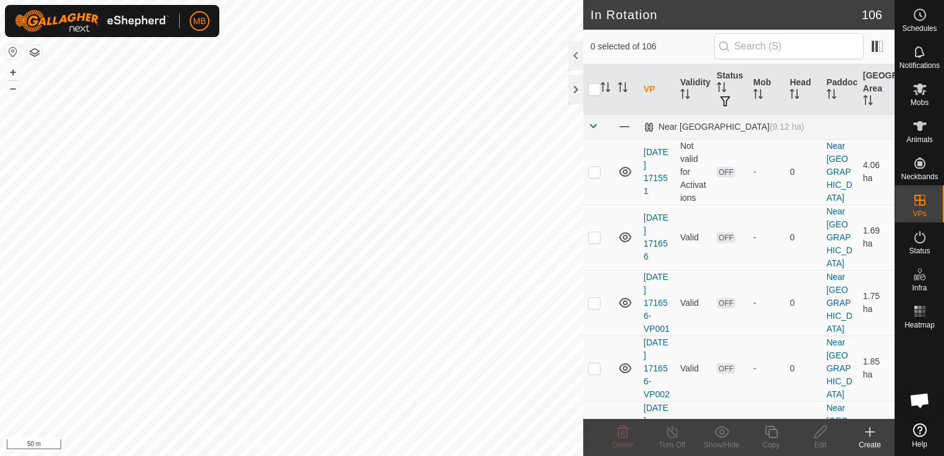
checkbox input "true"
click at [767, 436] on icon at bounding box center [771, 431] width 15 height 15
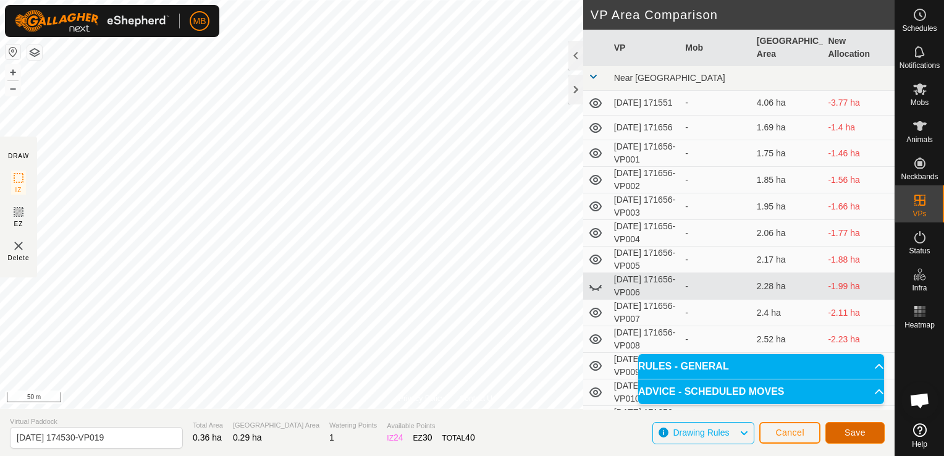
click at [857, 442] on button "Save" at bounding box center [854, 433] width 59 height 22
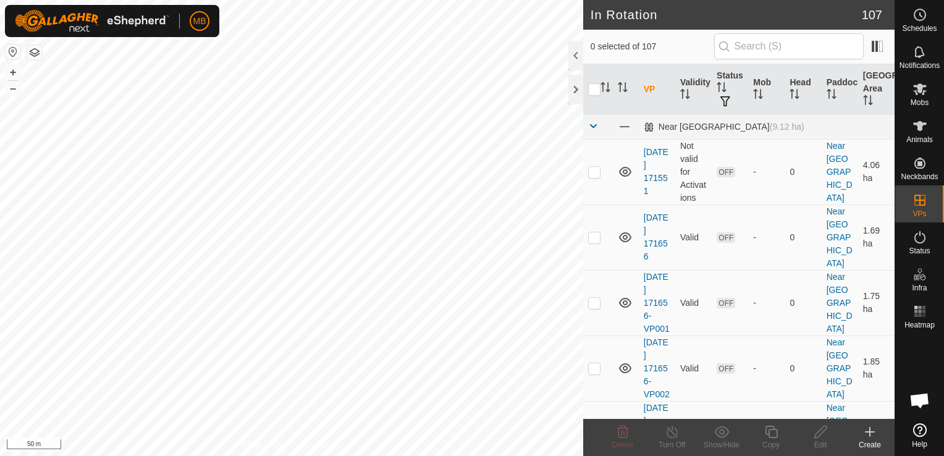
checkbox input "true"
click at [766, 434] on icon at bounding box center [771, 431] width 15 height 15
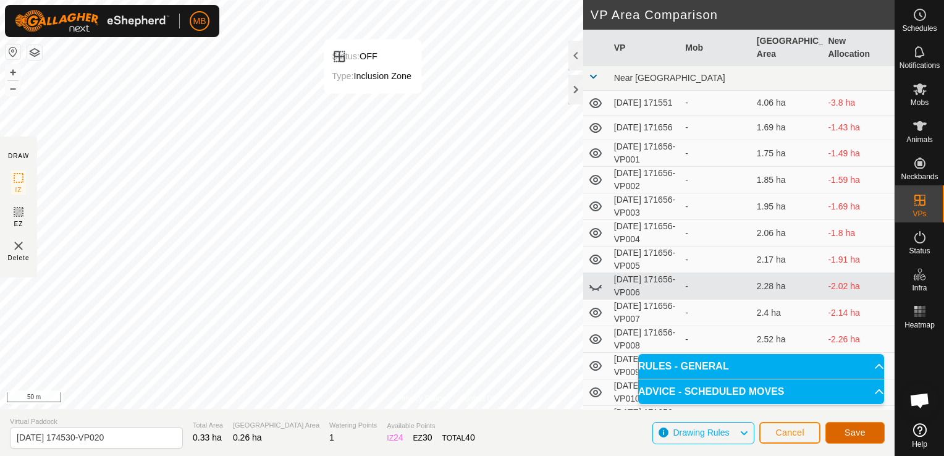
click at [849, 436] on span "Save" at bounding box center [854, 432] width 21 height 10
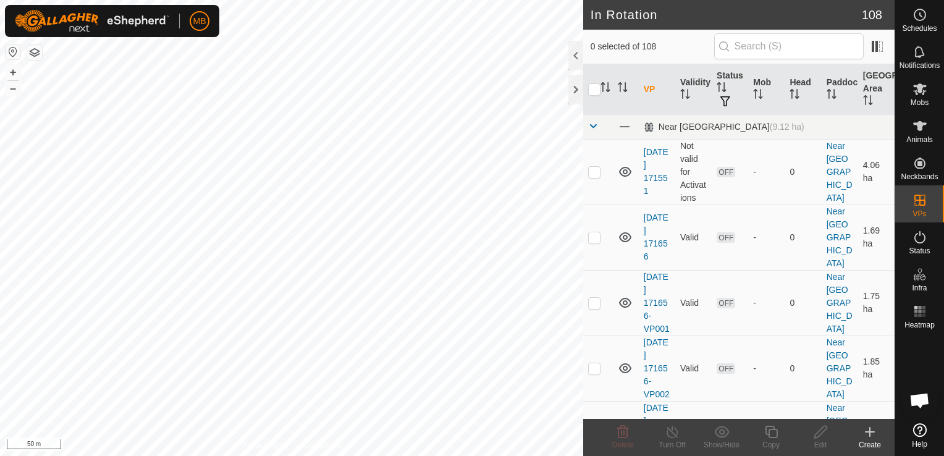
checkbox input "true"
click at [771, 434] on icon at bounding box center [771, 431] width 15 height 15
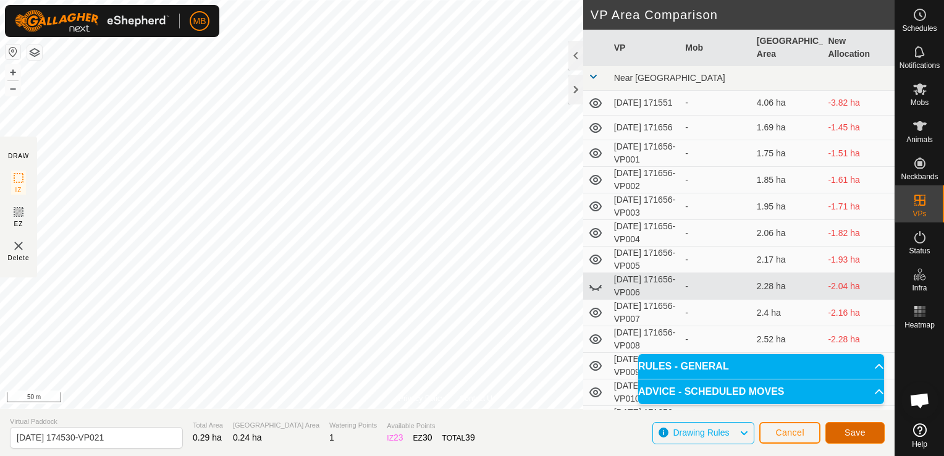
click at [866, 434] on button "Save" at bounding box center [854, 433] width 59 height 22
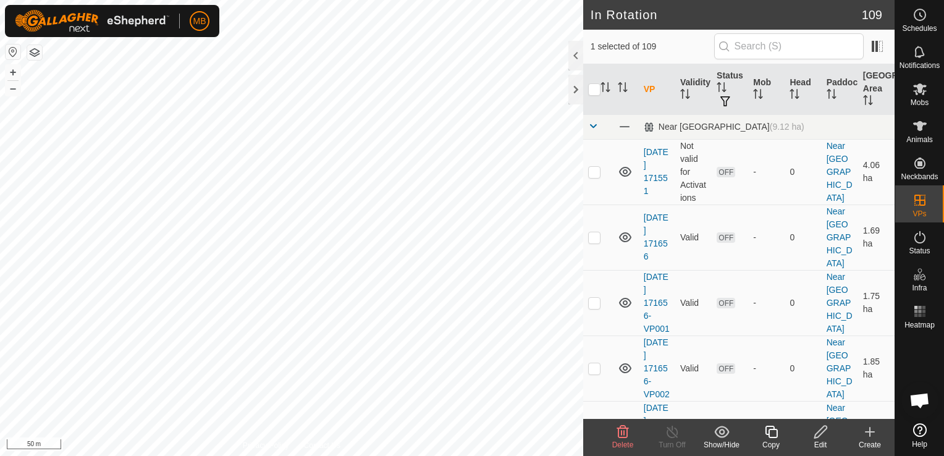
checkbox input "false"
checkbox input "true"
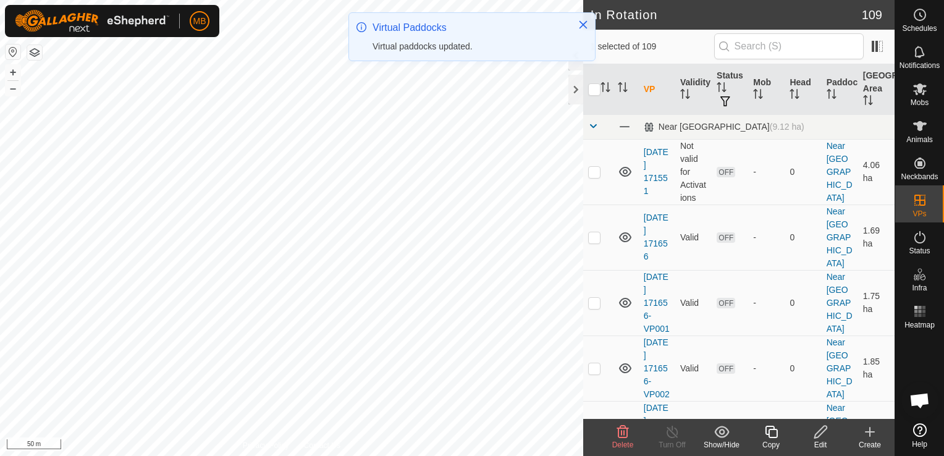
checkbox input "false"
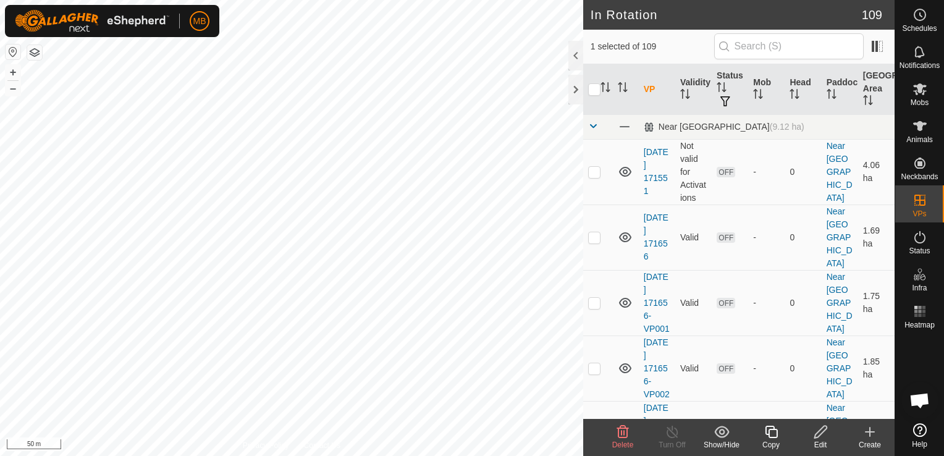
checkbox input "false"
checkbox input "true"
checkbox input "false"
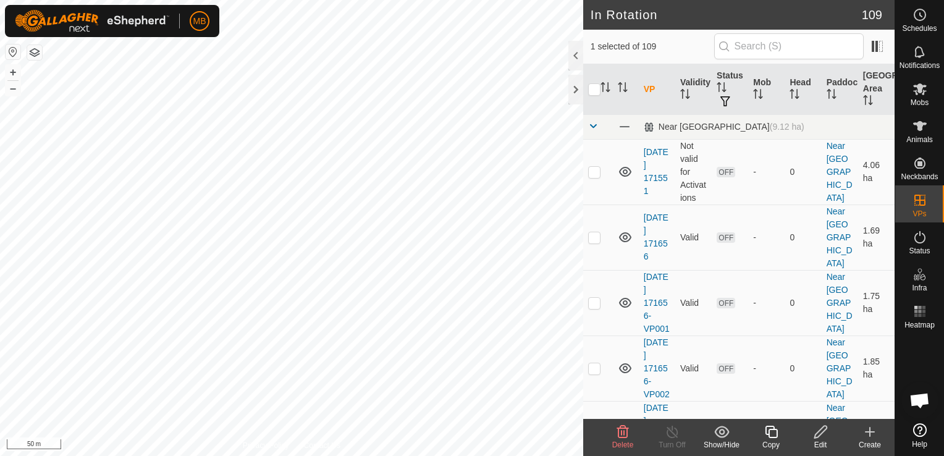
checkbox input "false"
checkbox input "true"
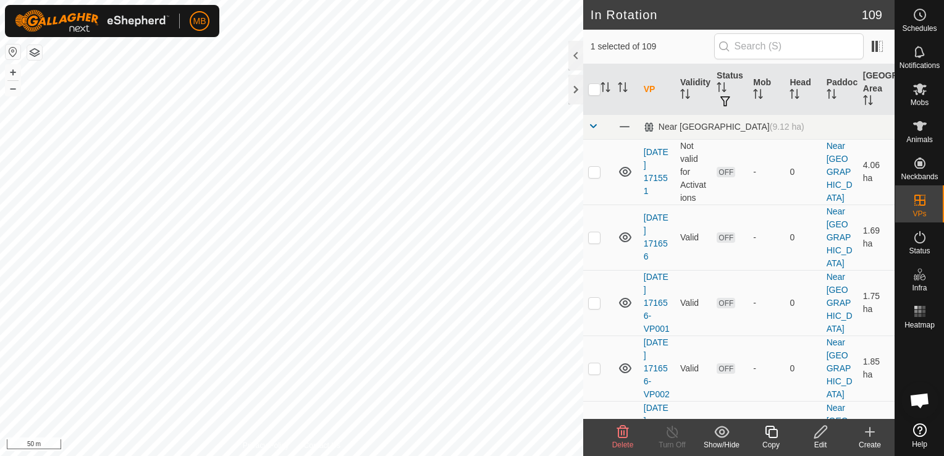
checkbox input "true"
checkbox input "false"
checkbox input "true"
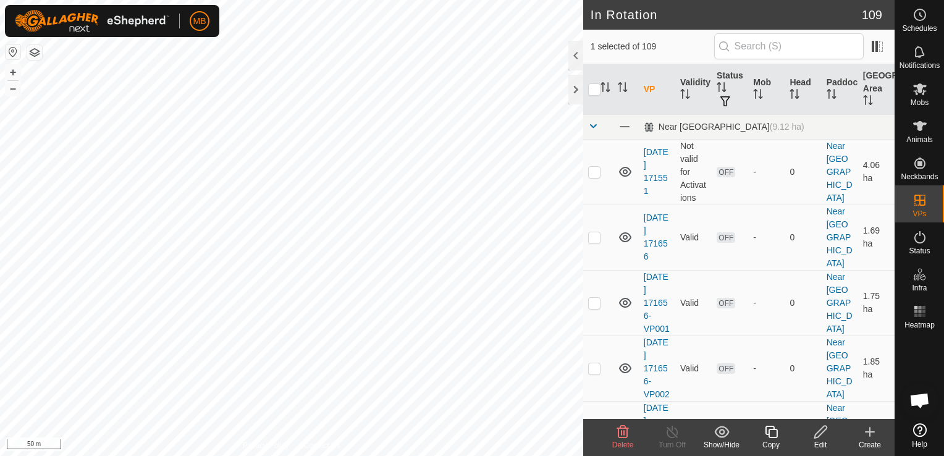
checkbox input "true"
checkbox input "false"
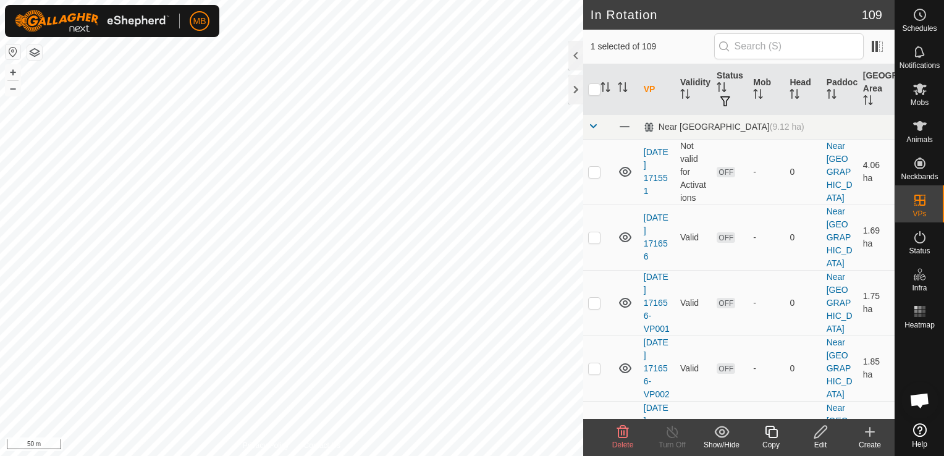
checkbox input "false"
checkbox input "true"
click at [772, 436] on icon at bounding box center [771, 431] width 15 height 15
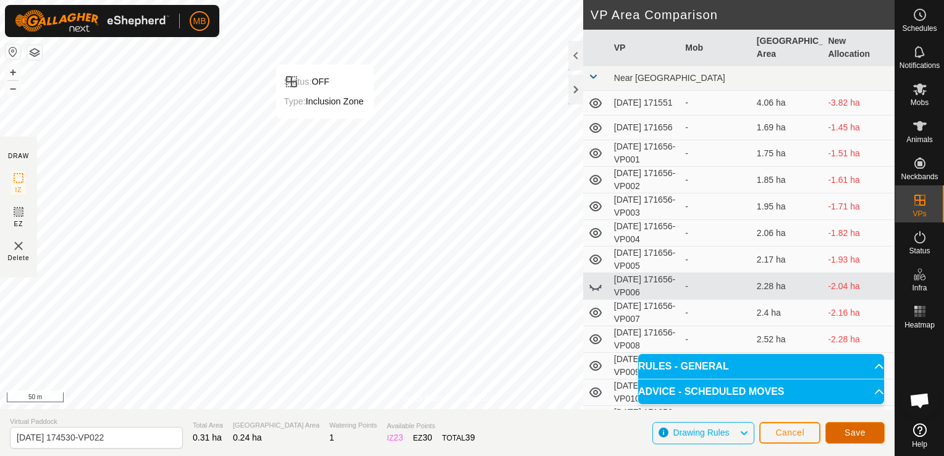
click at [850, 434] on span "Save" at bounding box center [854, 432] width 21 height 10
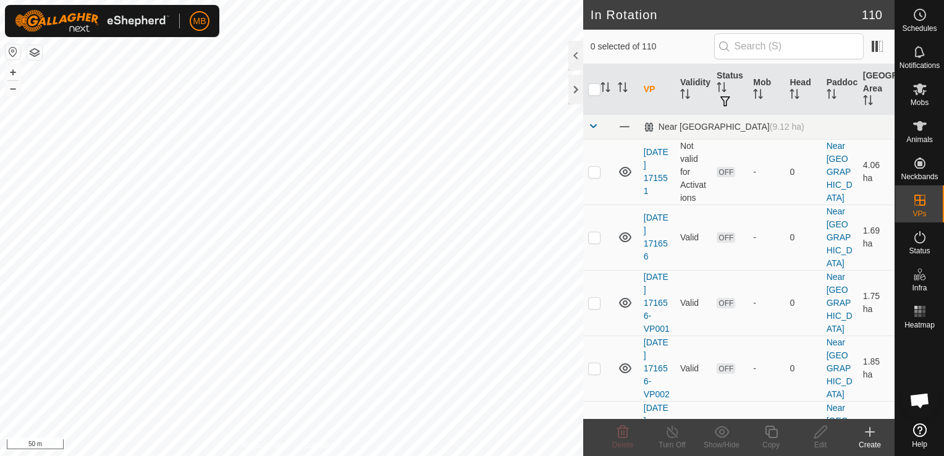
checkbox input "true"
click at [765, 433] on icon at bounding box center [771, 432] width 12 height 12
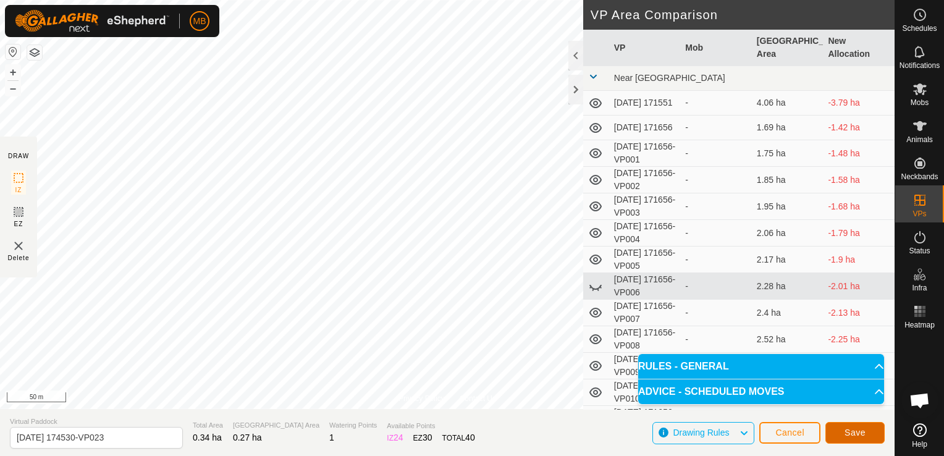
click at [846, 430] on span "Save" at bounding box center [854, 432] width 21 height 10
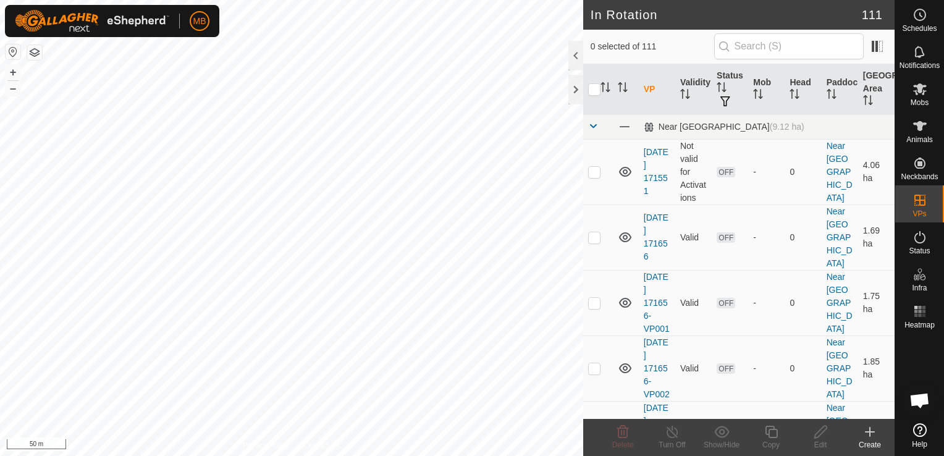
checkbox input "true"
click at [778, 447] on div "Copy" at bounding box center [770, 444] width 49 height 11
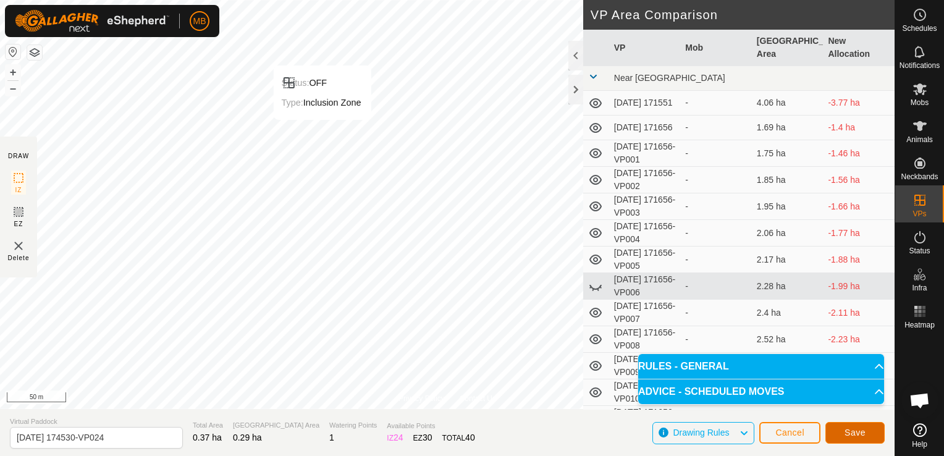
click at [845, 432] on span "Save" at bounding box center [854, 432] width 21 height 10
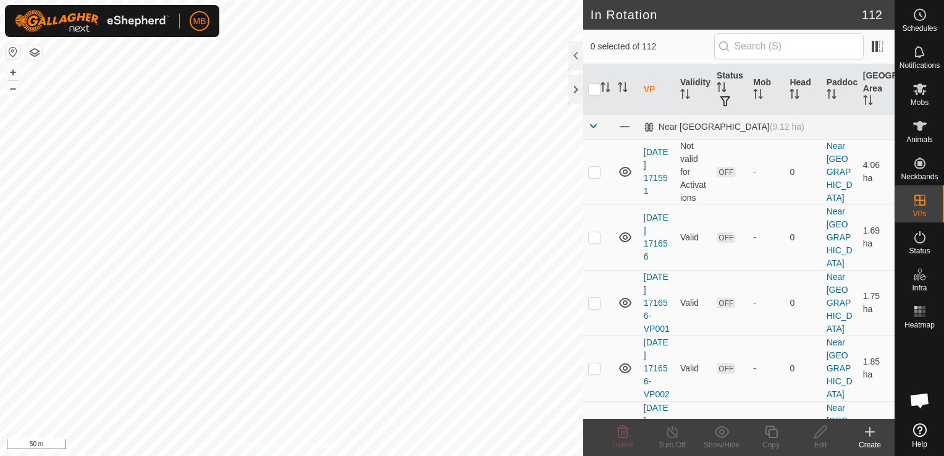
checkbox input "true"
click at [776, 434] on icon at bounding box center [771, 431] width 15 height 15
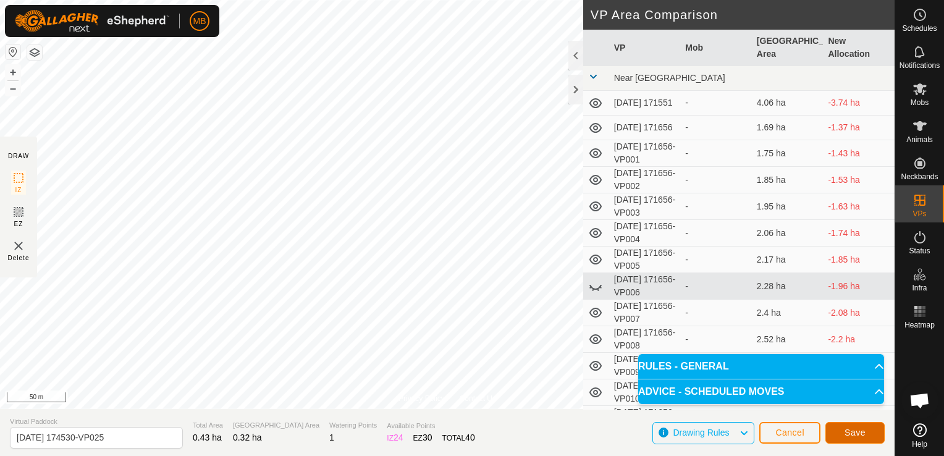
click at [867, 431] on button "Save" at bounding box center [854, 433] width 59 height 22
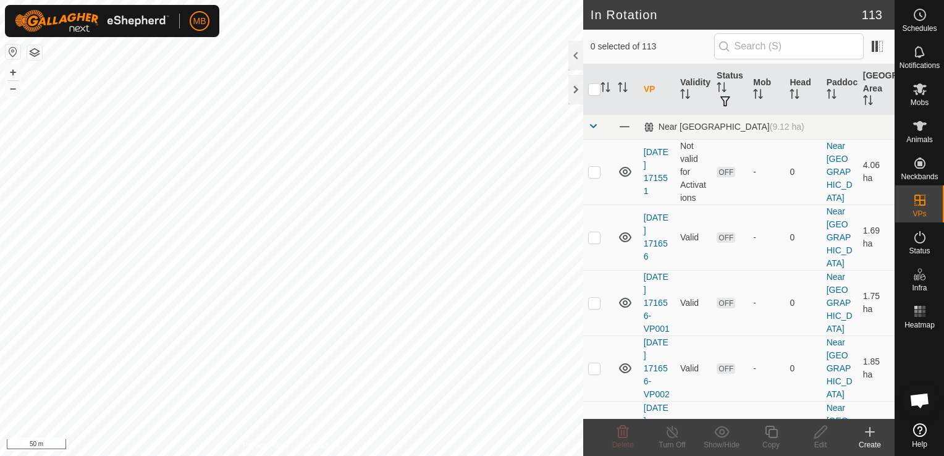
checkbox input "true"
click at [776, 441] on div "Copy" at bounding box center [770, 444] width 49 height 11
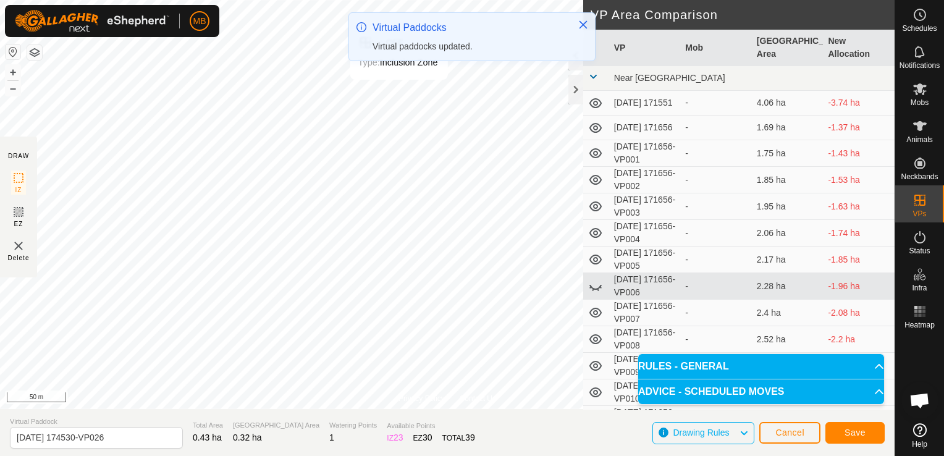
click at [391, 61] on div "Virtual Paddocks Virtual paddocks updated." at bounding box center [472, 37] width 246 height 48
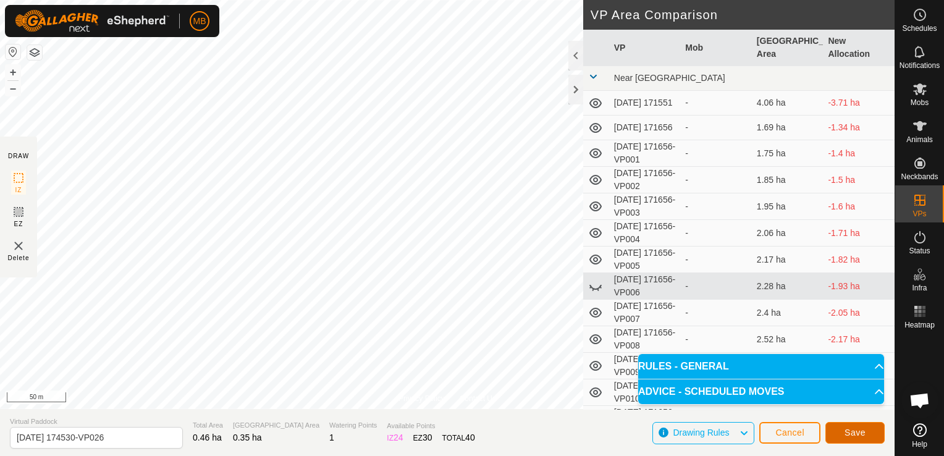
click at [843, 438] on button "Save" at bounding box center [854, 433] width 59 height 22
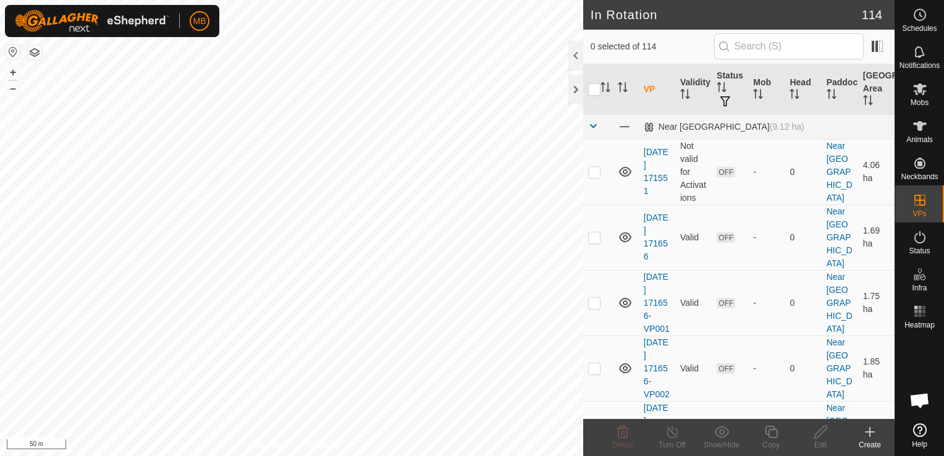
checkbox input "true"
click at [765, 436] on icon at bounding box center [771, 431] width 15 height 15
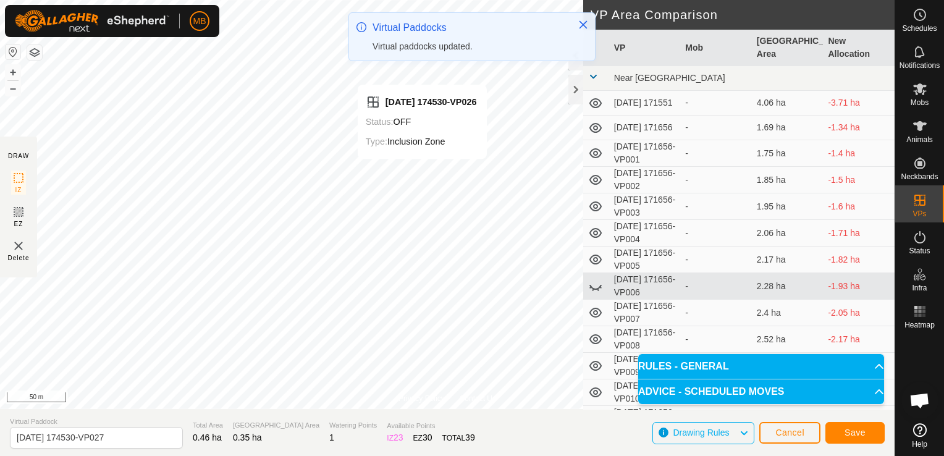
click at [437, 53] on div "MB Schedules Notifications Mobs Animals Neckbands VPs Status Infra Heatmap Help…" at bounding box center [472, 228] width 944 height 456
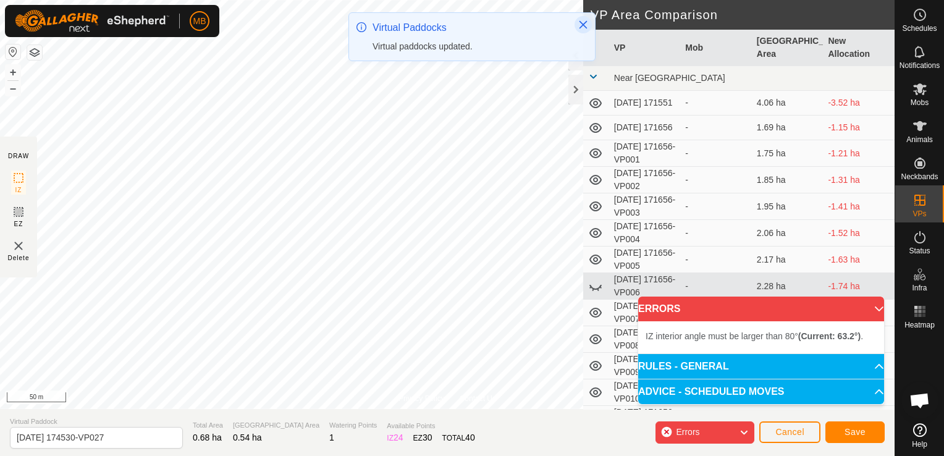
click at [577, 22] on button "Close" at bounding box center [583, 24] width 17 height 17
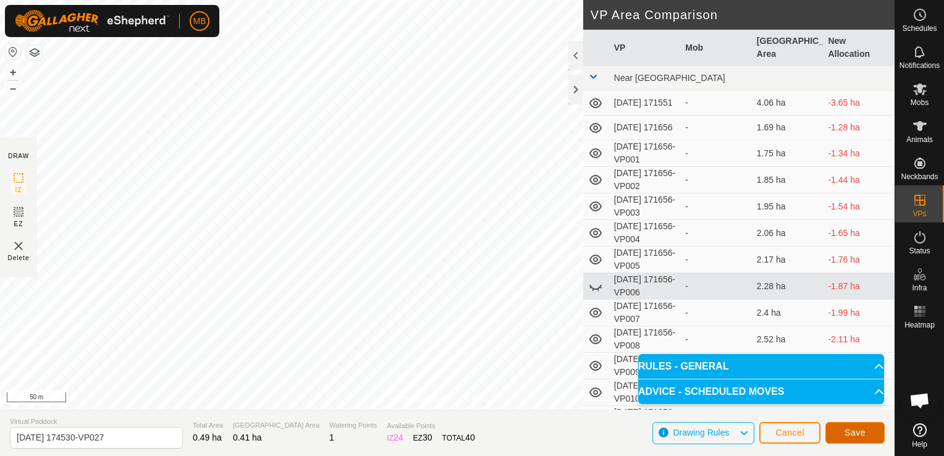
click at [850, 433] on span "Save" at bounding box center [854, 432] width 21 height 10
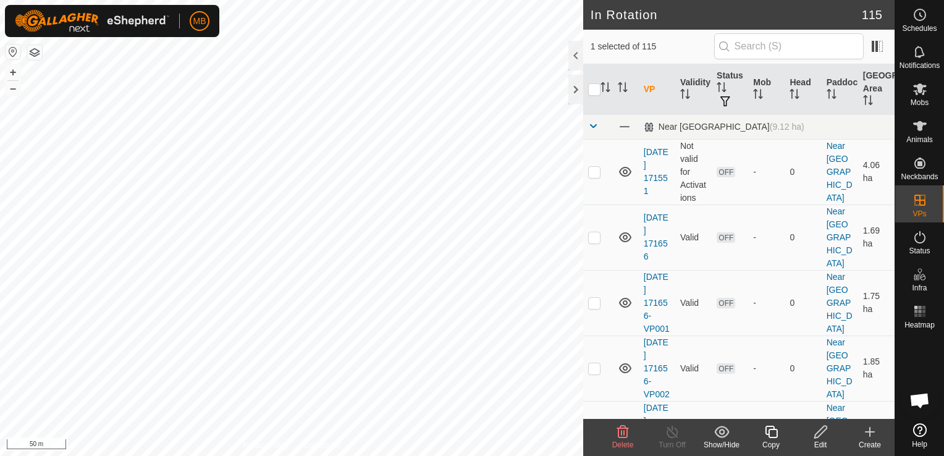
checkbox input "true"
click at [769, 438] on icon at bounding box center [771, 432] width 12 height 12
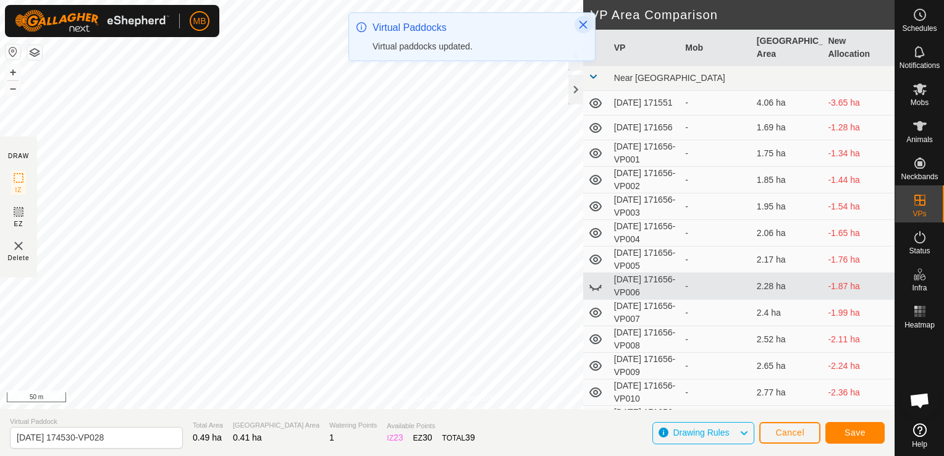
click at [584, 20] on icon "Close" at bounding box center [583, 25] width 10 height 10
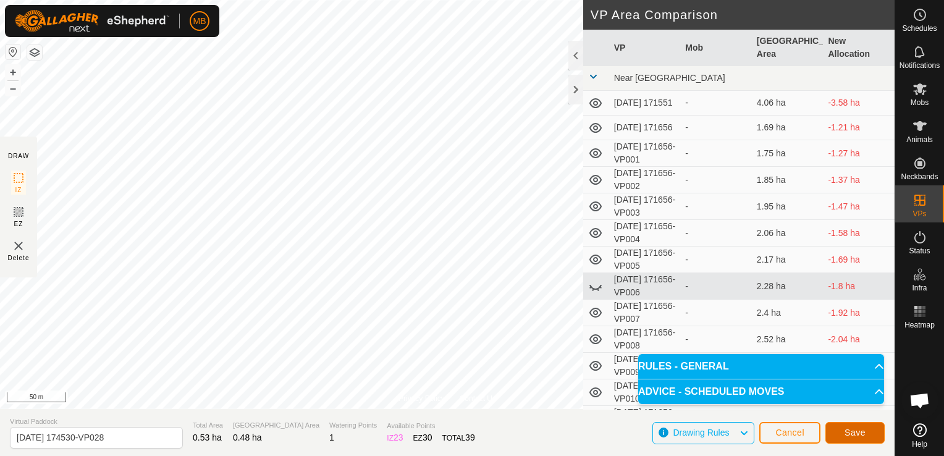
click at [865, 431] on button "Save" at bounding box center [854, 433] width 59 height 22
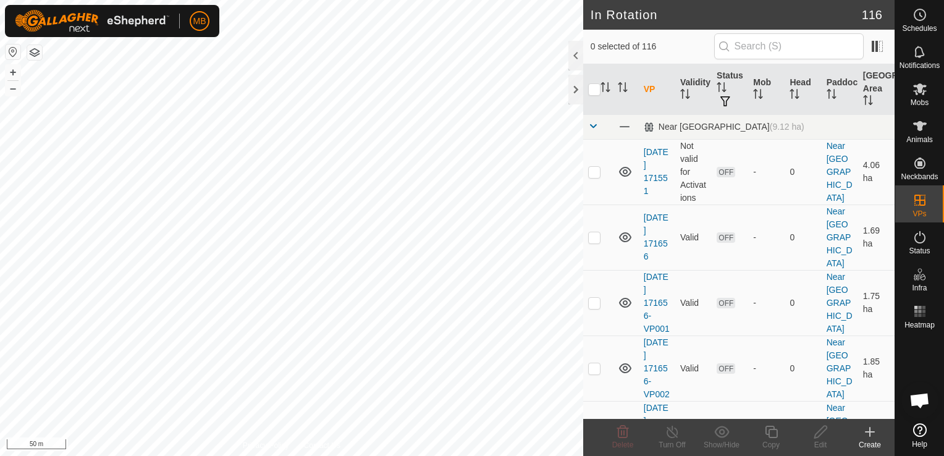
checkbox input "true"
click at [768, 444] on div "Copy" at bounding box center [770, 444] width 49 height 11
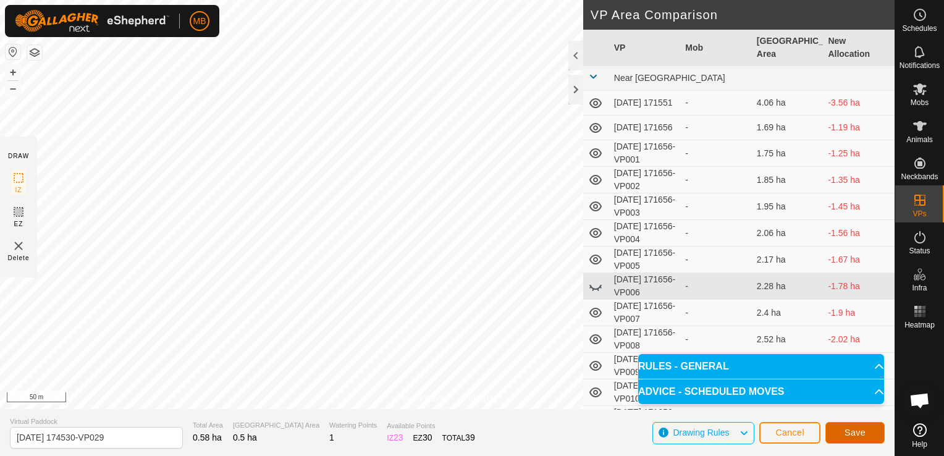
click at [861, 431] on span "Save" at bounding box center [854, 432] width 21 height 10
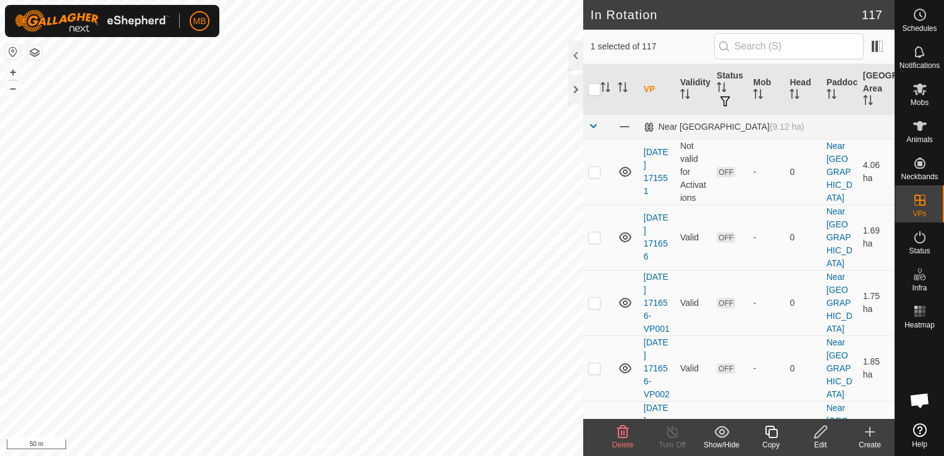
checkbox input "true"
click at [773, 444] on div "Copy" at bounding box center [770, 444] width 49 height 11
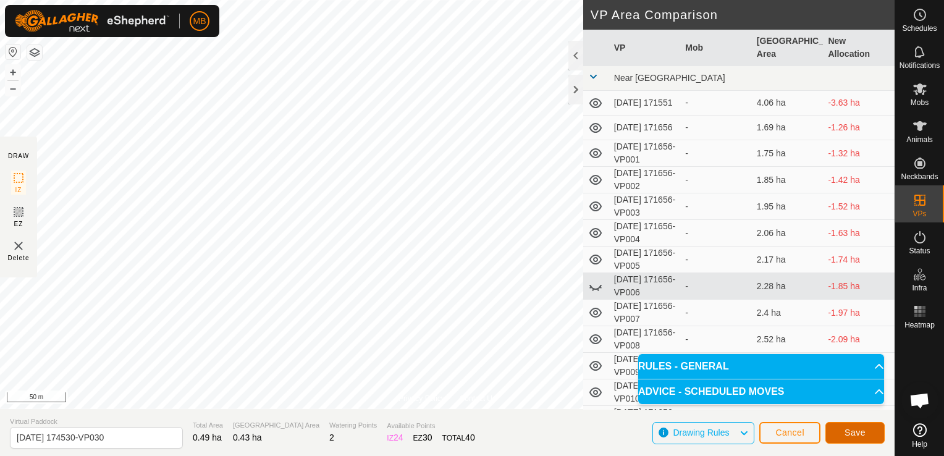
click at [838, 431] on button "Save" at bounding box center [854, 433] width 59 height 22
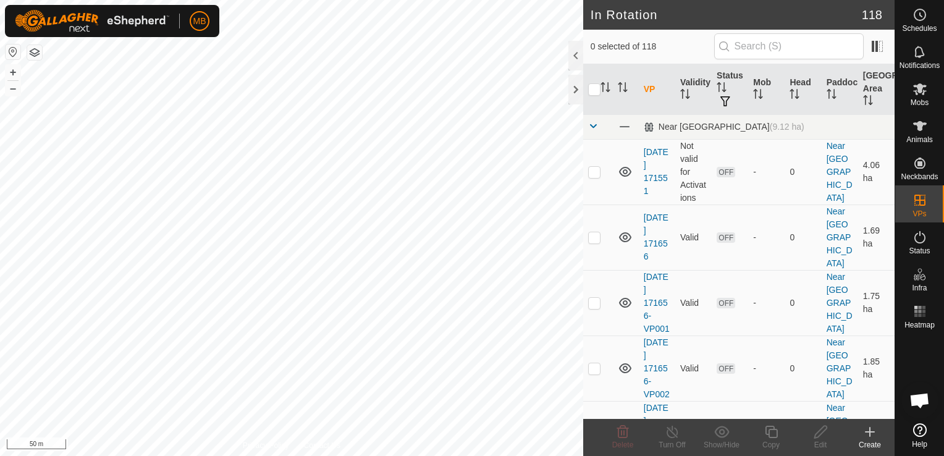
checkbox input "true"
click at [770, 440] on div "Copy" at bounding box center [770, 444] width 49 height 11
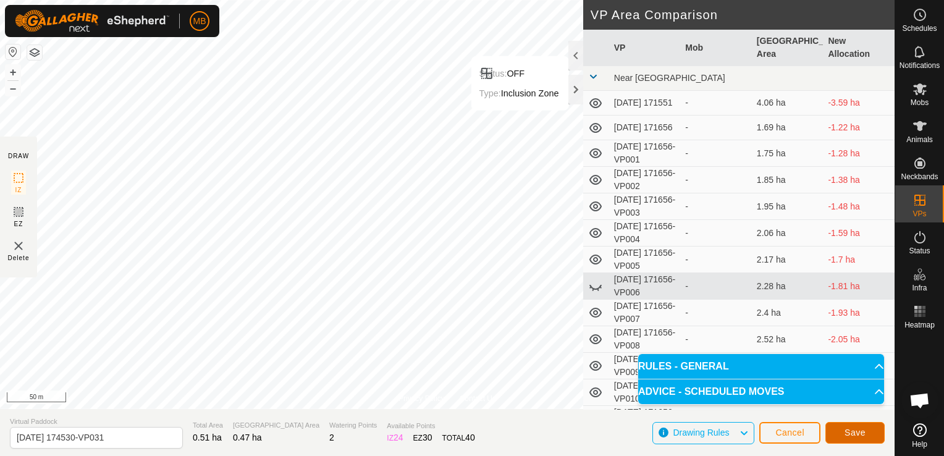
click at [859, 431] on span "Save" at bounding box center [854, 432] width 21 height 10
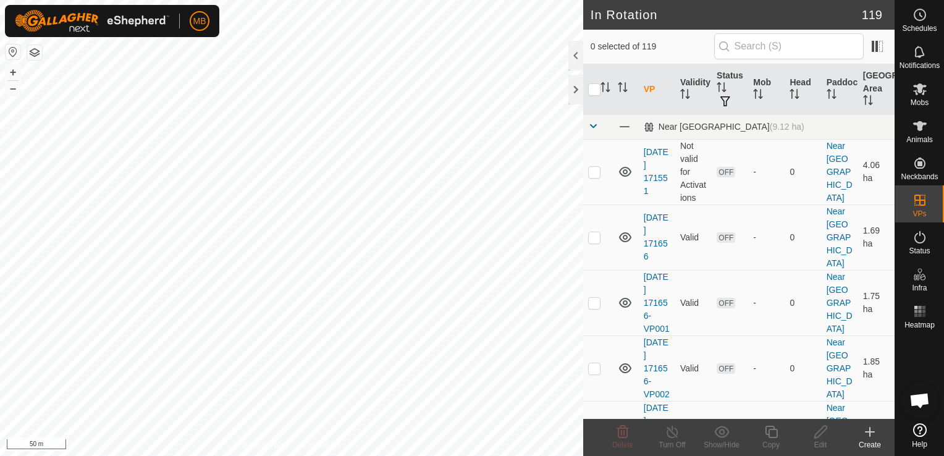
checkbox input "true"
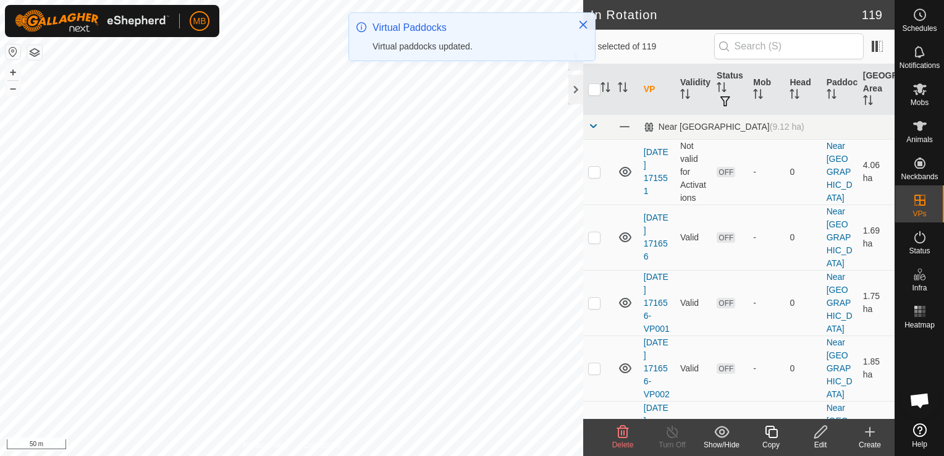
click at [773, 437] on icon at bounding box center [771, 432] width 12 height 12
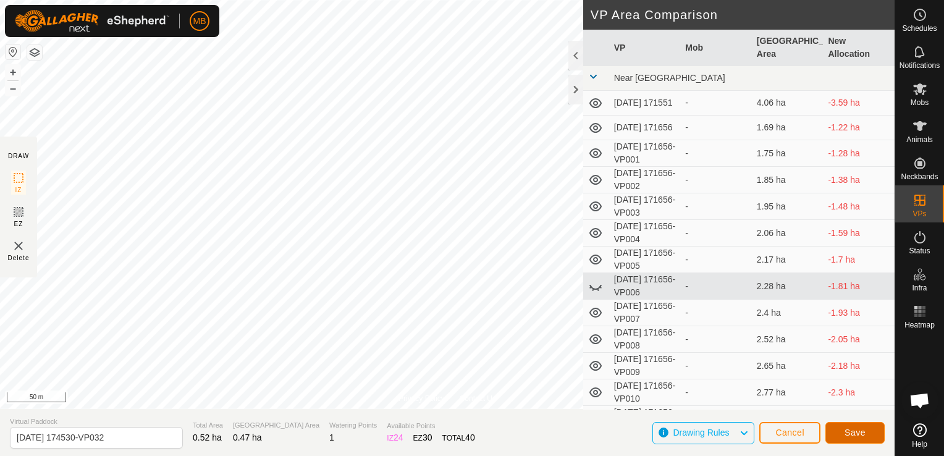
click at [857, 434] on span "Save" at bounding box center [854, 432] width 21 height 10
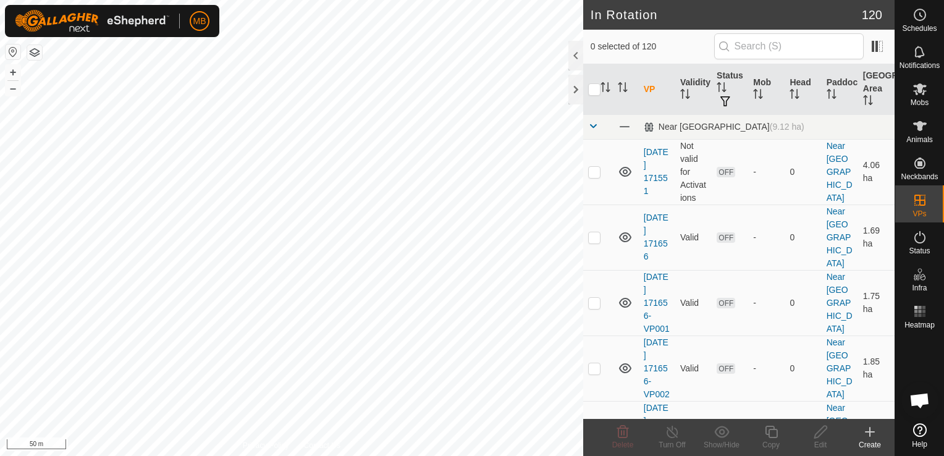
checkbox input "true"
click at [765, 436] on icon at bounding box center [771, 431] width 15 height 15
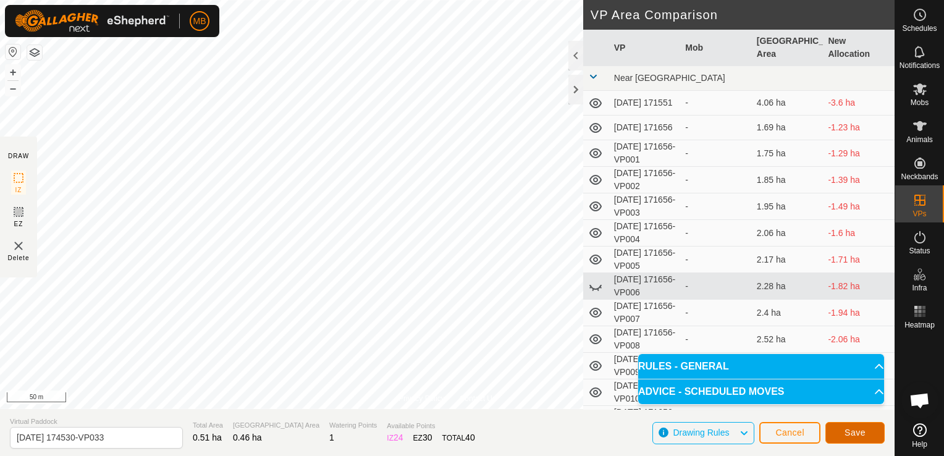
click at [861, 434] on span "Save" at bounding box center [854, 432] width 21 height 10
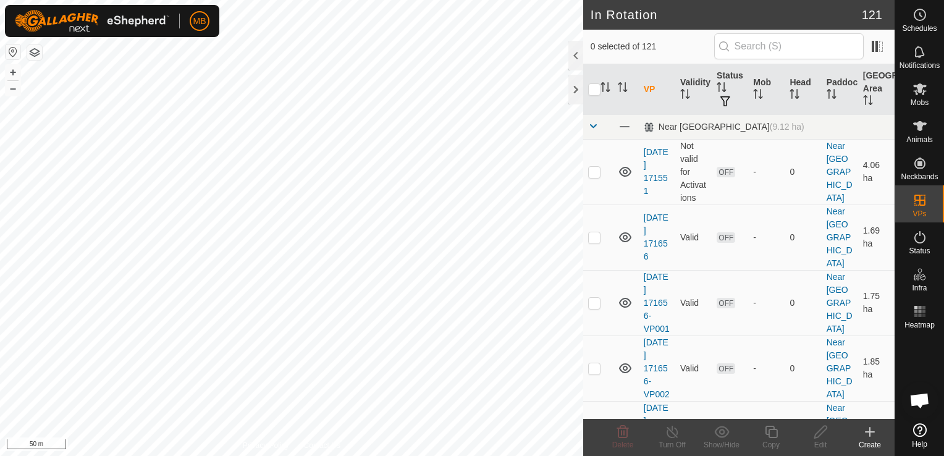
checkbox input "true"
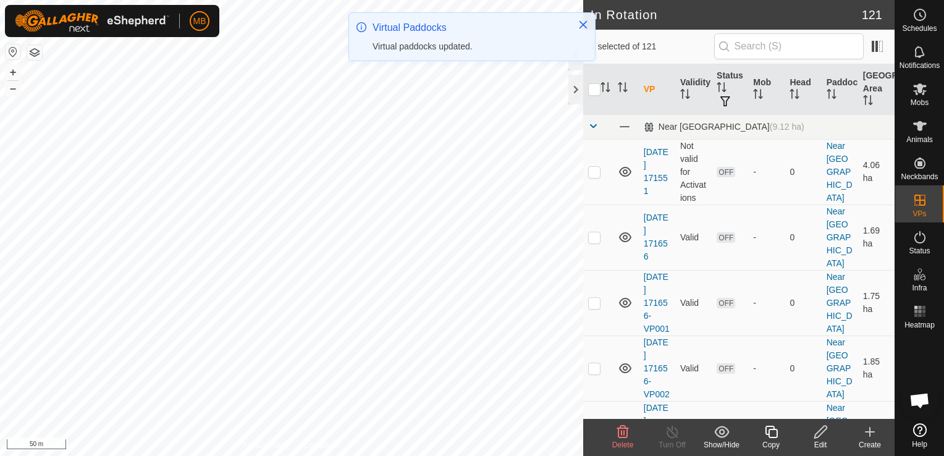
click at [768, 442] on div "Copy" at bounding box center [770, 444] width 49 height 11
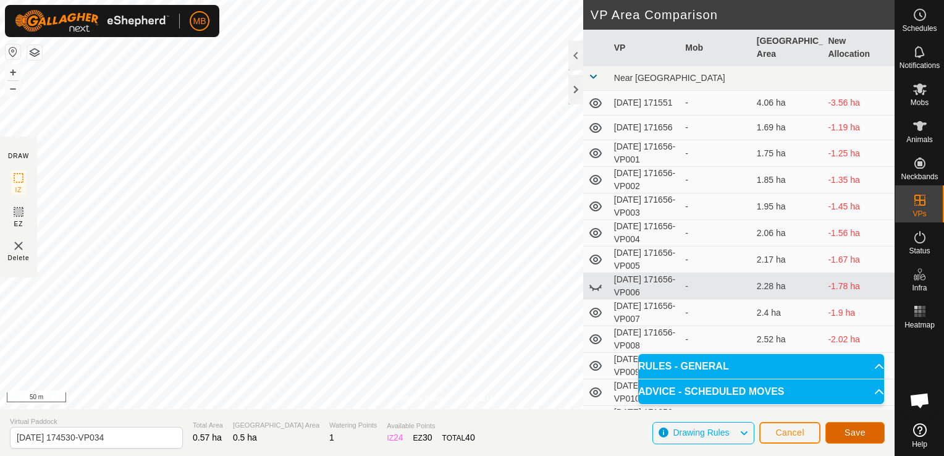
click at [848, 435] on span "Save" at bounding box center [854, 432] width 21 height 10
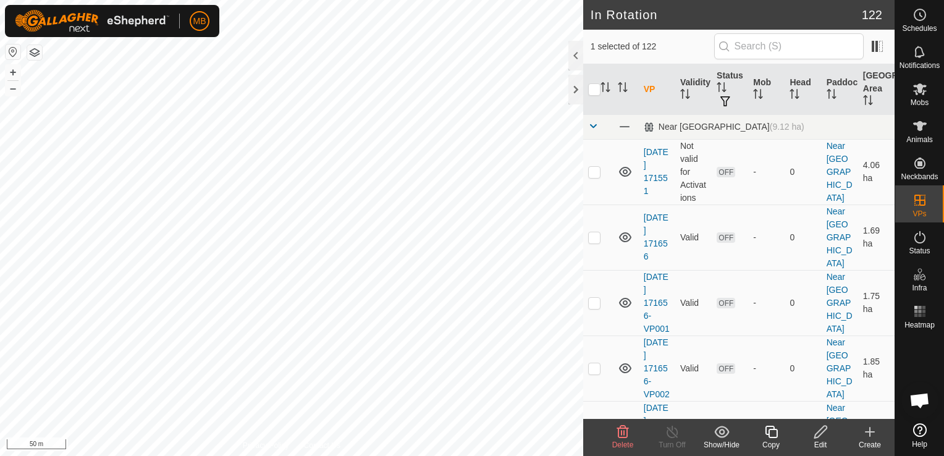
checkbox input "true"
click at [770, 436] on icon at bounding box center [771, 431] width 15 height 15
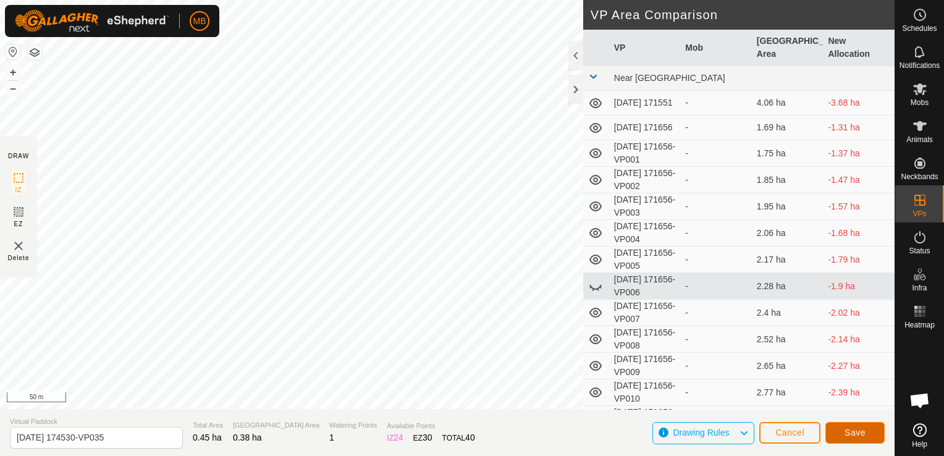
click at [843, 431] on button "Save" at bounding box center [854, 433] width 59 height 22
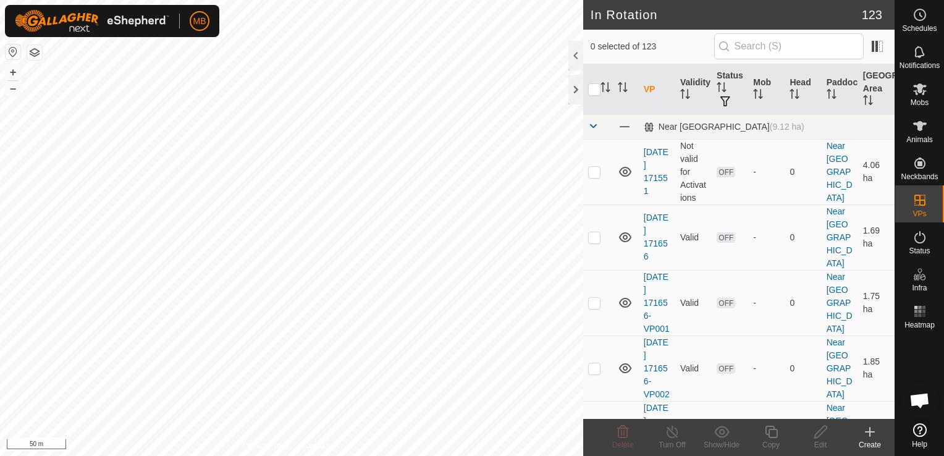
checkbox input "true"
click at [767, 434] on icon at bounding box center [771, 432] width 12 height 12
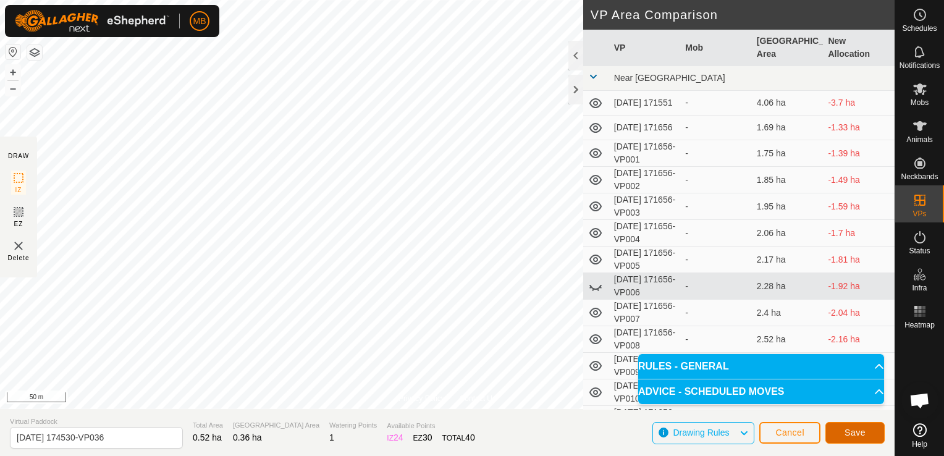
click at [857, 432] on span "Save" at bounding box center [854, 432] width 21 height 10
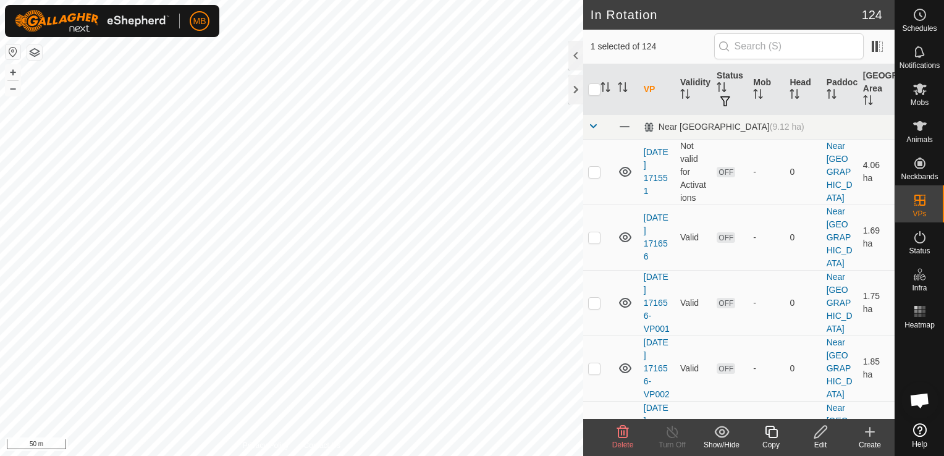
checkbox input "false"
checkbox input "true"
click at [777, 439] on div "Copy" at bounding box center [770, 444] width 49 height 11
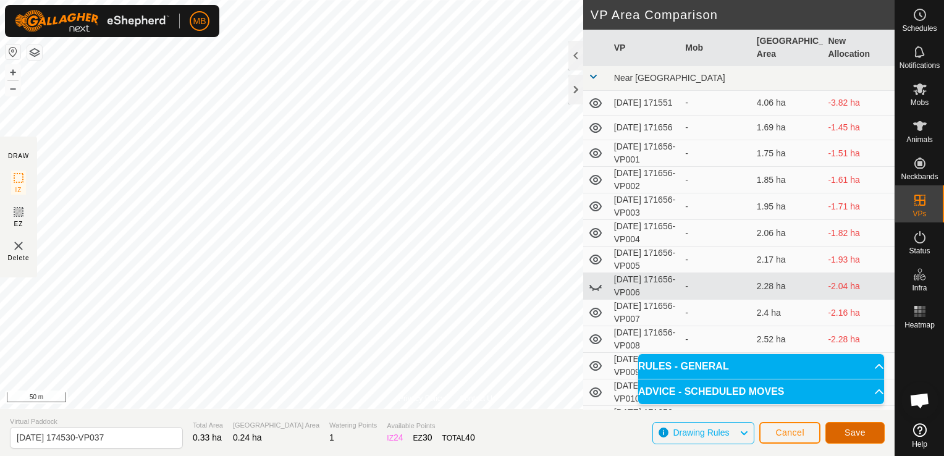
click at [848, 432] on span "Save" at bounding box center [854, 432] width 21 height 10
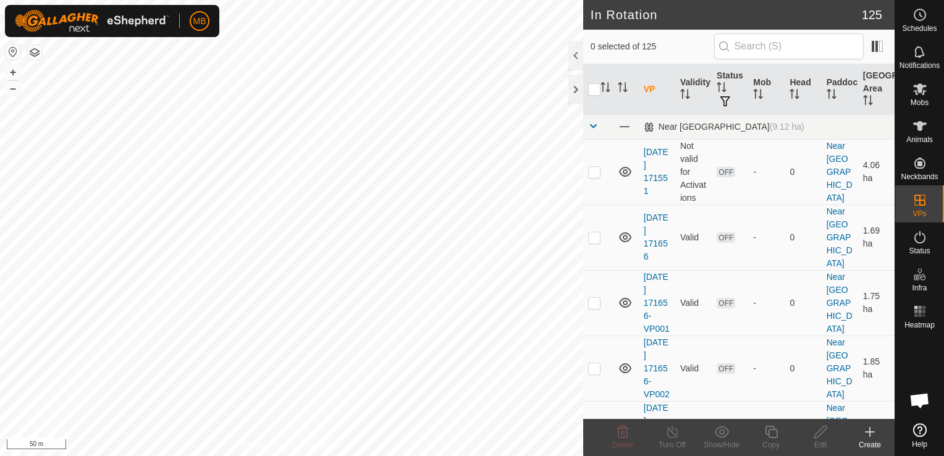
checkbox input "true"
click at [773, 434] on icon at bounding box center [771, 431] width 15 height 15
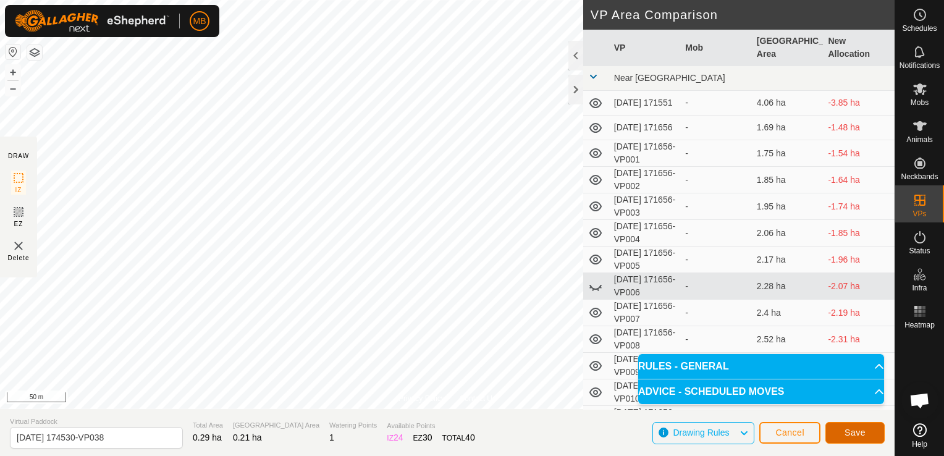
click at [836, 427] on button "Save" at bounding box center [854, 433] width 59 height 22
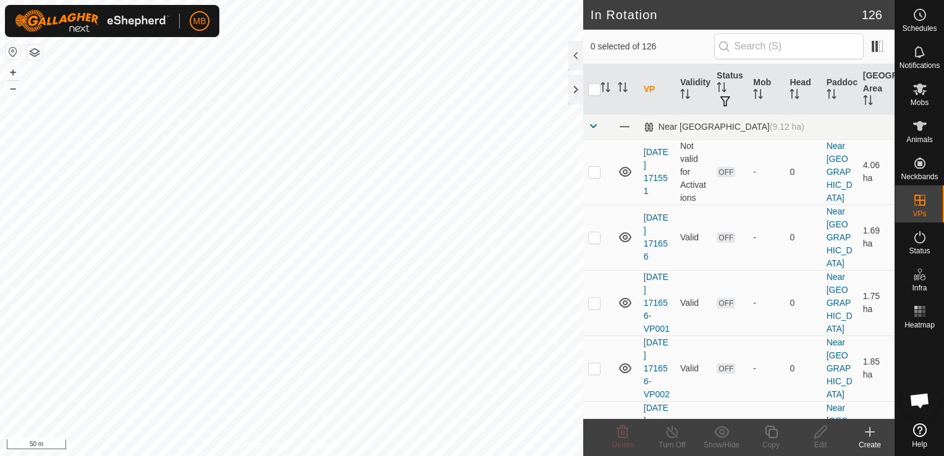
checkbox input "true"
click at [768, 436] on icon at bounding box center [771, 432] width 12 height 12
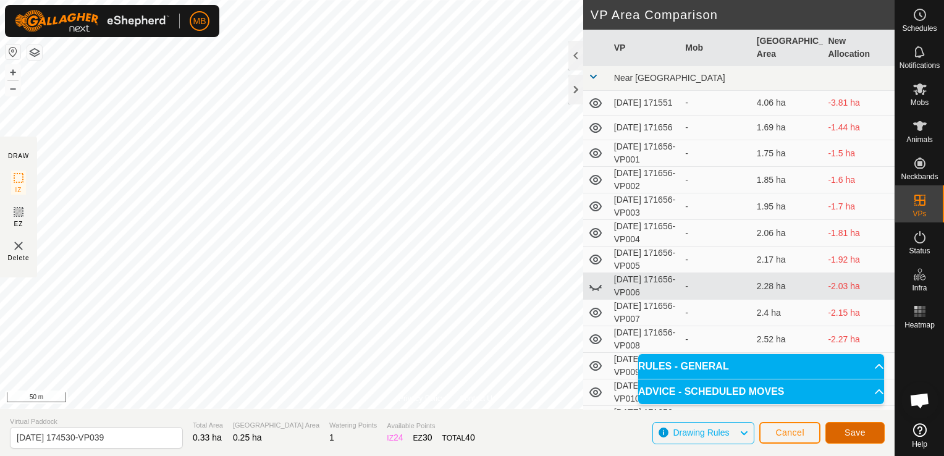
click at [848, 429] on span "Save" at bounding box center [854, 432] width 21 height 10
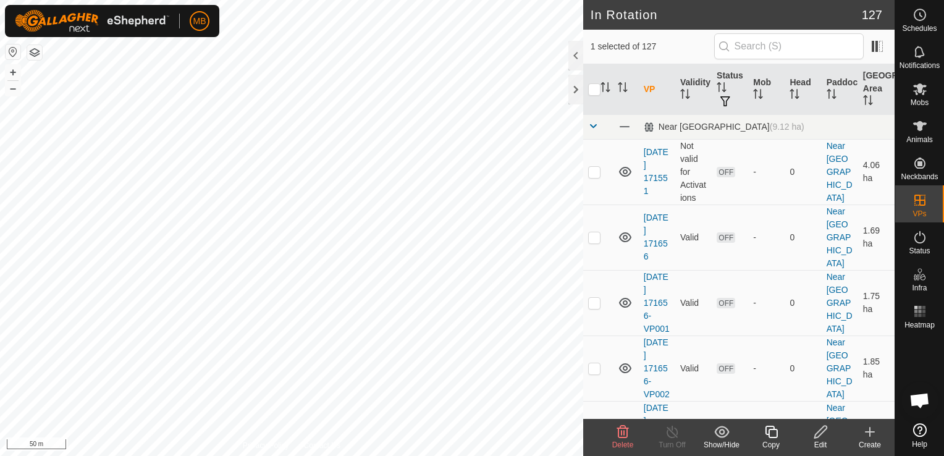
checkbox input "false"
checkbox input "true"
checkbox input "false"
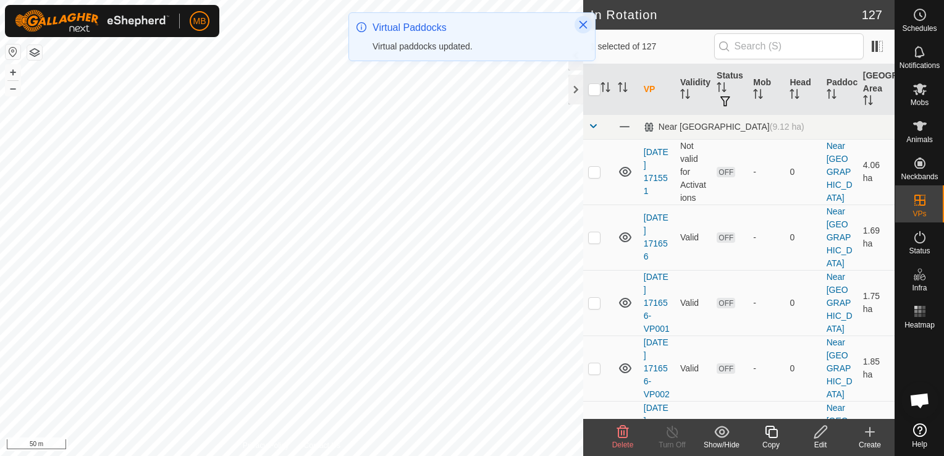
click at [587, 21] on icon "Close" at bounding box center [583, 25] width 10 height 10
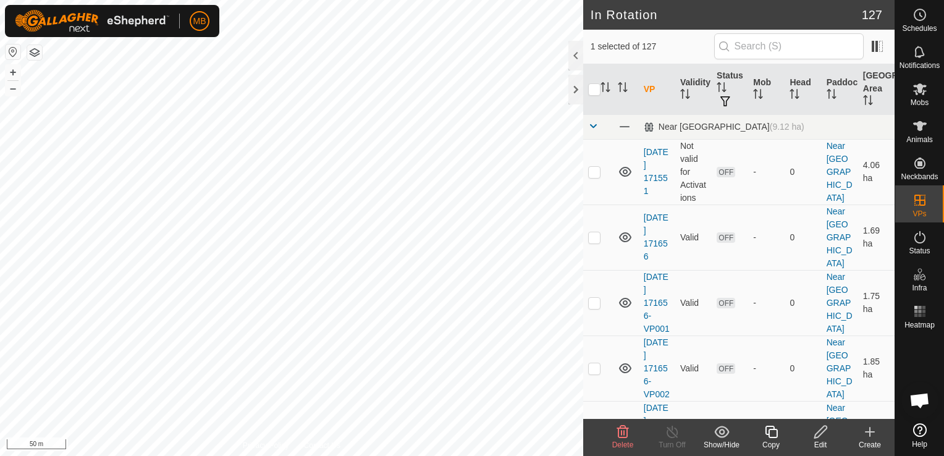
checkbox input "false"
checkbox input "true"
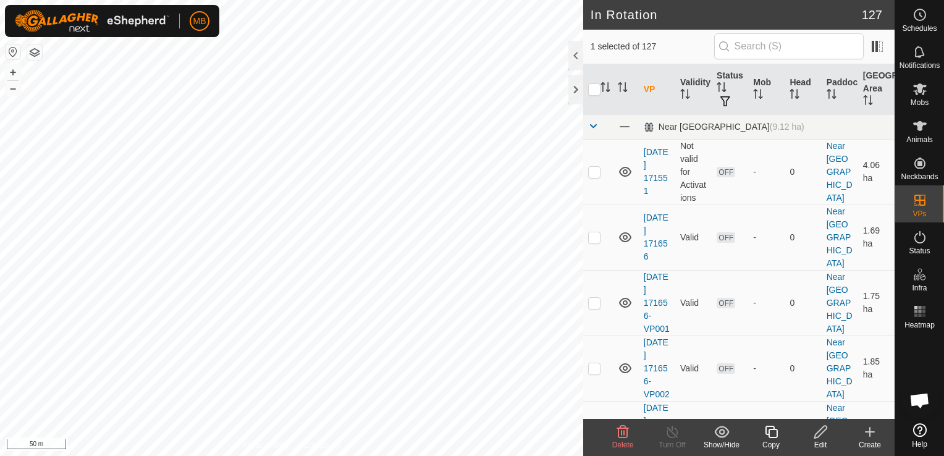
checkbox input "true"
checkbox input "false"
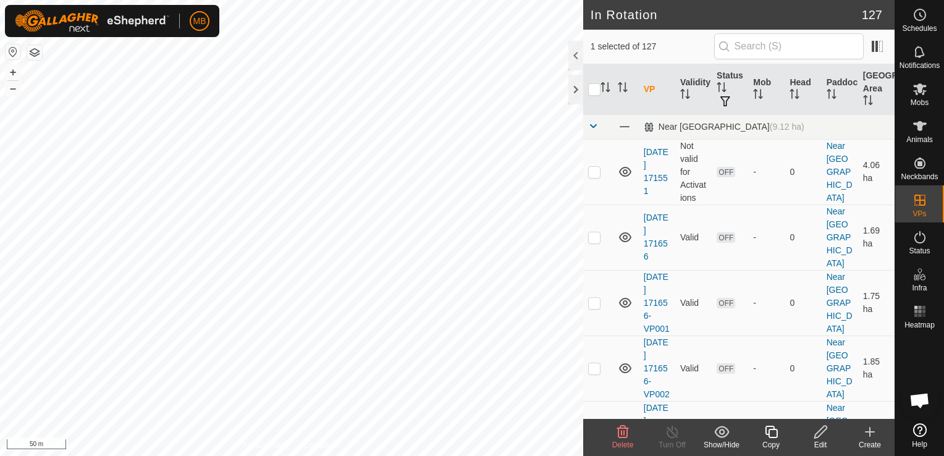
checkbox input "true"
click at [7, 90] on button "–" at bounding box center [13, 88] width 15 height 15
click at [915, 102] on span "Mobs" at bounding box center [920, 102] width 18 height 7
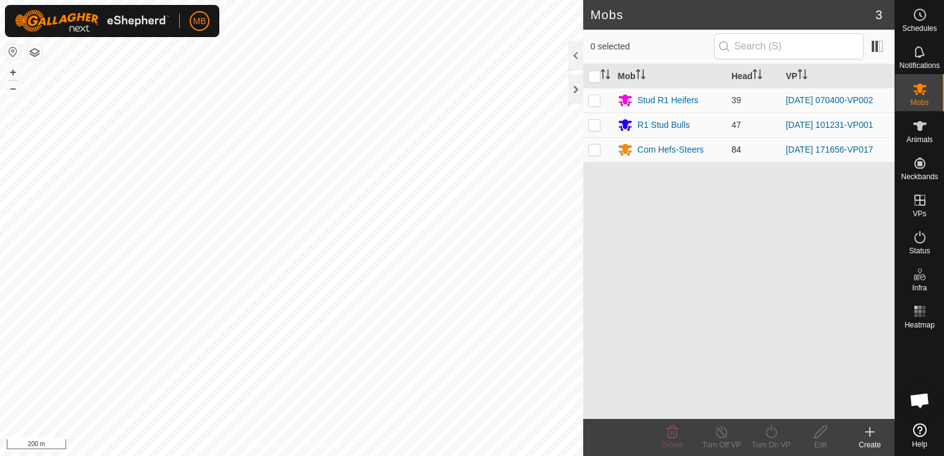
click at [600, 148] on p-checkbox at bounding box center [594, 150] width 12 height 10
checkbox input "true"
click at [717, 435] on icon at bounding box center [721, 432] width 11 height 12
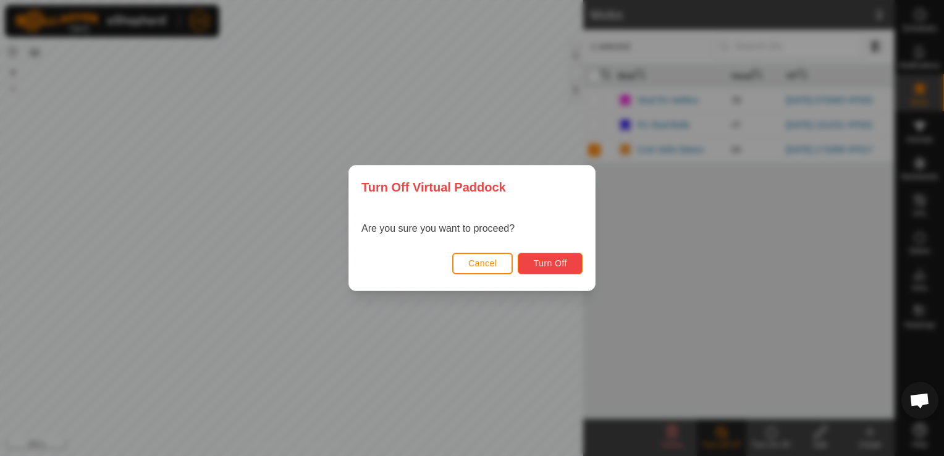
click at [566, 265] on span "Turn Off" at bounding box center [550, 263] width 34 height 10
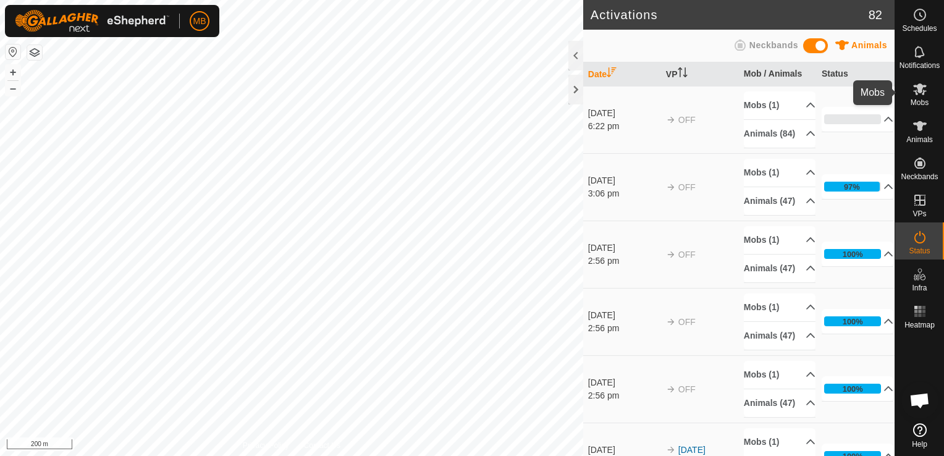
click at [920, 95] on icon at bounding box center [919, 89] width 15 height 15
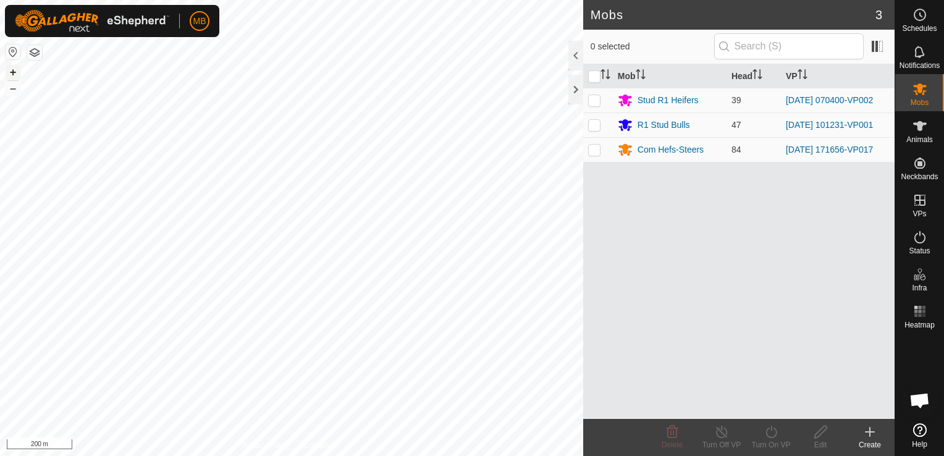
click at [7, 73] on button "+" at bounding box center [13, 72] width 15 height 15
click at [597, 98] on p-checkbox at bounding box center [594, 100] width 12 height 10
checkbox input "true"
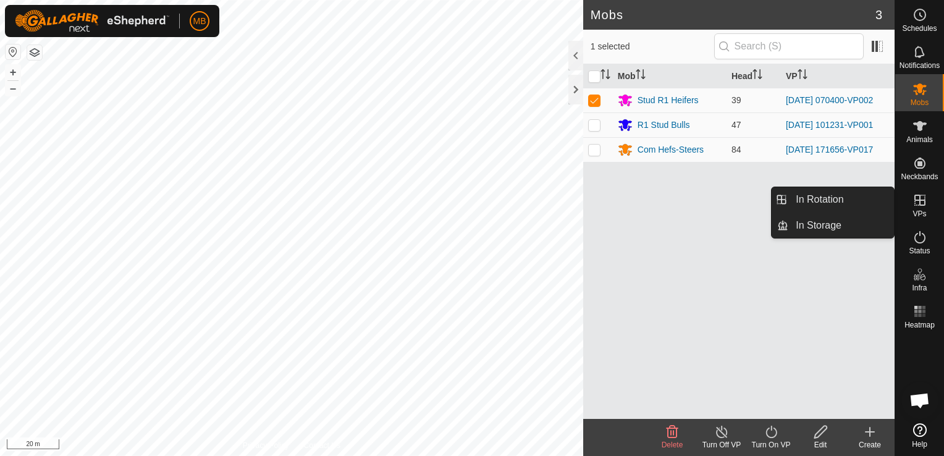
click at [923, 204] on icon at bounding box center [919, 200] width 15 height 15
click at [867, 195] on link "In Rotation" at bounding box center [841, 199] width 106 height 25
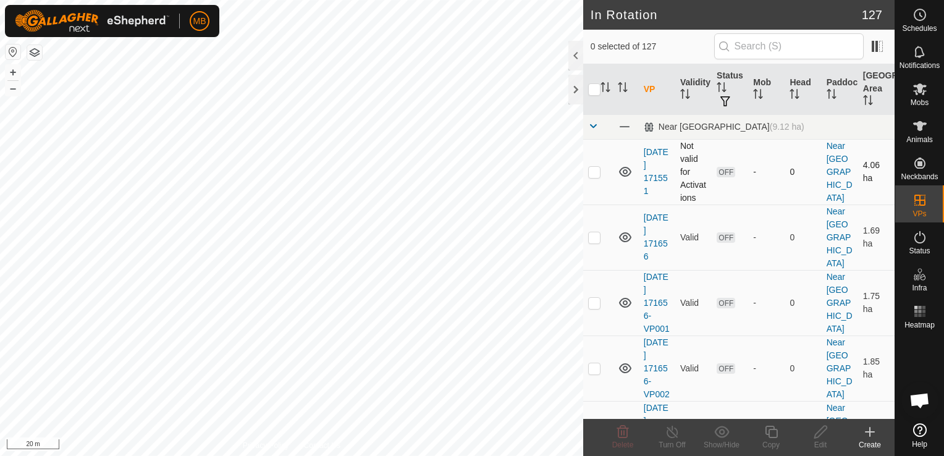
checkbox input "true"
click at [771, 443] on div "Copy" at bounding box center [770, 444] width 49 height 11
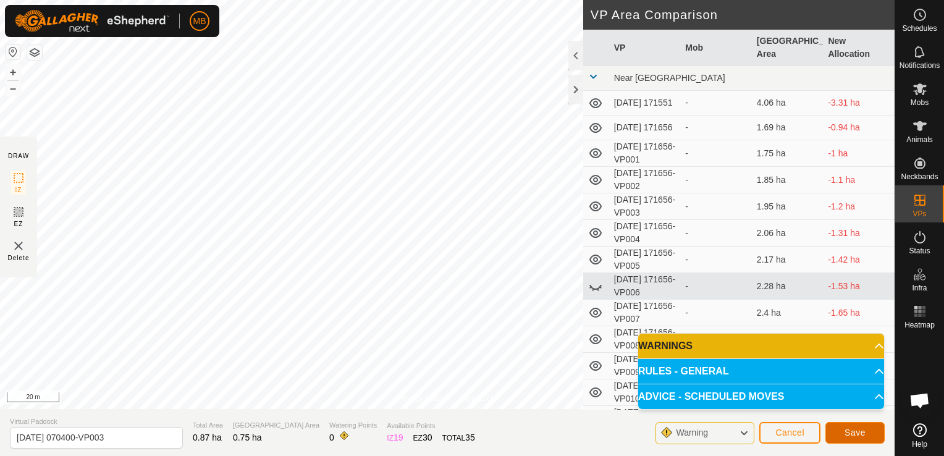
click at [844, 436] on button "Save" at bounding box center [854, 433] width 59 height 22
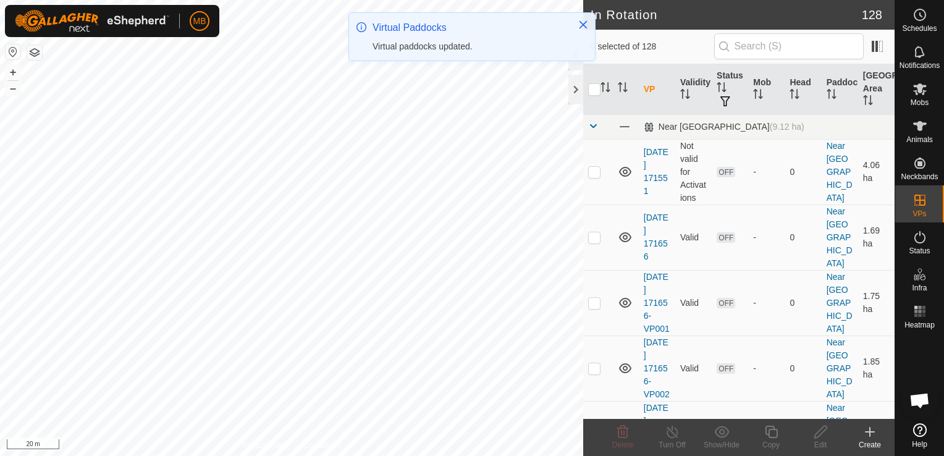
checkbox input "true"
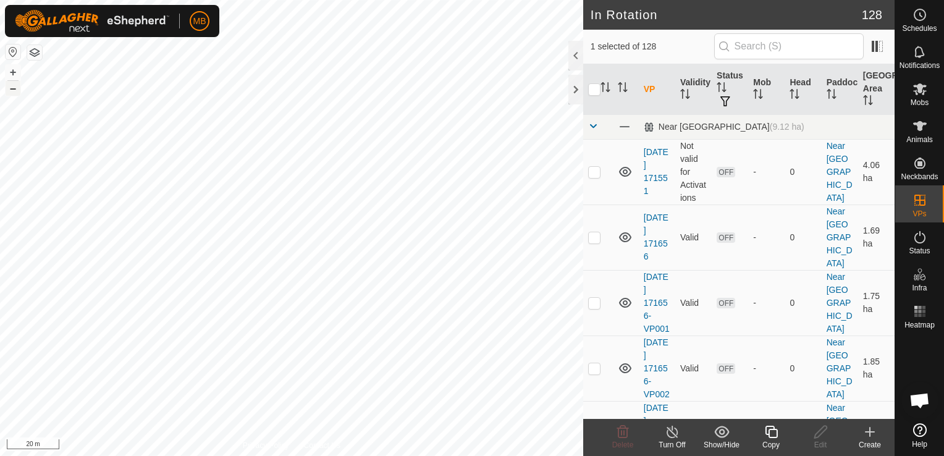
click at [12, 88] on button "–" at bounding box center [13, 88] width 15 height 15
click at [771, 436] on icon at bounding box center [771, 431] width 15 height 15
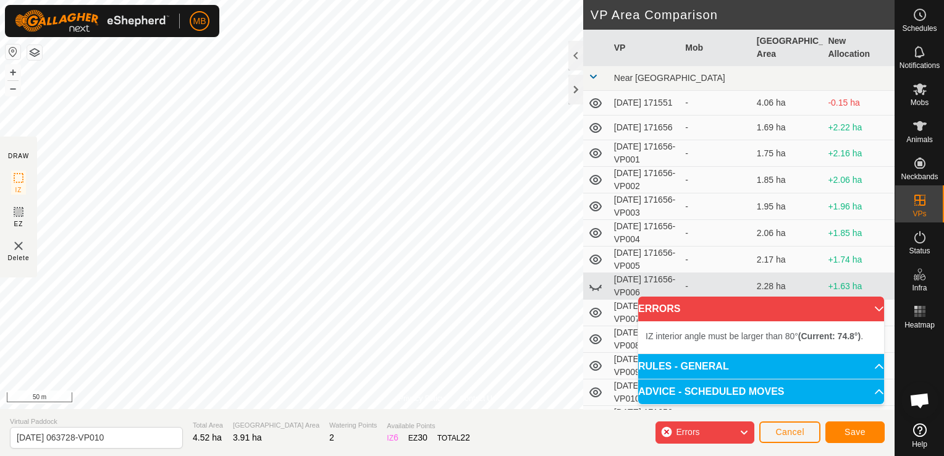
click at [326, 411] on div "Privacy Policy Contact Us Type: Inclusion Zone undefined Animal + – ⇧ i 50 m DR…" at bounding box center [447, 228] width 895 height 456
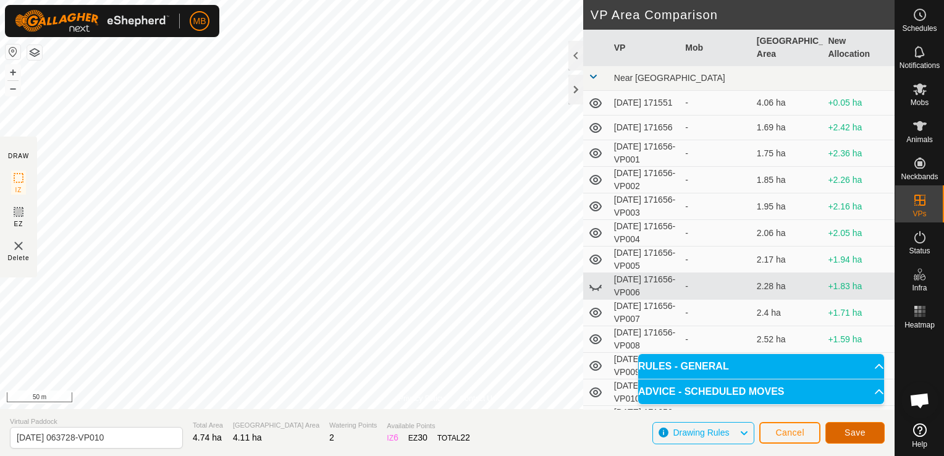
click at [844, 440] on button "Save" at bounding box center [854, 433] width 59 height 22
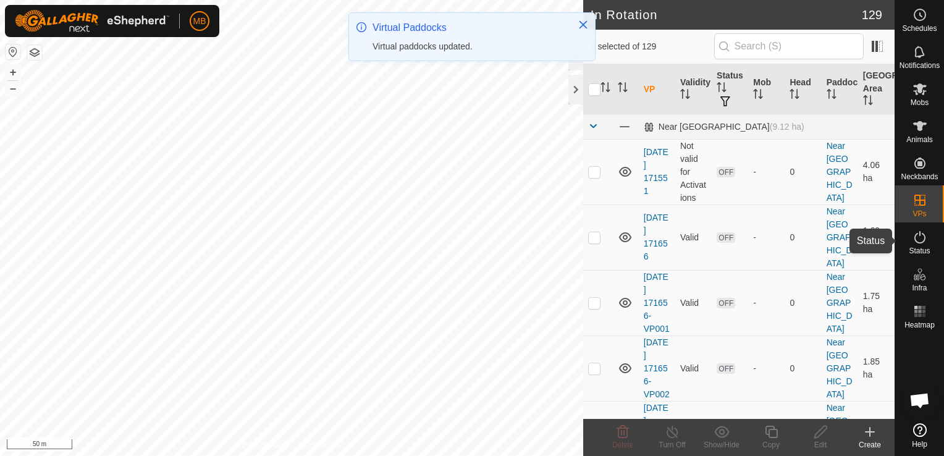
click at [923, 250] on span "Status" at bounding box center [919, 250] width 21 height 7
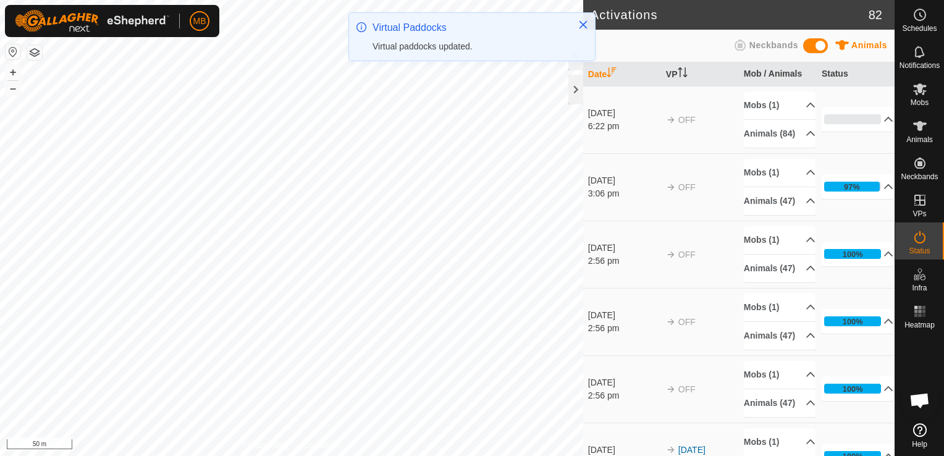
click at [918, 247] on span "Status" at bounding box center [919, 250] width 21 height 7
